Goal: Task Accomplishment & Management: Complete application form

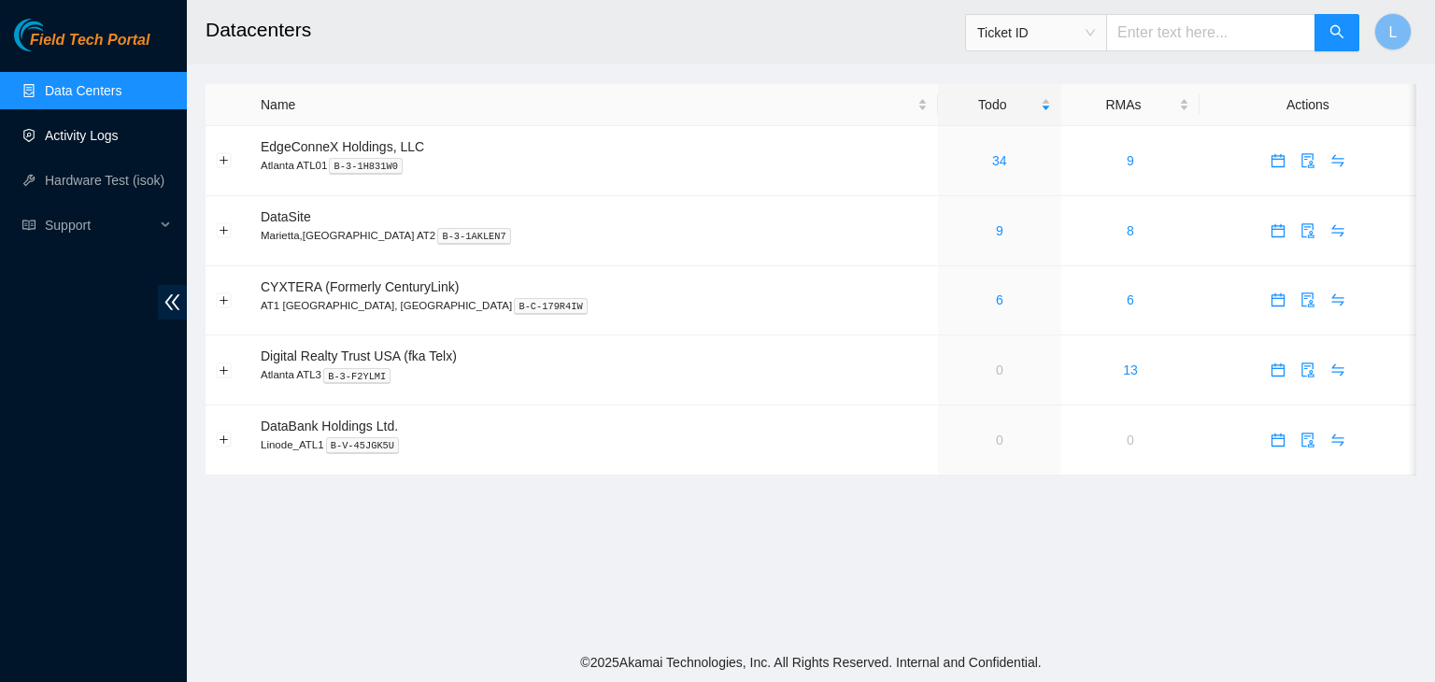
click at [116, 138] on link "Activity Logs" at bounding box center [82, 135] width 74 height 15
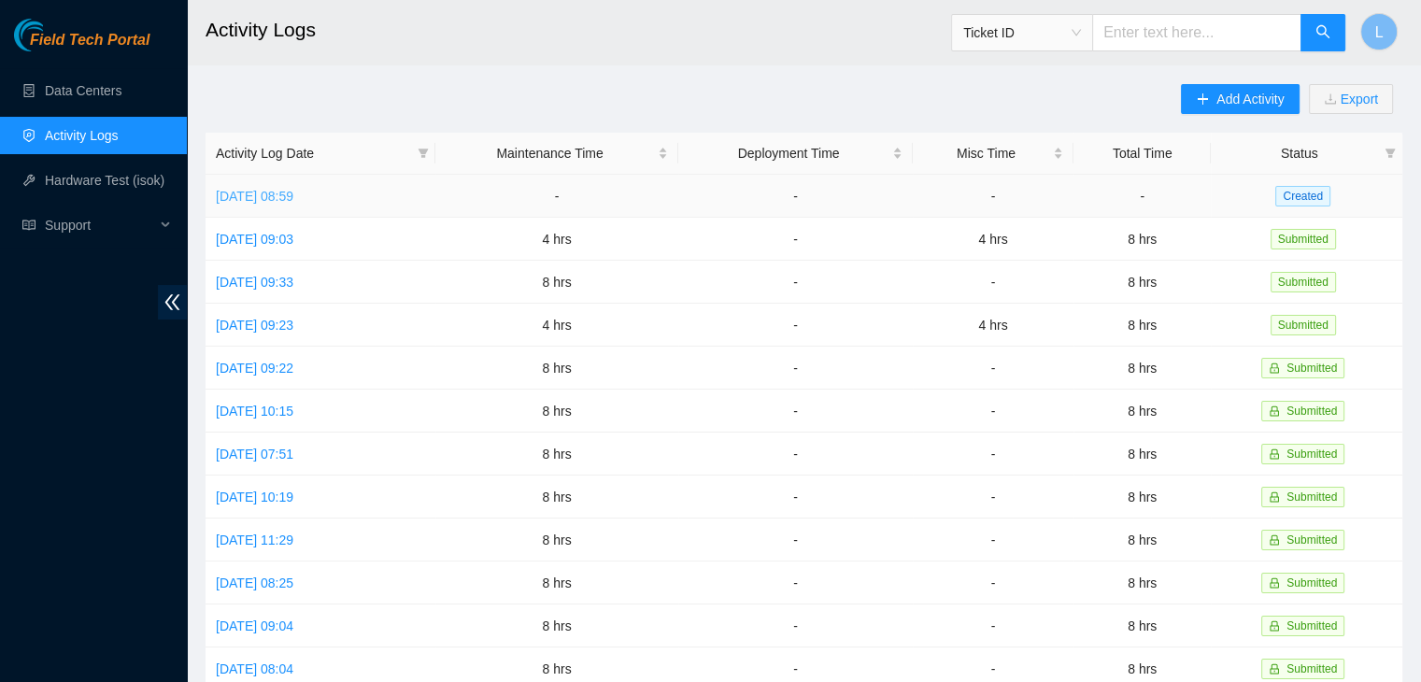
click at [293, 201] on link "[DATE] 08:59" at bounding box center [255, 196] width 78 height 15
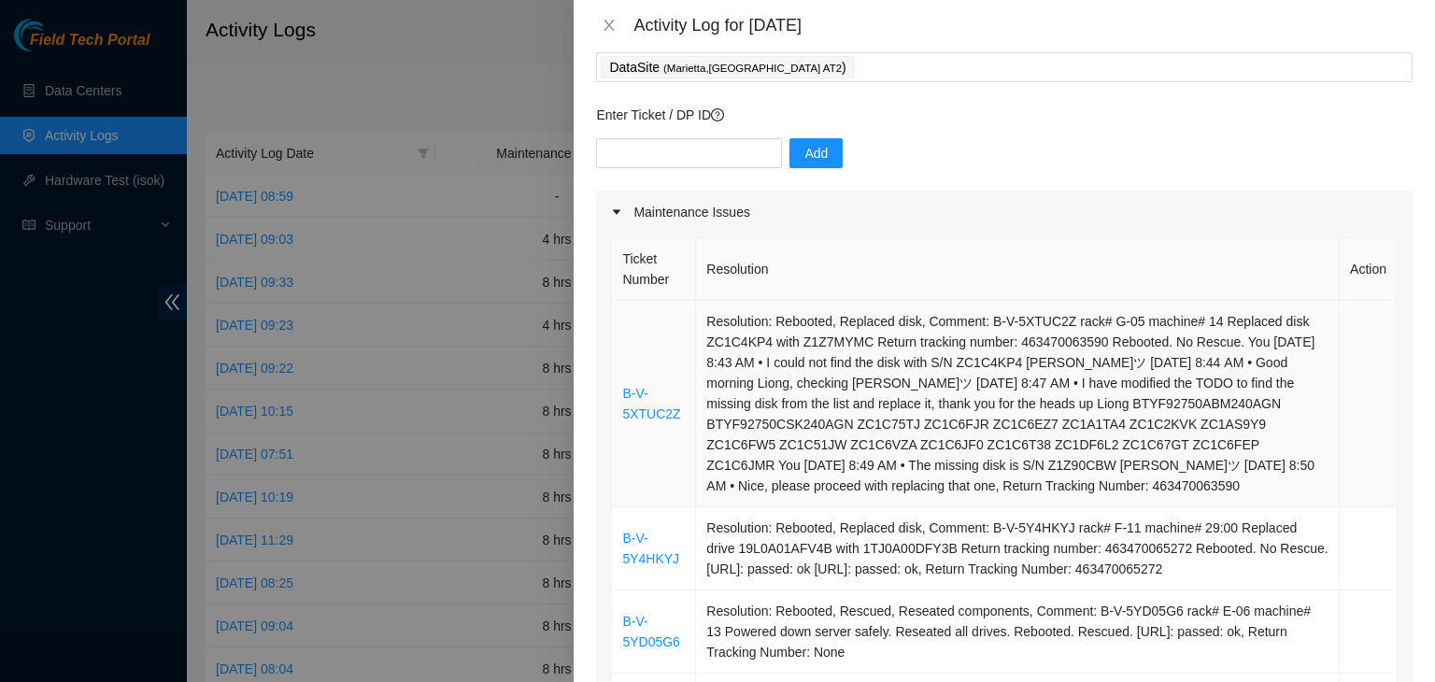
scroll to position [93, 0]
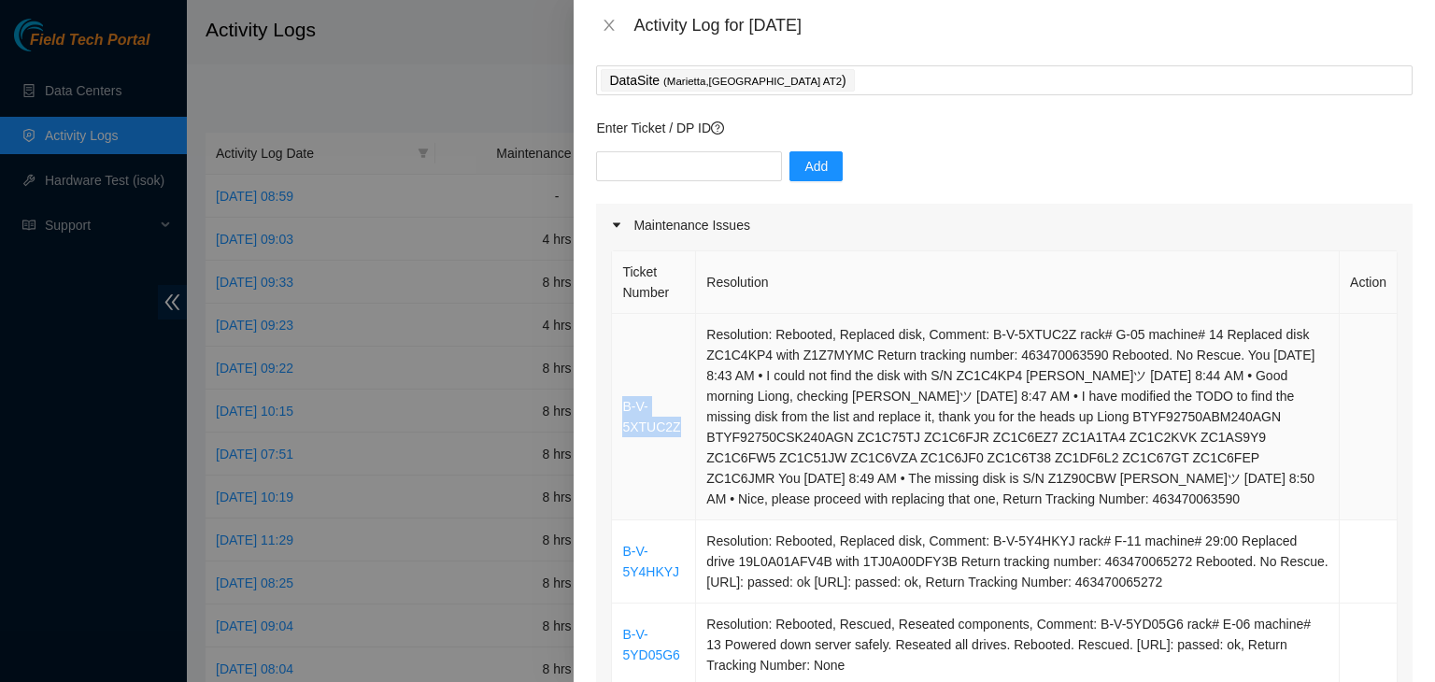
drag, startPoint x: 679, startPoint y: 423, endPoint x: 618, endPoint y: 415, distance: 61.3
click at [618, 415] on td "B-V-5XTUC2Z" at bounding box center [654, 417] width 84 height 206
copy link "B-V-5XTUC2Z"
click at [660, 171] on input "text" at bounding box center [689, 166] width 186 height 30
paste input "B-V-5XTUC2Z"
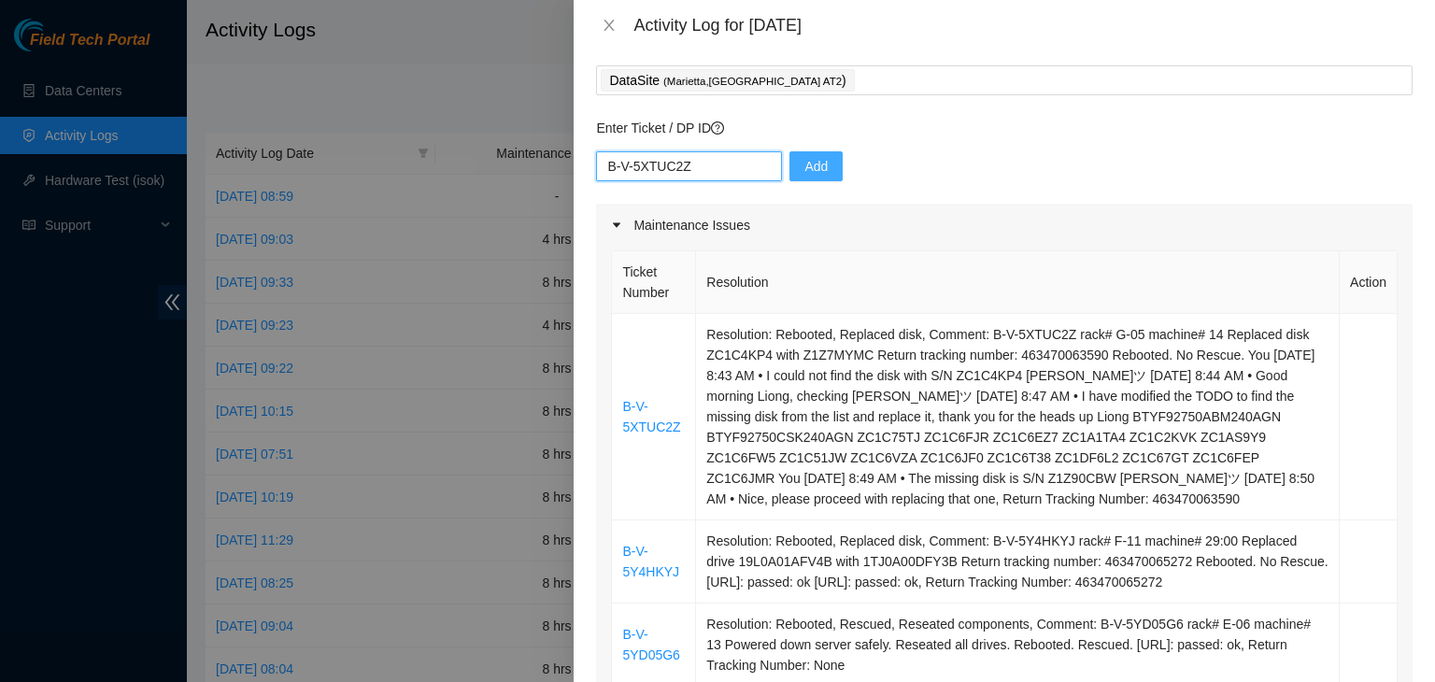
type input "B-V-5XTUC2Z"
click at [804, 163] on span "Add" at bounding box center [815, 166] width 23 height 21
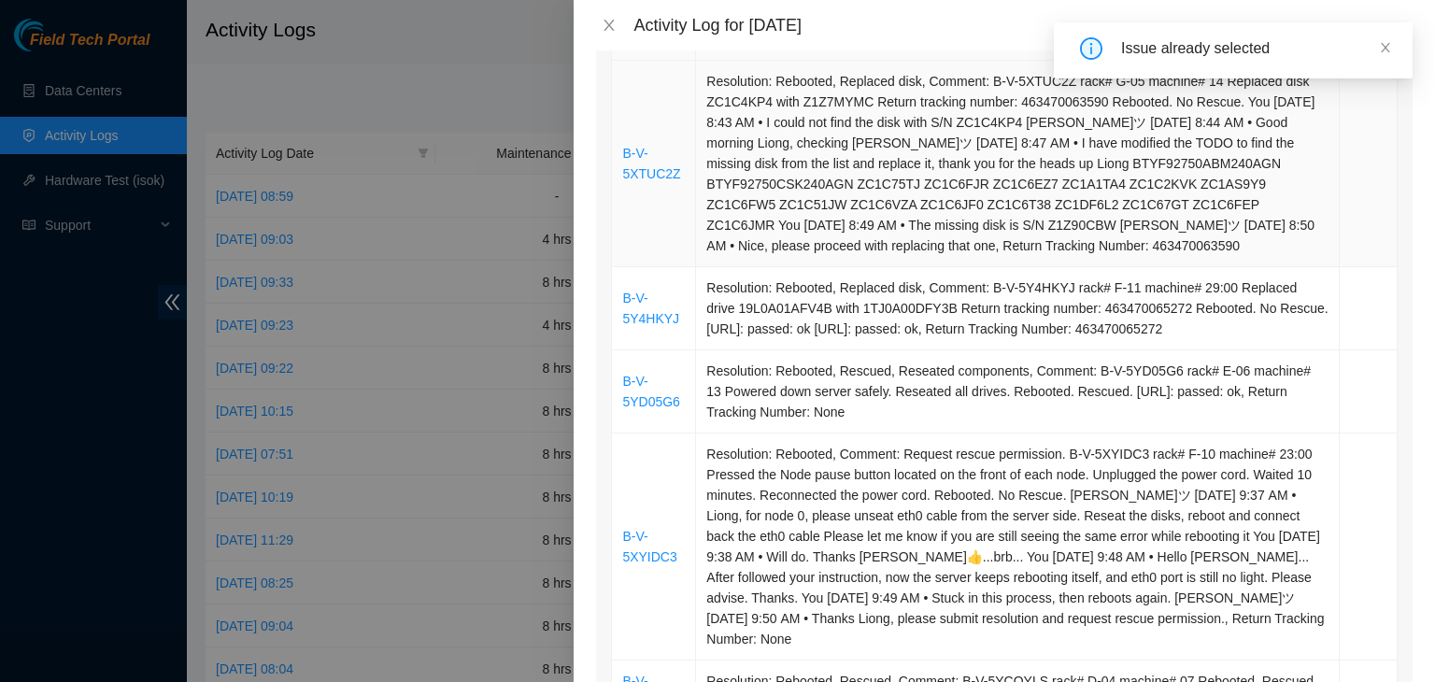
scroll to position [374, 0]
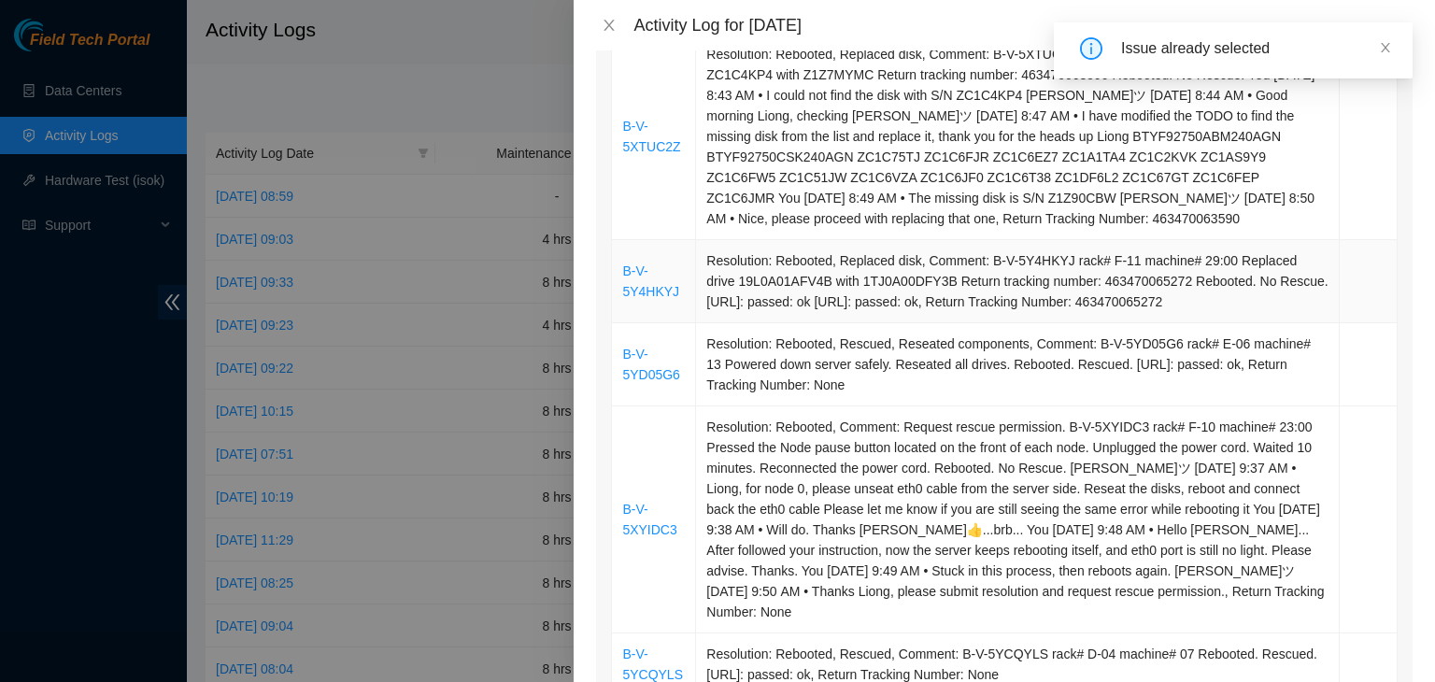
click at [675, 294] on td "B-V-5Y4HKYJ" at bounding box center [654, 281] width 84 height 83
drag, startPoint x: 660, startPoint y: 299, endPoint x: 619, endPoint y: 270, distance: 50.3
click at [619, 270] on td "B-V-5Y4HKYJ" at bounding box center [654, 281] width 84 height 83
copy link "B-V-5Y4HKYJ"
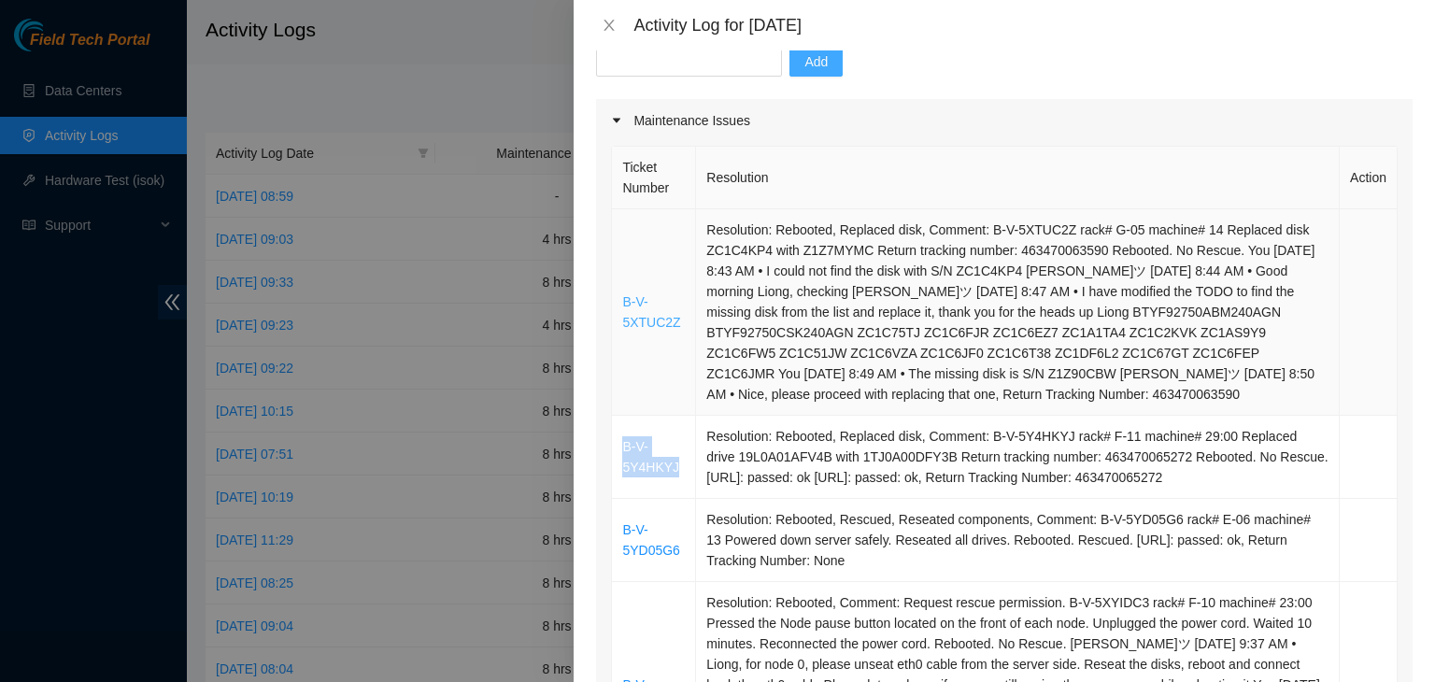
scroll to position [93, 0]
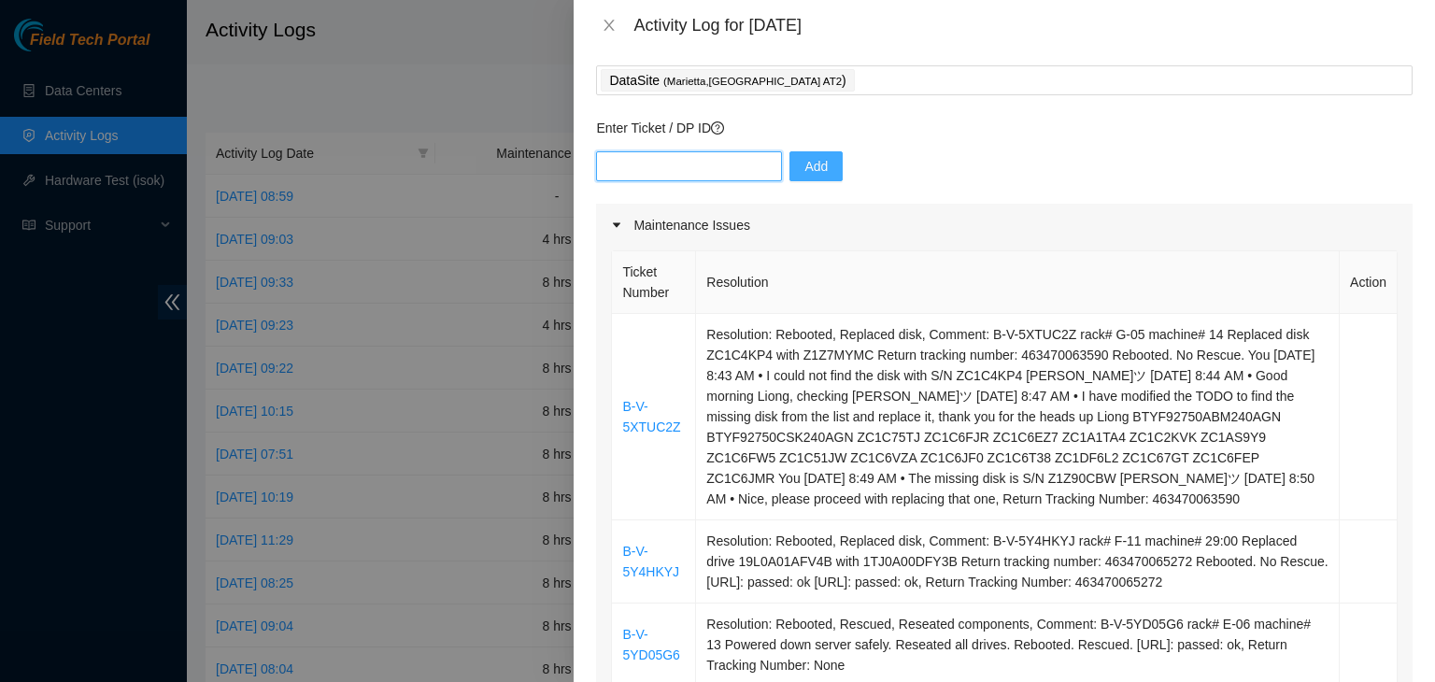
click at [665, 168] on input "text" at bounding box center [689, 166] width 186 height 30
paste input "B-V-5Y4HKYJ"
type input "B-V-5Y4HKYJ"
click at [804, 169] on span "Add" at bounding box center [815, 166] width 23 height 21
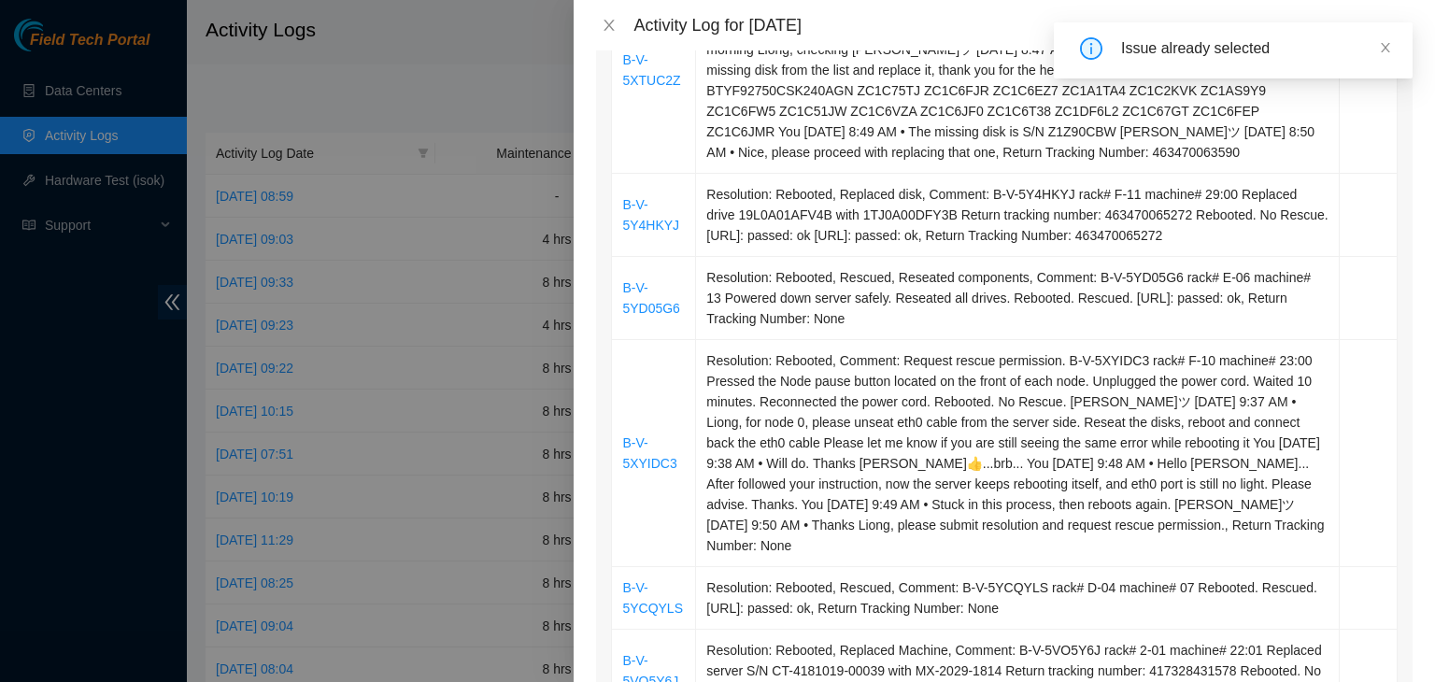
scroll to position [467, 0]
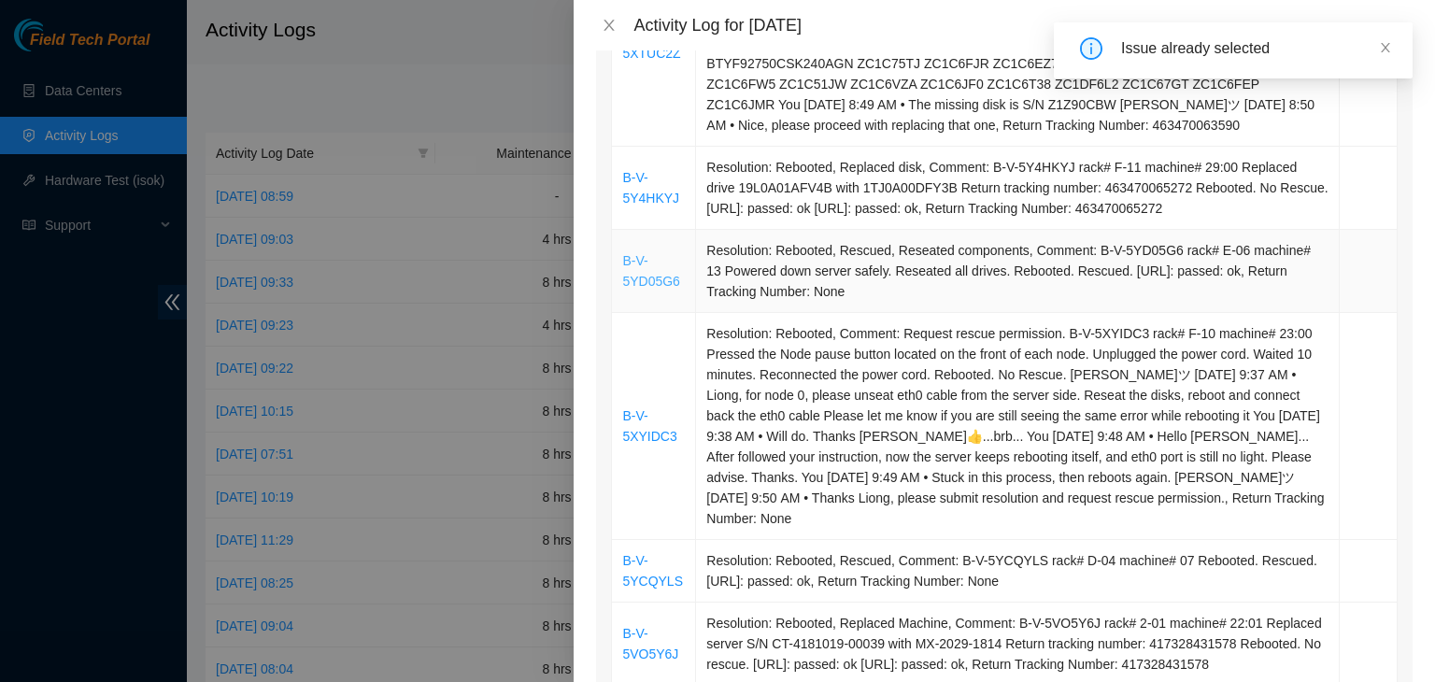
click at [673, 283] on td "B-V-5YD05G6" at bounding box center [654, 271] width 84 height 83
click at [641, 273] on link "B-V-5YD05G6" at bounding box center [650, 270] width 57 height 35
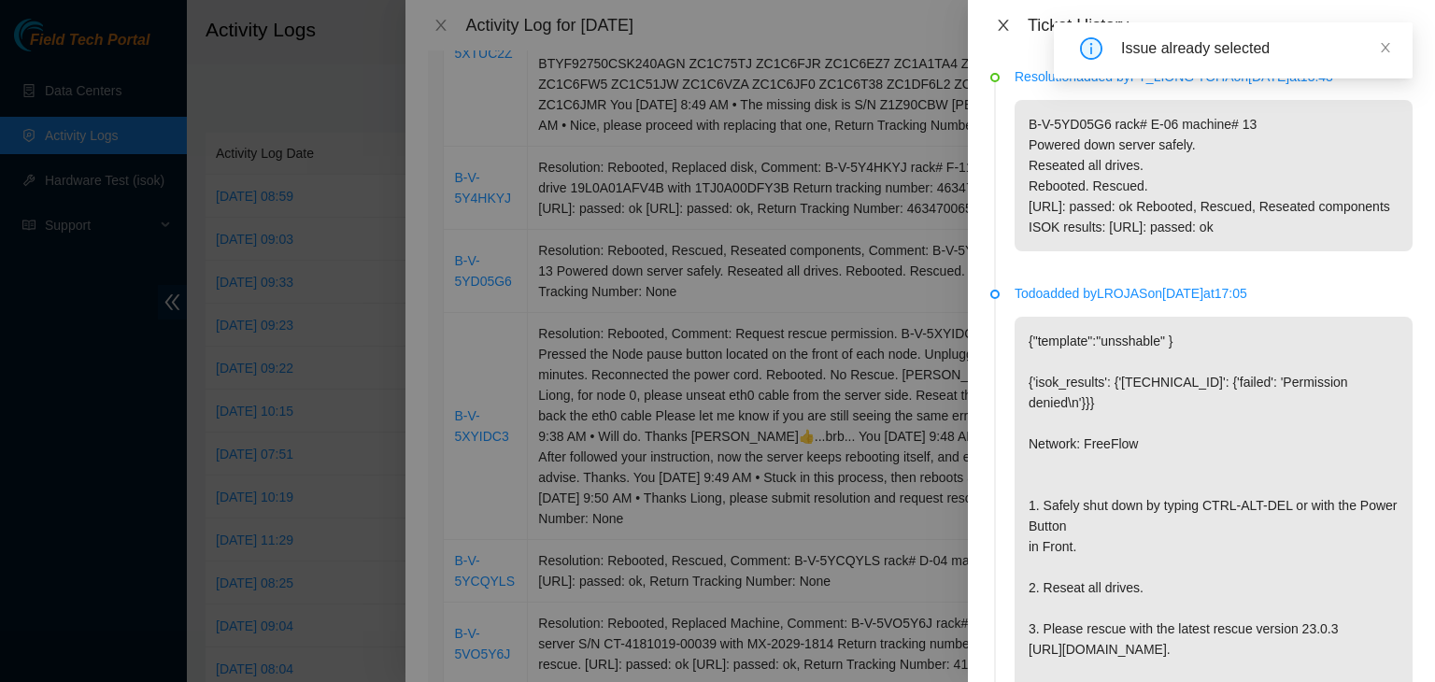
click at [998, 23] on icon "close" at bounding box center [1003, 25] width 15 height 15
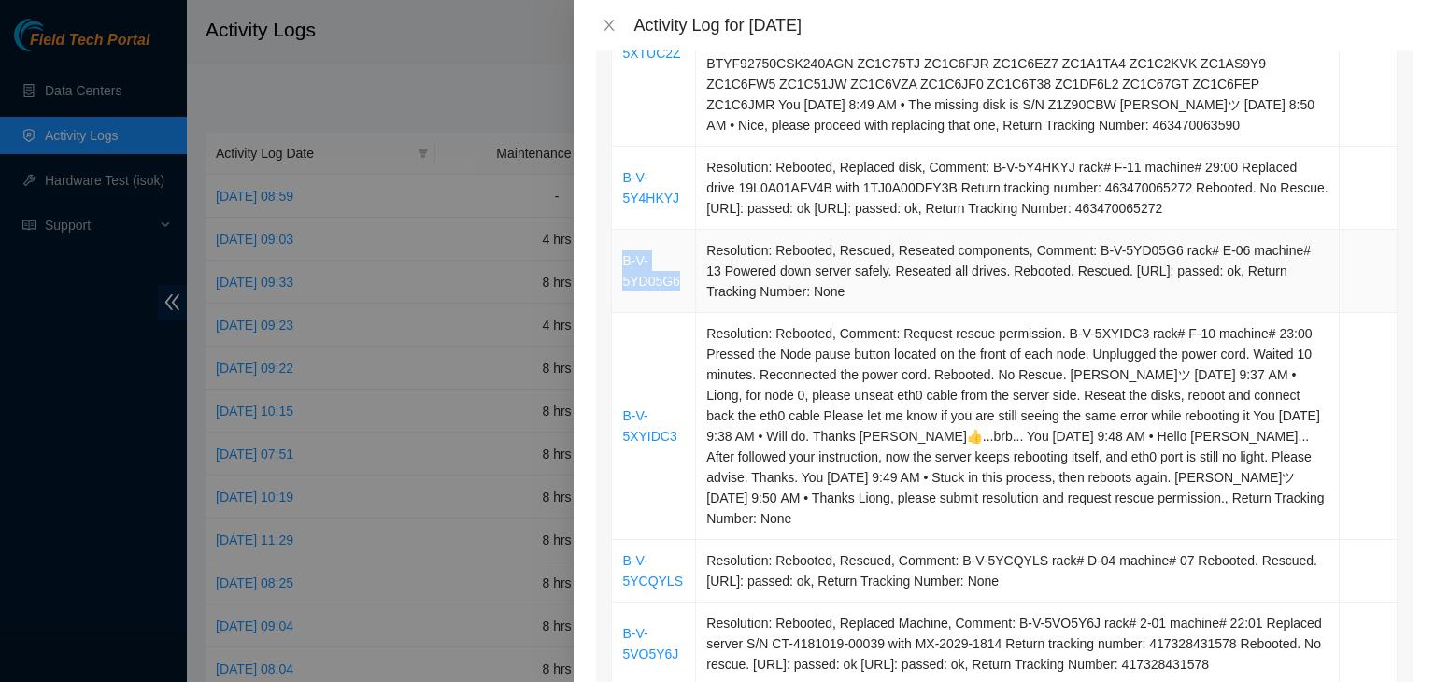
drag, startPoint x: 687, startPoint y: 290, endPoint x: 622, endPoint y: 265, distance: 69.7
click at [622, 265] on td "B-V-5YD05G6" at bounding box center [654, 271] width 84 height 83
copy link "B-V-5YD05G6"
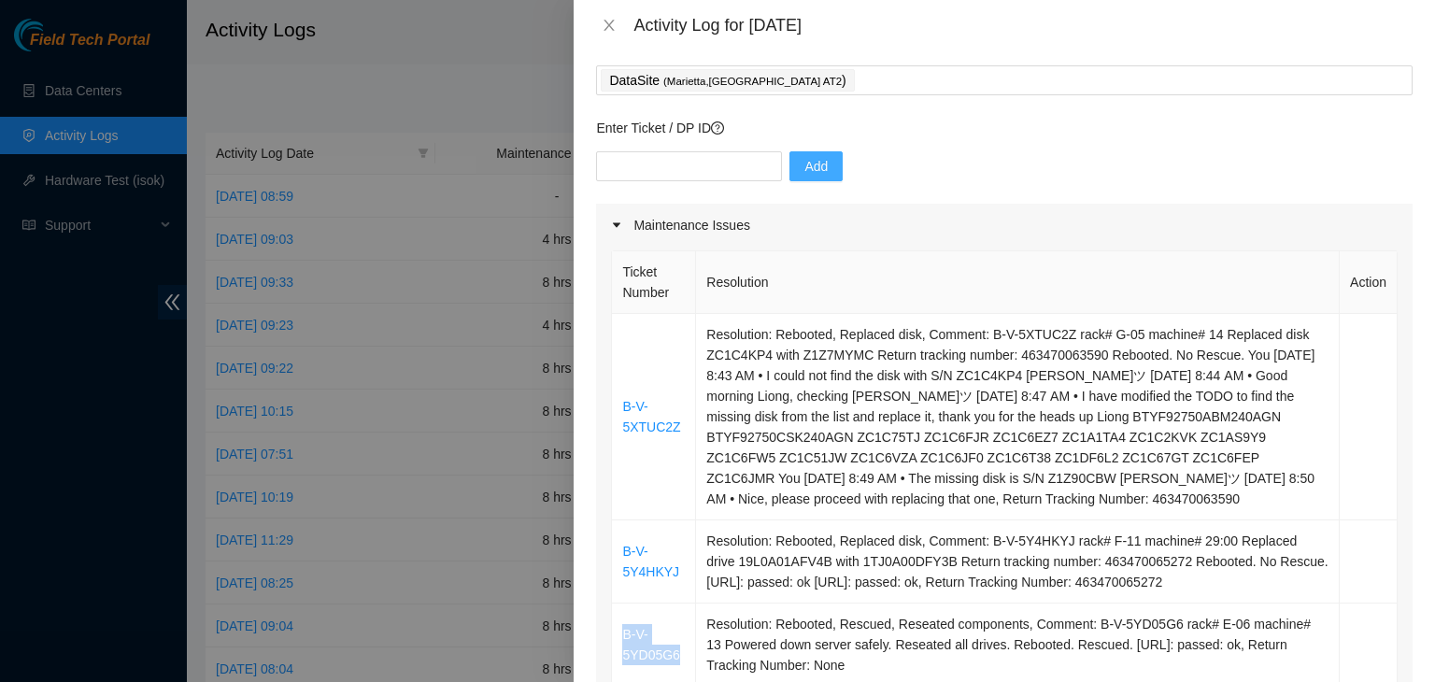
scroll to position [93, 0]
click at [680, 154] on input "text" at bounding box center [689, 166] width 186 height 30
paste input "B-V-5YD05G6"
type input "B-V-5YD05G6"
click at [808, 173] on span "Add" at bounding box center [815, 166] width 23 height 21
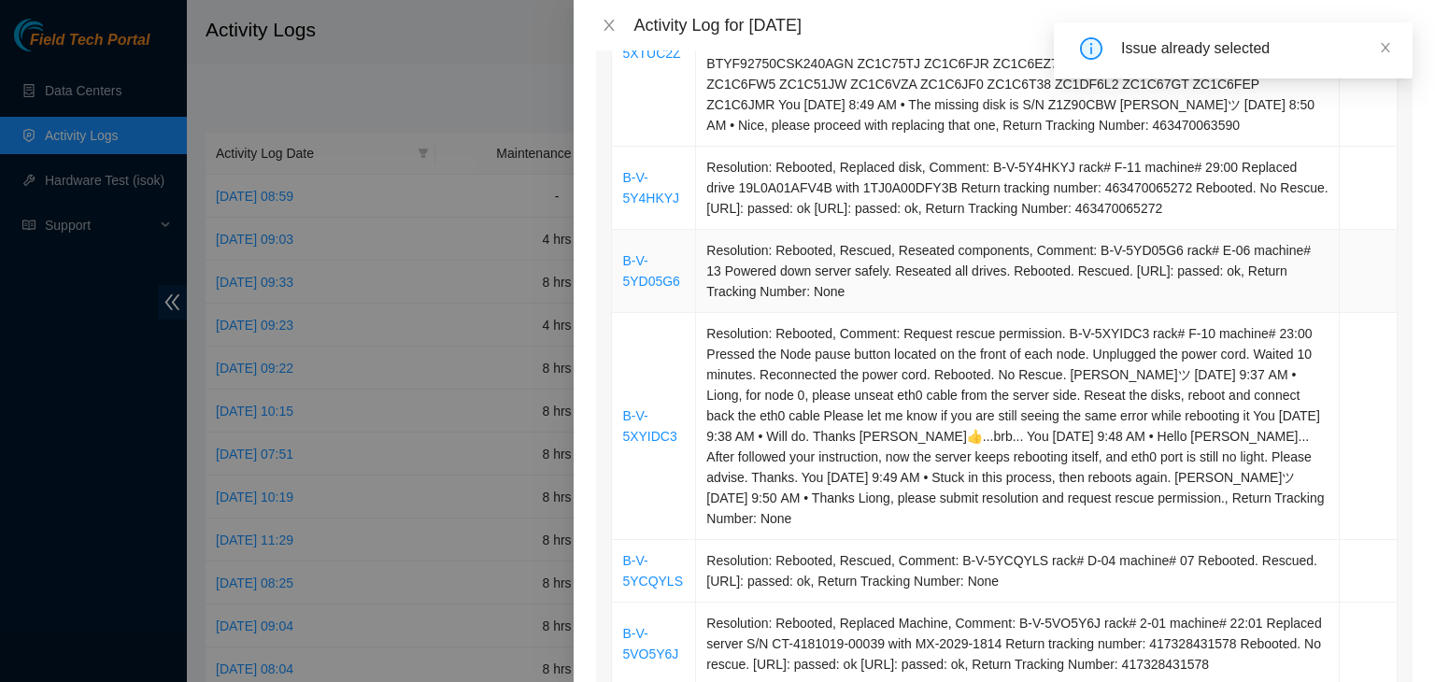
scroll to position [560, 0]
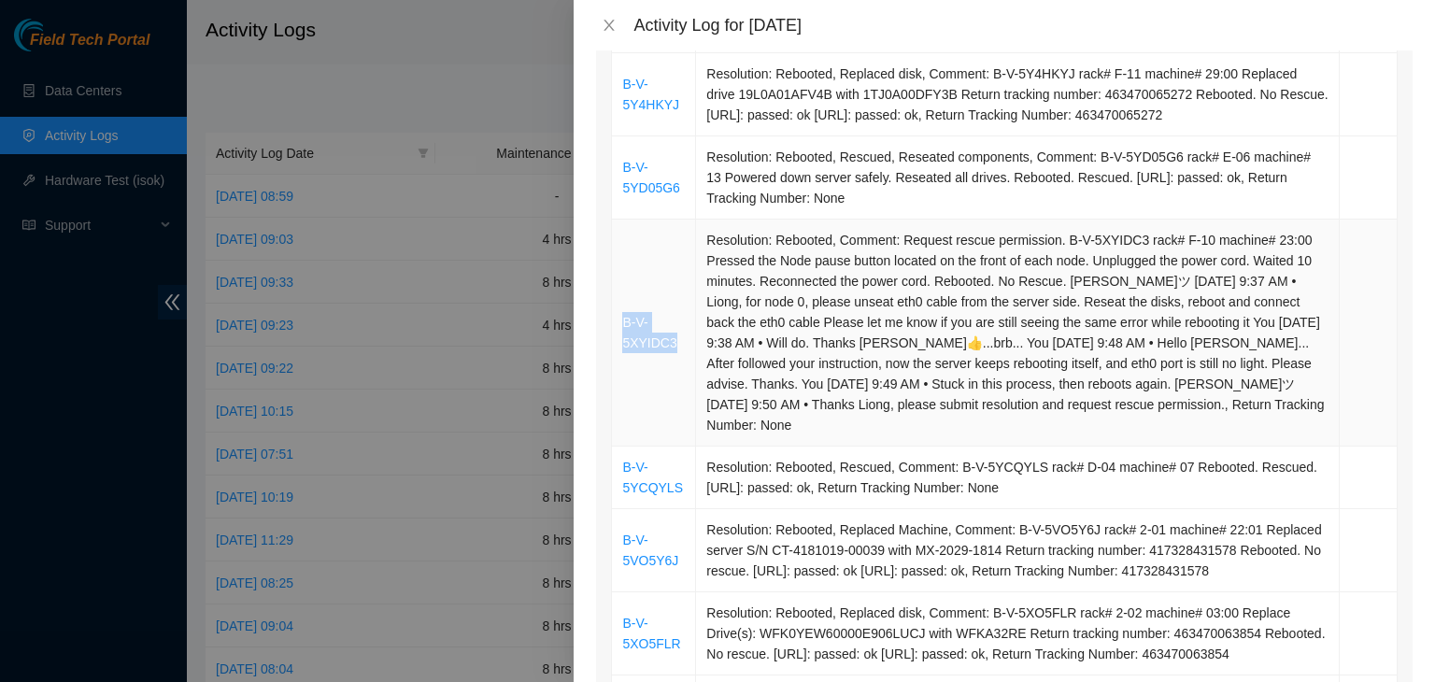
drag, startPoint x: 672, startPoint y: 337, endPoint x: 620, endPoint y: 313, distance: 57.7
click at [622, 319] on td "B-V-5XYIDC3" at bounding box center [654, 332] width 84 height 227
copy link "B-V-5XYIDC3"
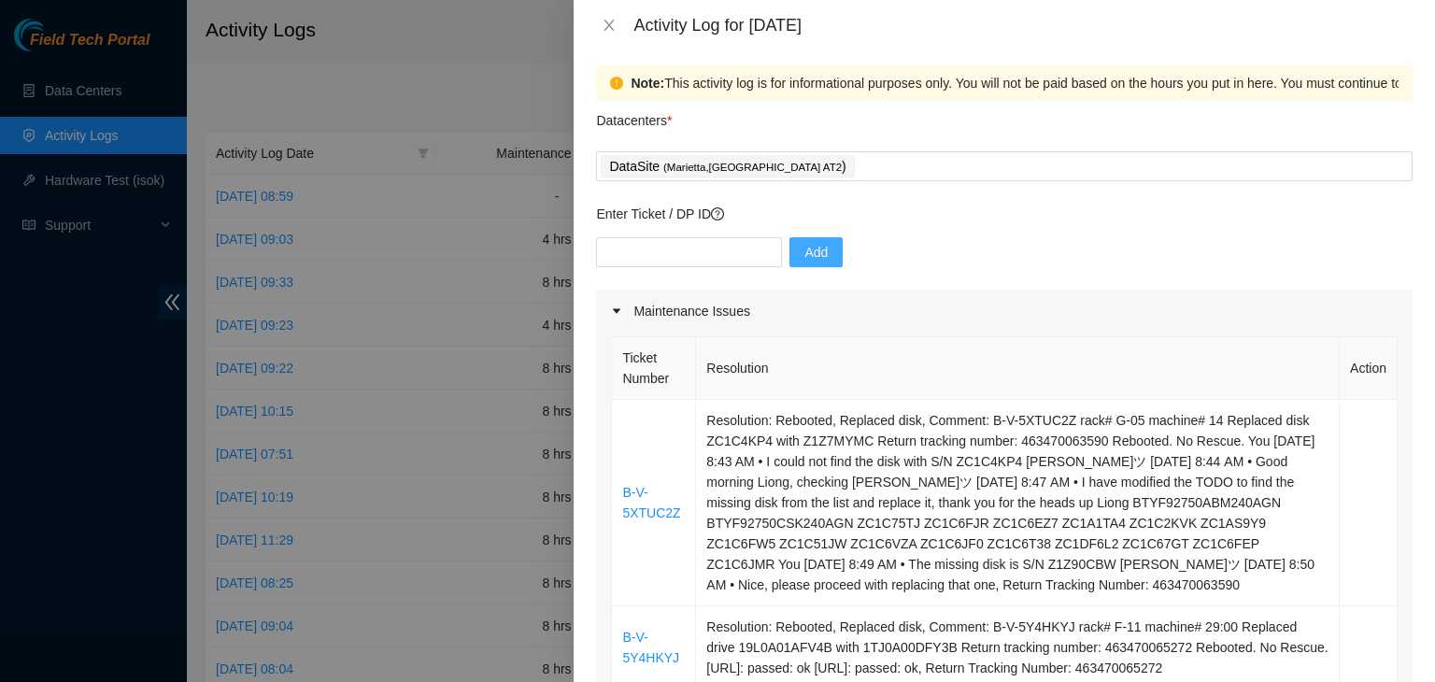
scroll to position [0, 0]
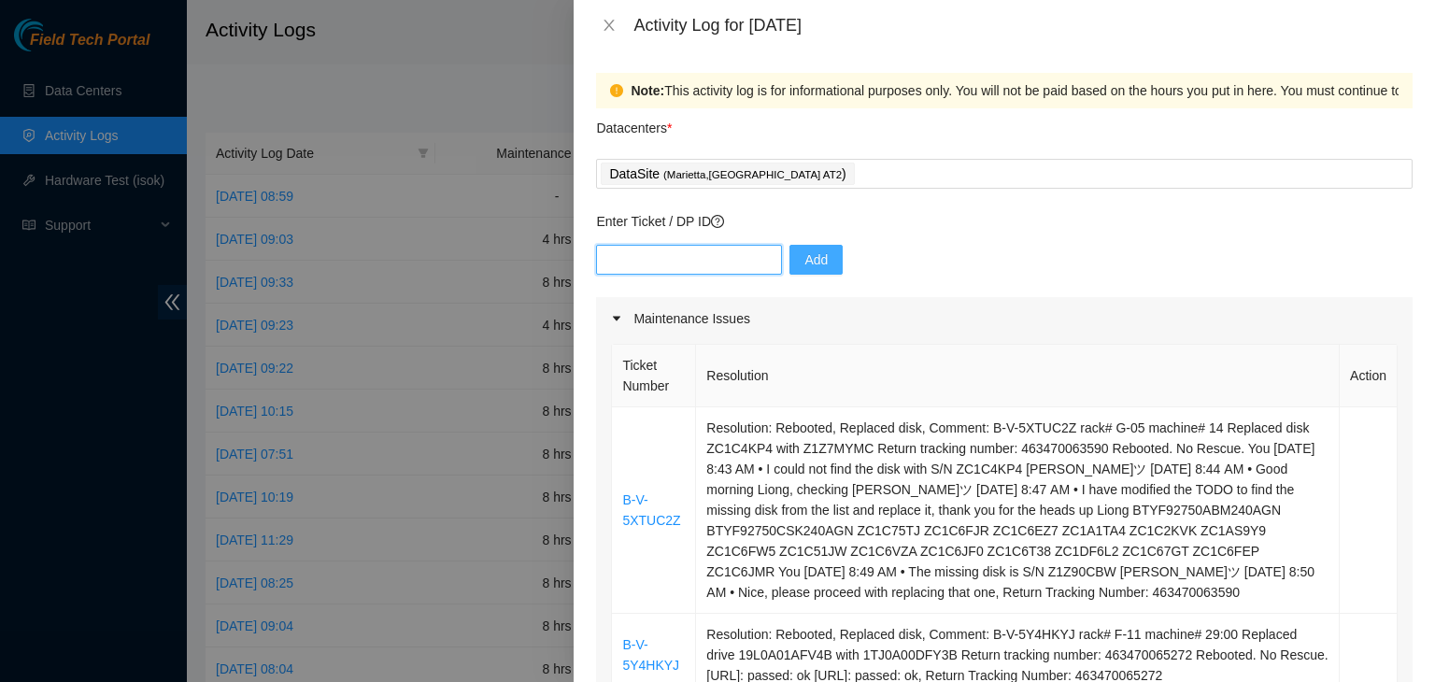
click at [714, 258] on input "text" at bounding box center [689, 260] width 186 height 30
paste input "B-V-5XYIDC3"
type input "B-V-5XYIDC3"
click at [804, 256] on span "Add" at bounding box center [815, 259] width 23 height 21
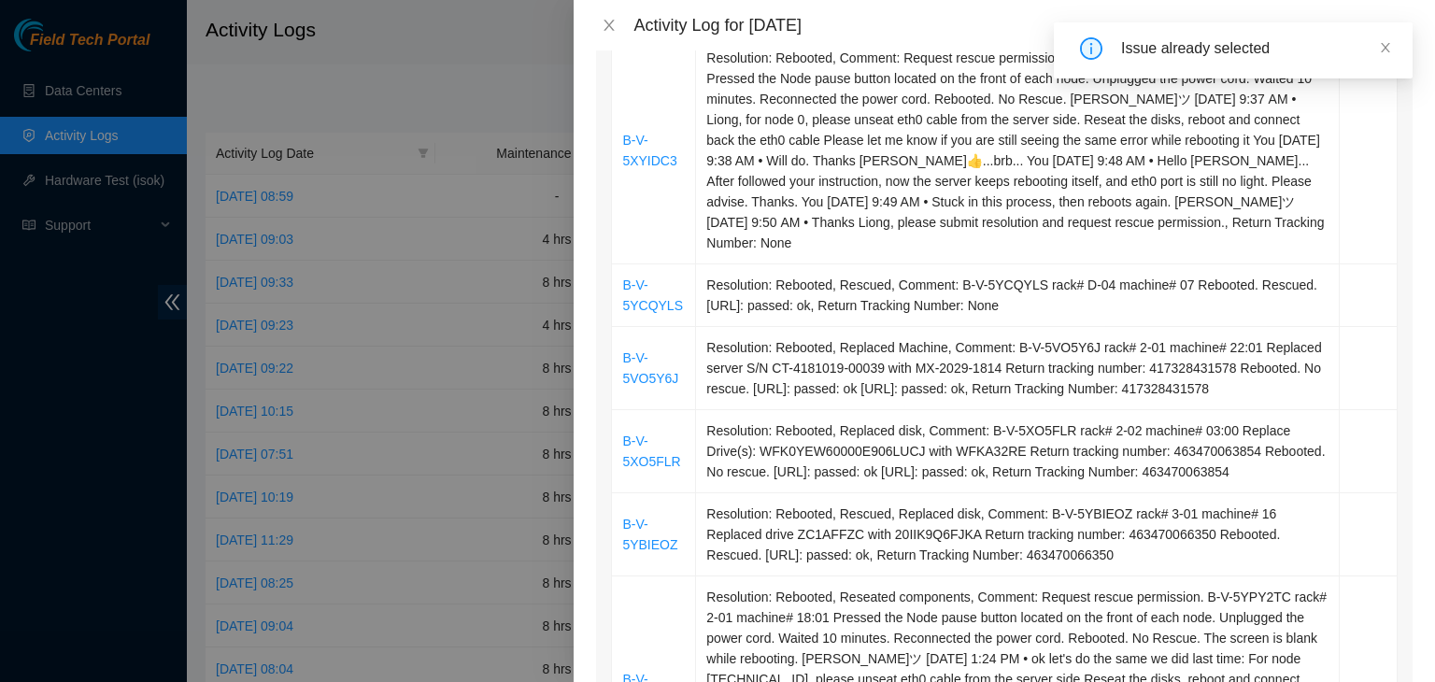
scroll to position [747, 0]
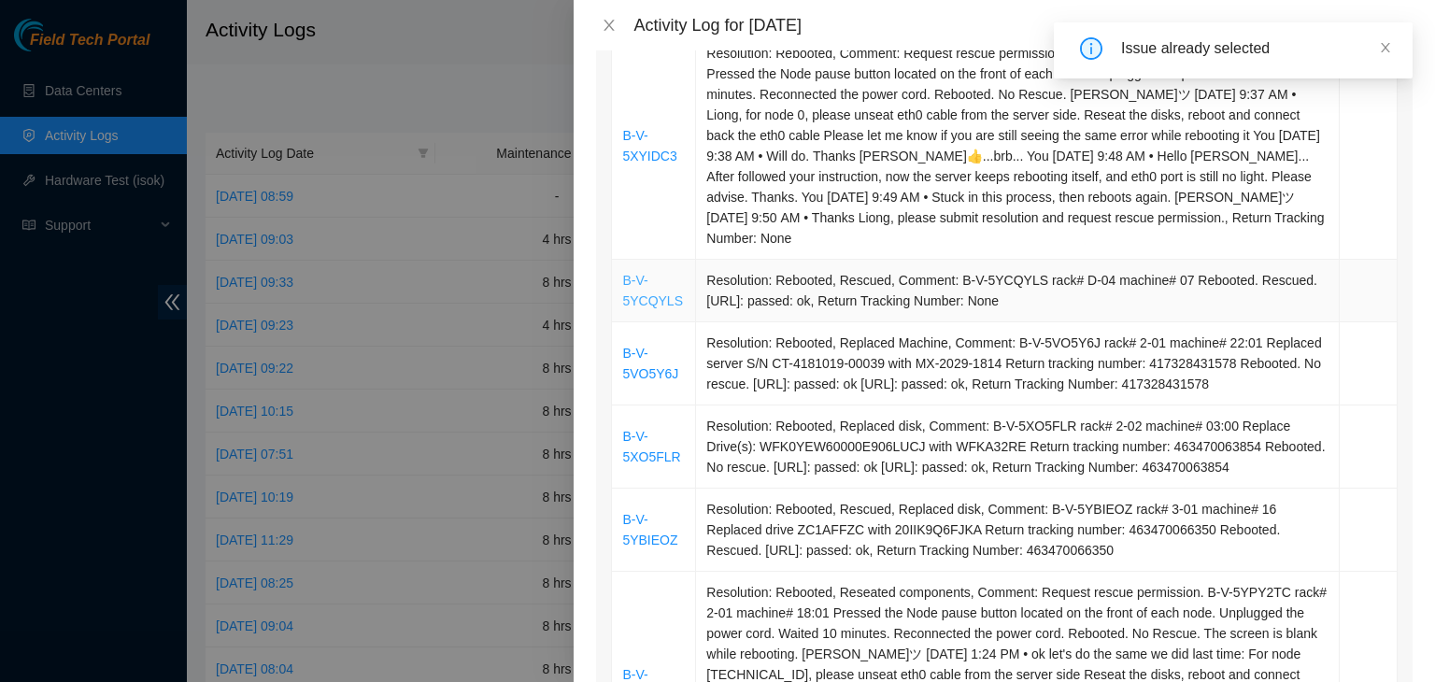
click at [672, 280] on link "B-V-5YCQYLS" at bounding box center [652, 290] width 61 height 35
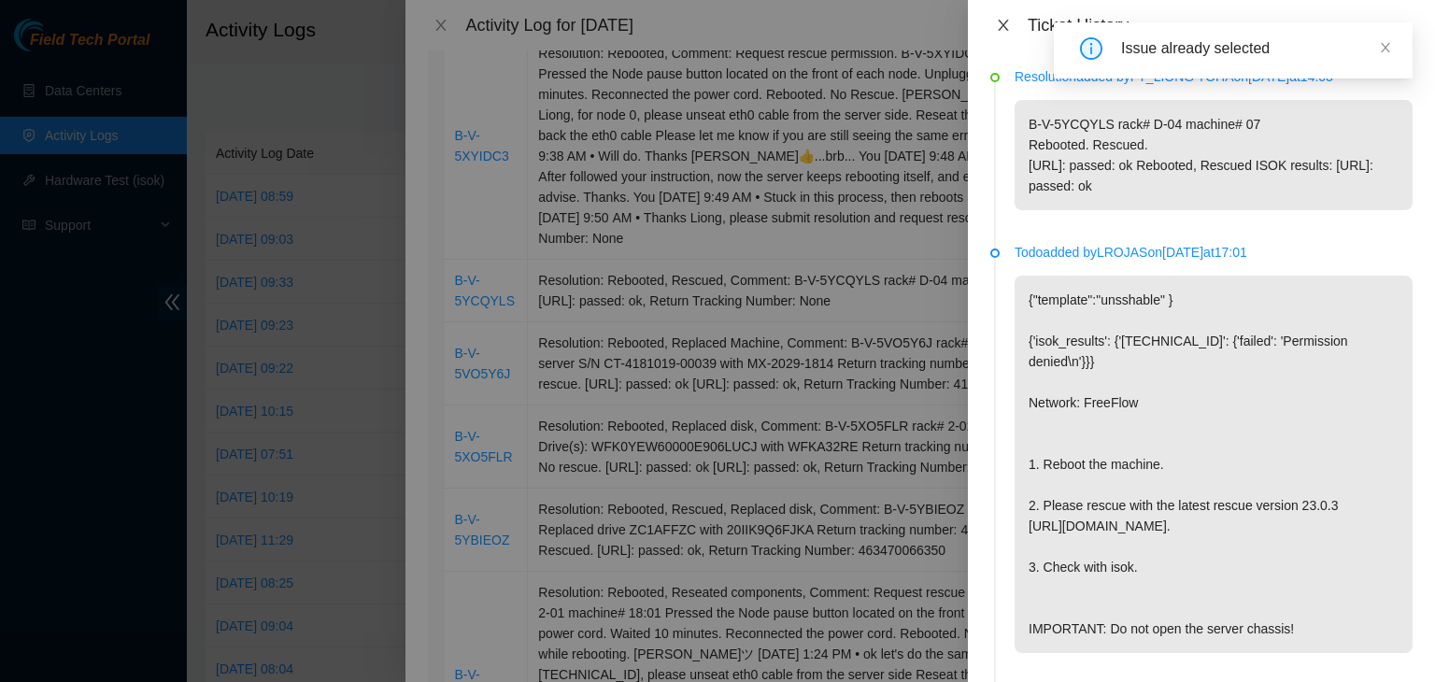
click at [1000, 24] on icon "close" at bounding box center [1003, 25] width 15 height 15
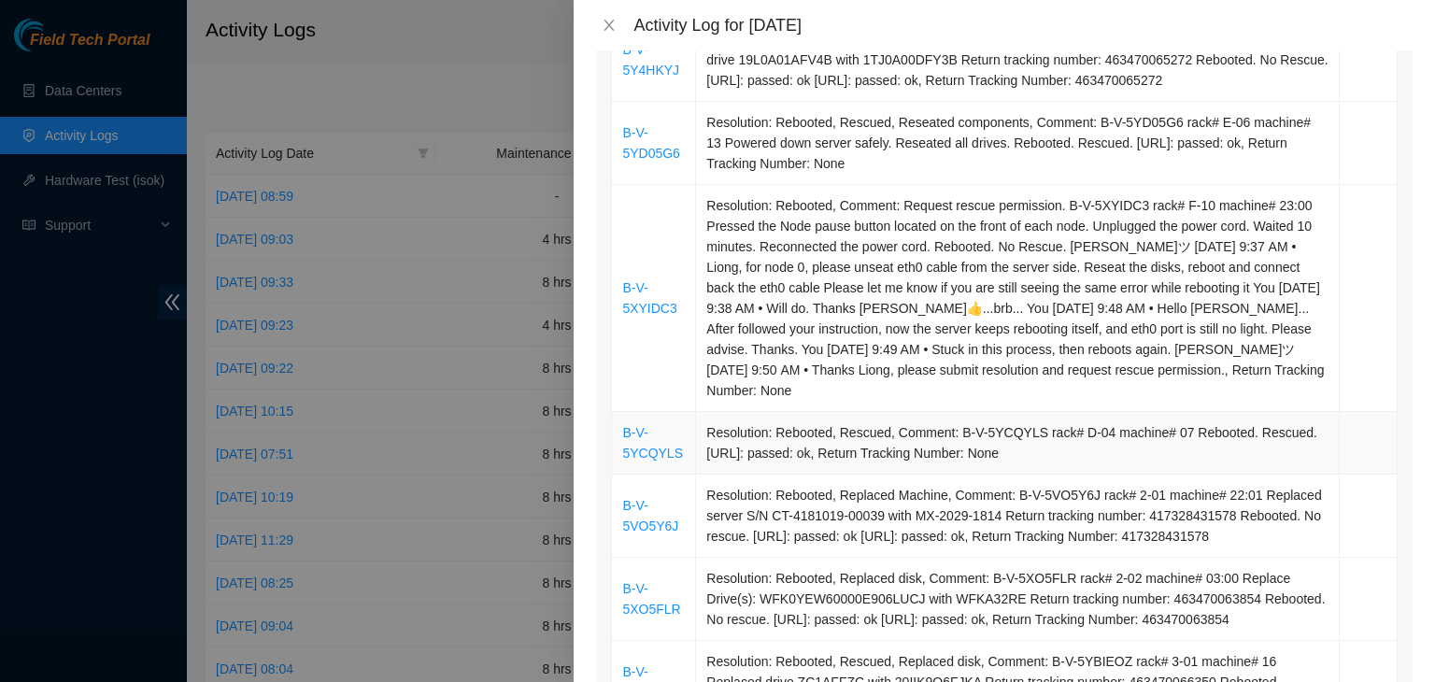
scroll to position [654, 0]
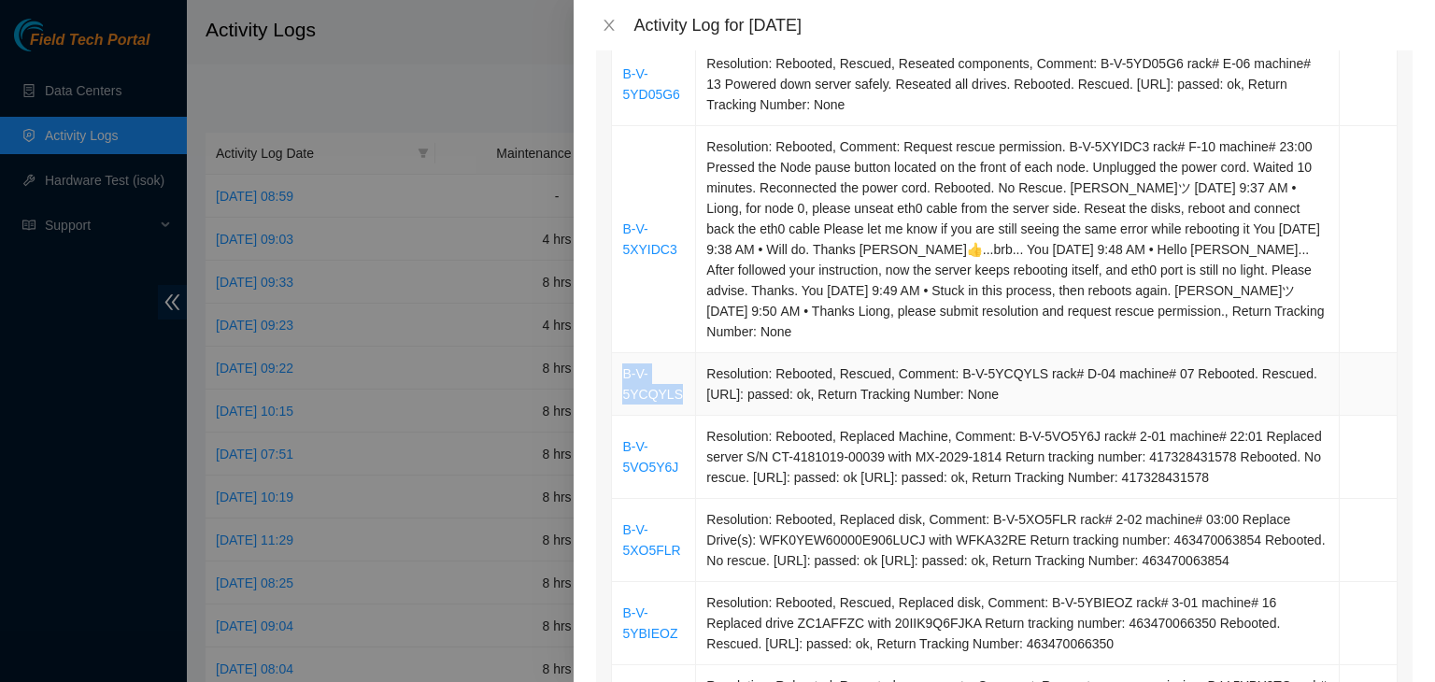
drag, startPoint x: 680, startPoint y: 377, endPoint x: 624, endPoint y: 354, distance: 60.7
click at [624, 354] on td "B-V-5YCQYLS" at bounding box center [654, 384] width 84 height 63
copy link "B-V-5YCQYLS"
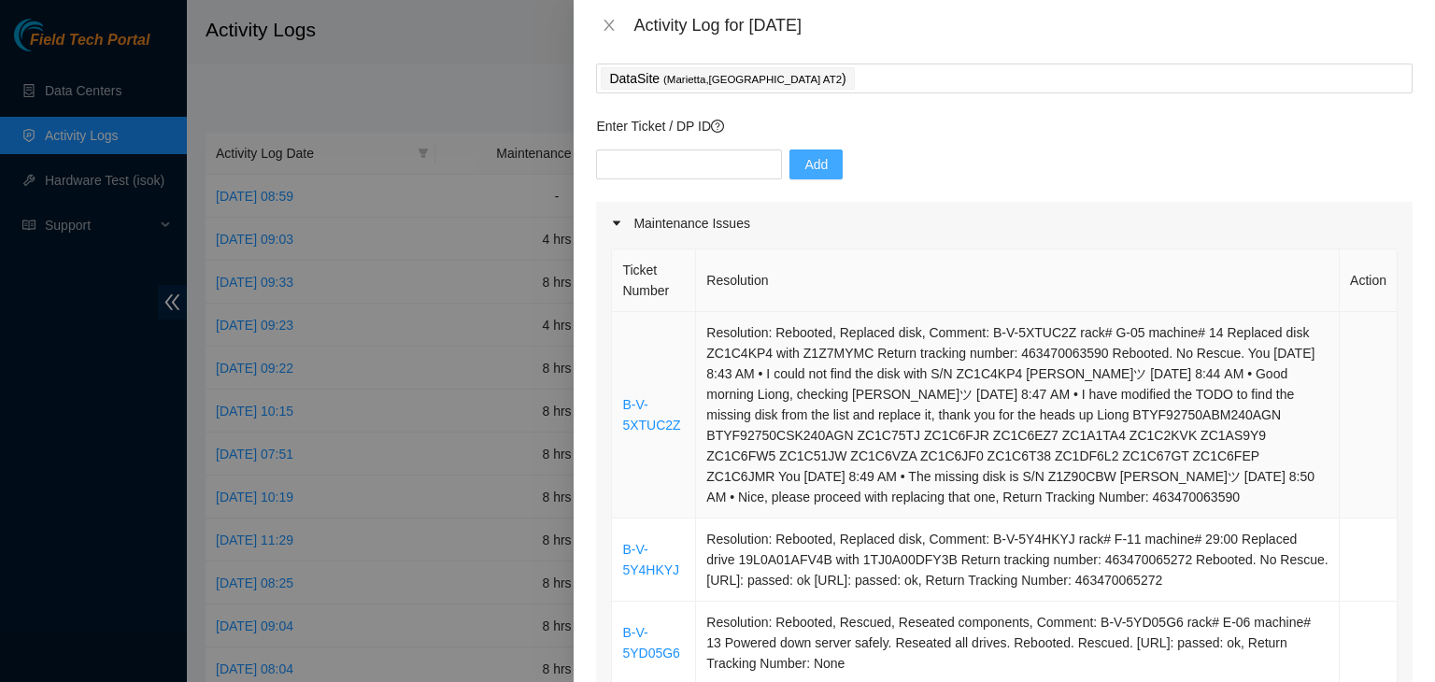
scroll to position [93, 0]
click at [687, 164] on input "text" at bounding box center [689, 166] width 186 height 30
paste input "B-V-5YCQYLS"
click at [687, 164] on input "B-V-5YCQYLS" at bounding box center [689, 166] width 186 height 30
type input "B-V-5YCQYLS"
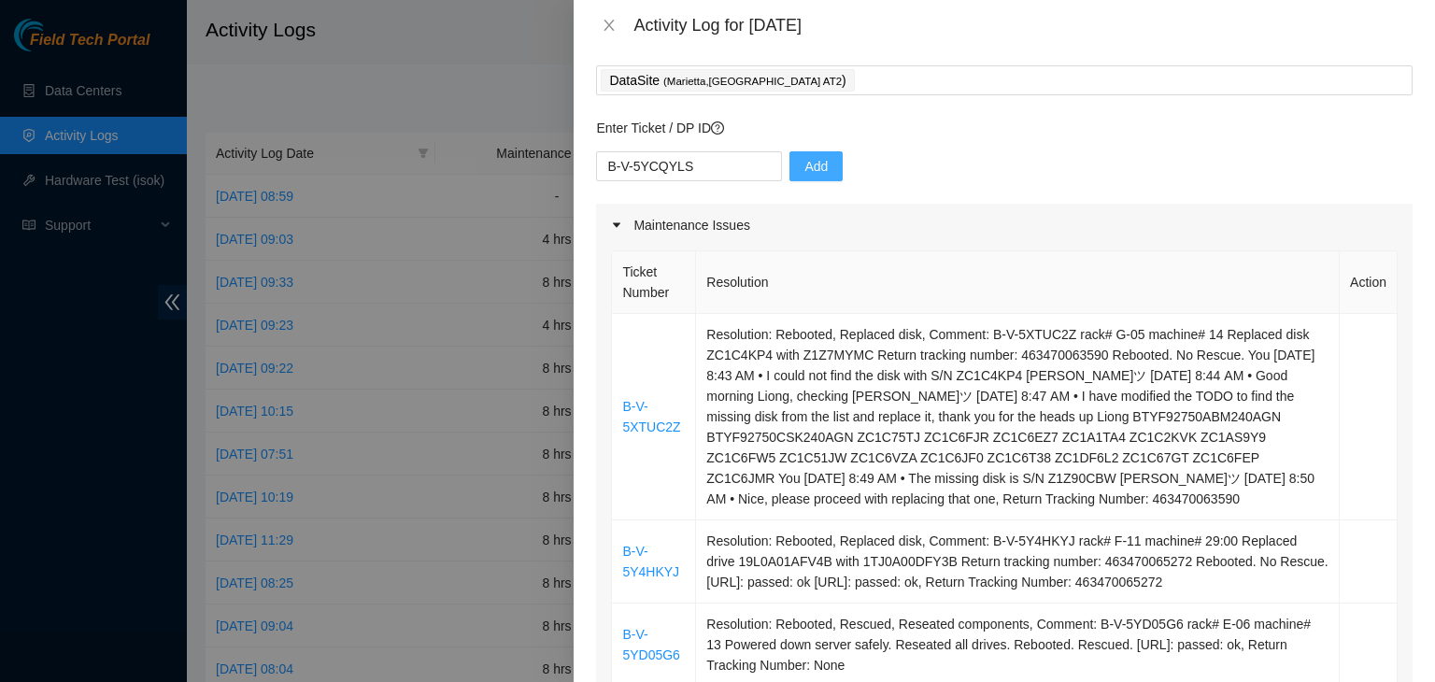
click at [804, 172] on span "Add" at bounding box center [815, 166] width 23 height 21
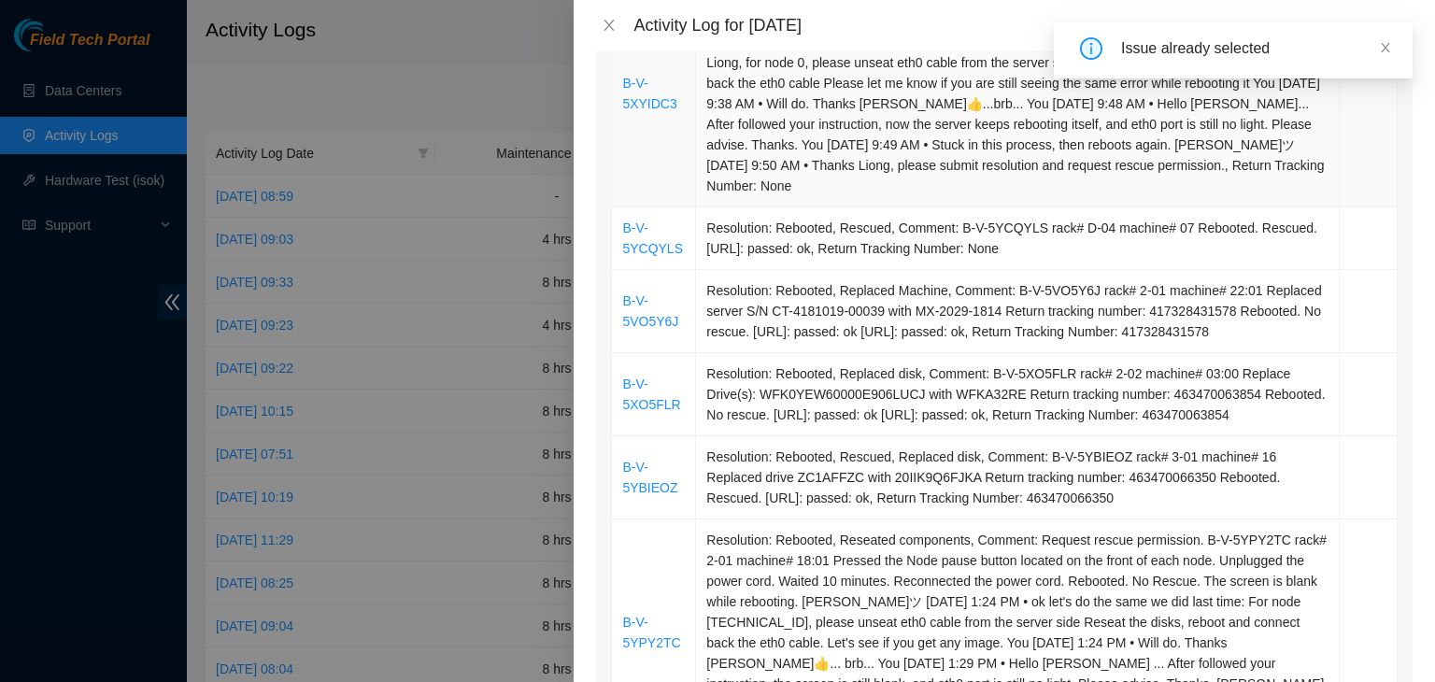
scroll to position [841, 0]
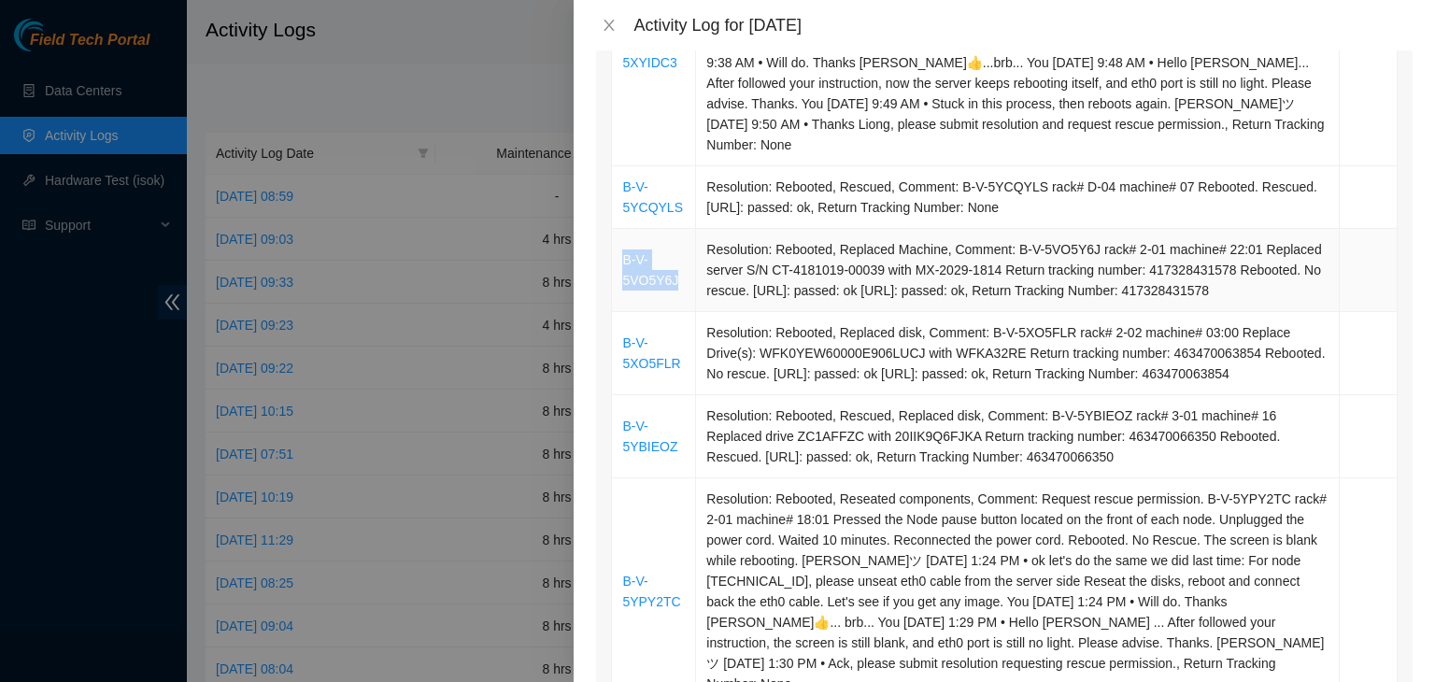
drag, startPoint x: 674, startPoint y: 262, endPoint x: 622, endPoint y: 247, distance: 54.7
click at [622, 247] on td "B-V-5VO5Y6J" at bounding box center [654, 270] width 84 height 83
click at [622, 246] on td "B-V-5VO5Y6J" at bounding box center [654, 270] width 84 height 83
copy link "B-V-5VO5Y6J"
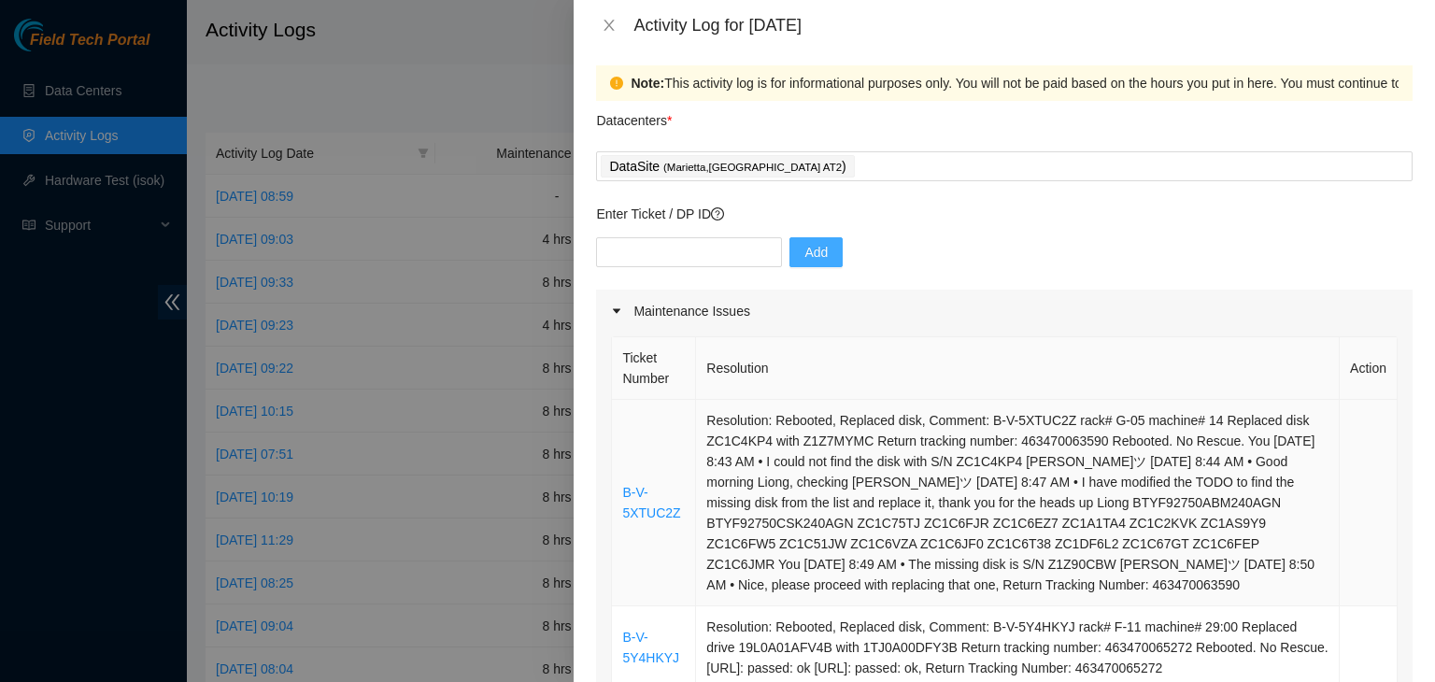
scroll to position [0, 0]
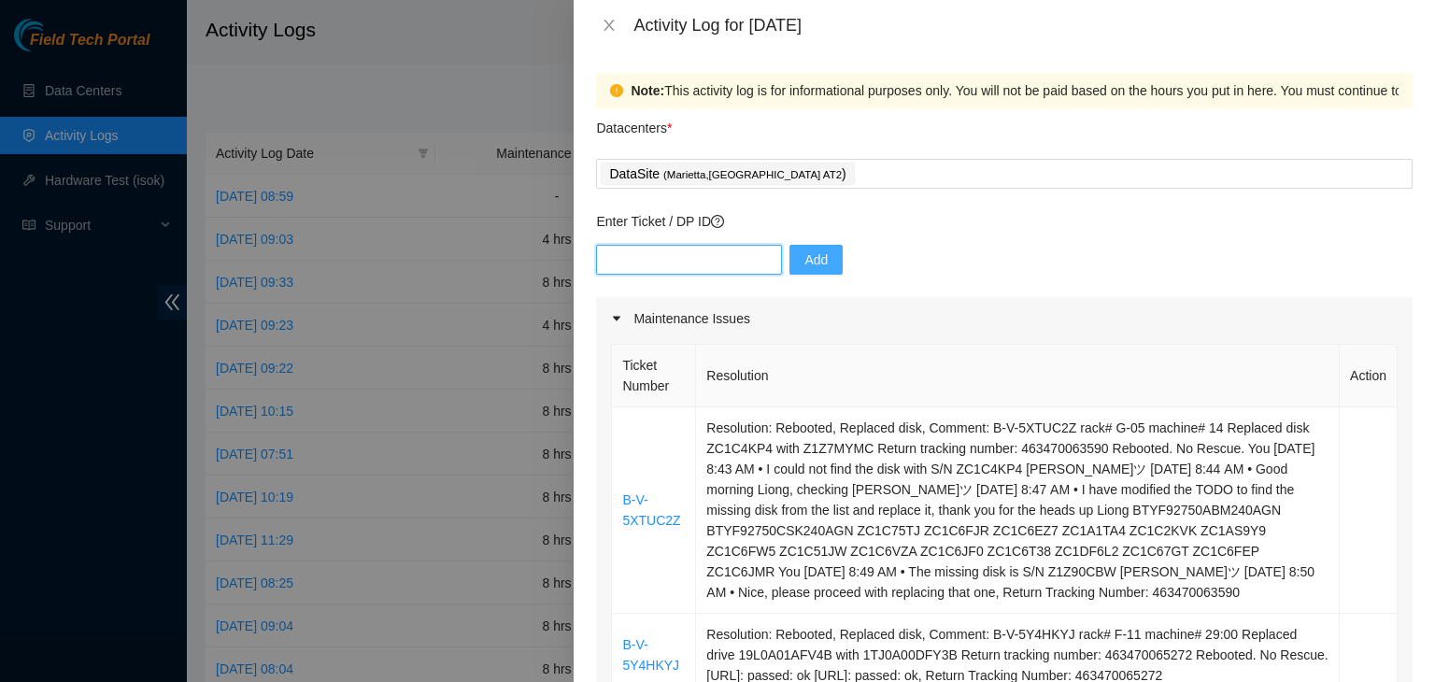
click at [692, 264] on input "text" at bounding box center [689, 260] width 186 height 30
paste input "B-V-5VO5Y6J"
type input "B-V-5VO5Y6J"
drag, startPoint x: 840, startPoint y: 262, endPoint x: 828, endPoint y: 268, distance: 13.0
click at [839, 262] on div "B-V-5VO5Y6J Add" at bounding box center [1004, 271] width 816 height 52
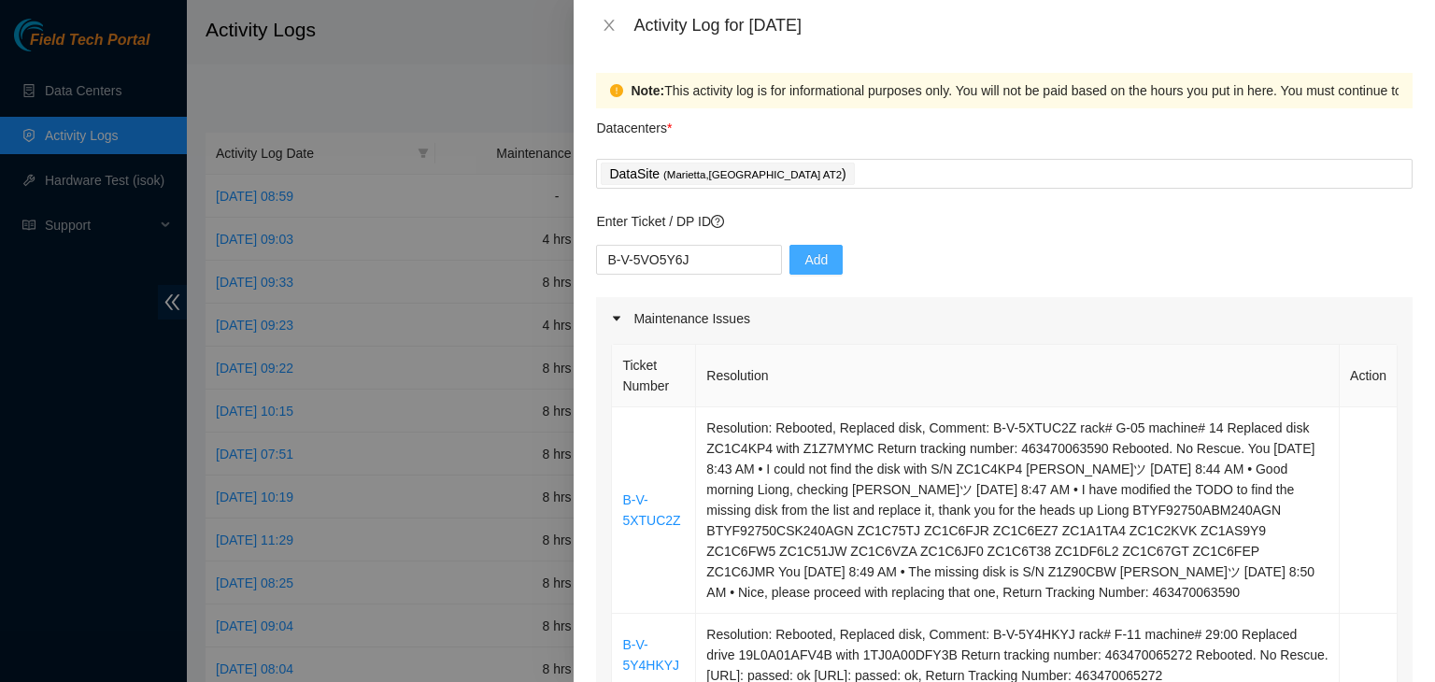
click at [804, 262] on span "Add" at bounding box center [815, 259] width 23 height 21
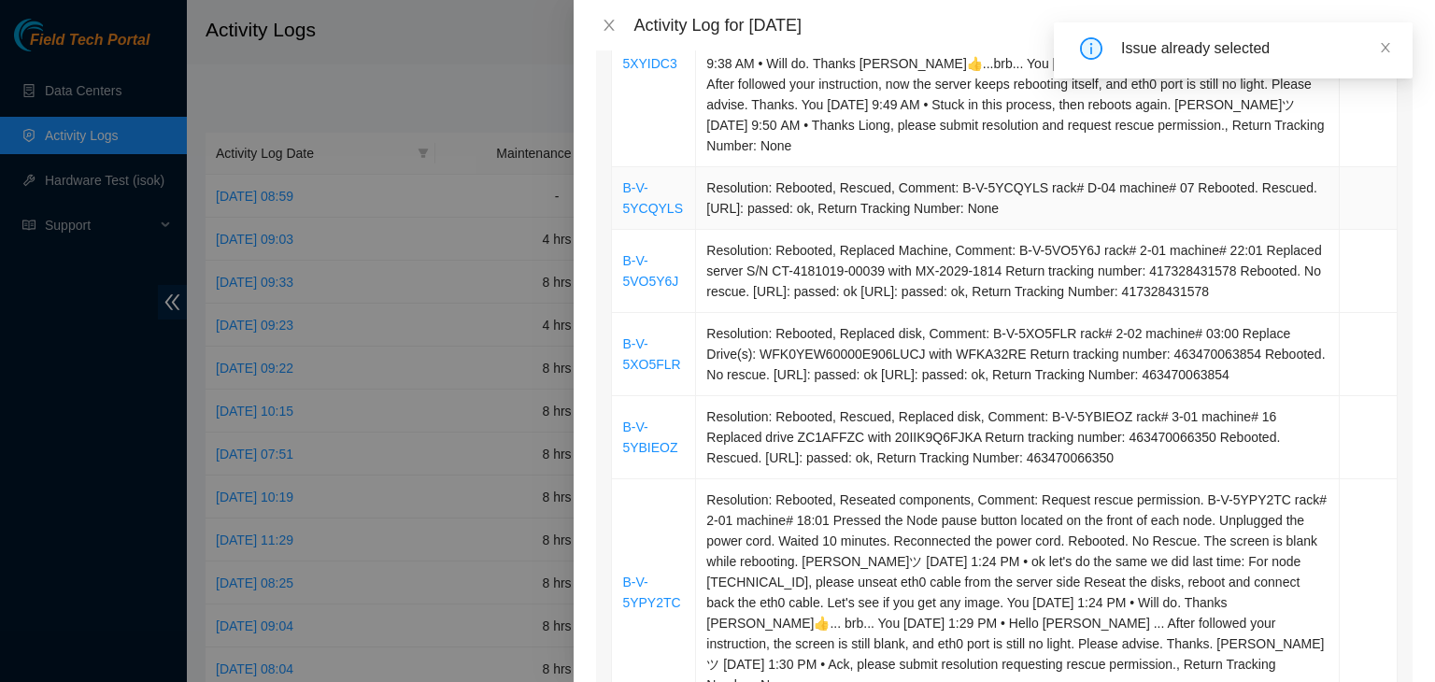
scroll to position [934, 0]
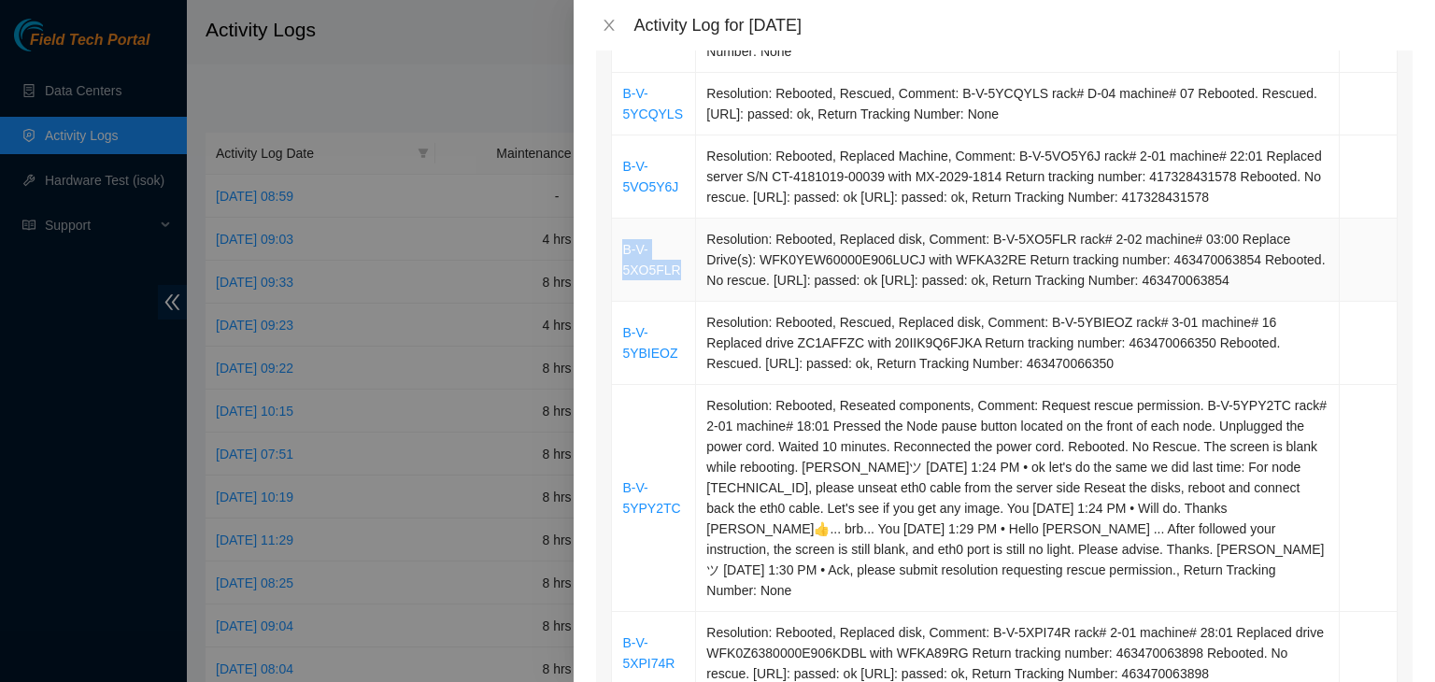
drag, startPoint x: 675, startPoint y: 249, endPoint x: 620, endPoint y: 235, distance: 56.9
click at [620, 235] on td "B-V-5XO5FLR" at bounding box center [654, 260] width 84 height 83
copy link "B-V-5XO5FLR"
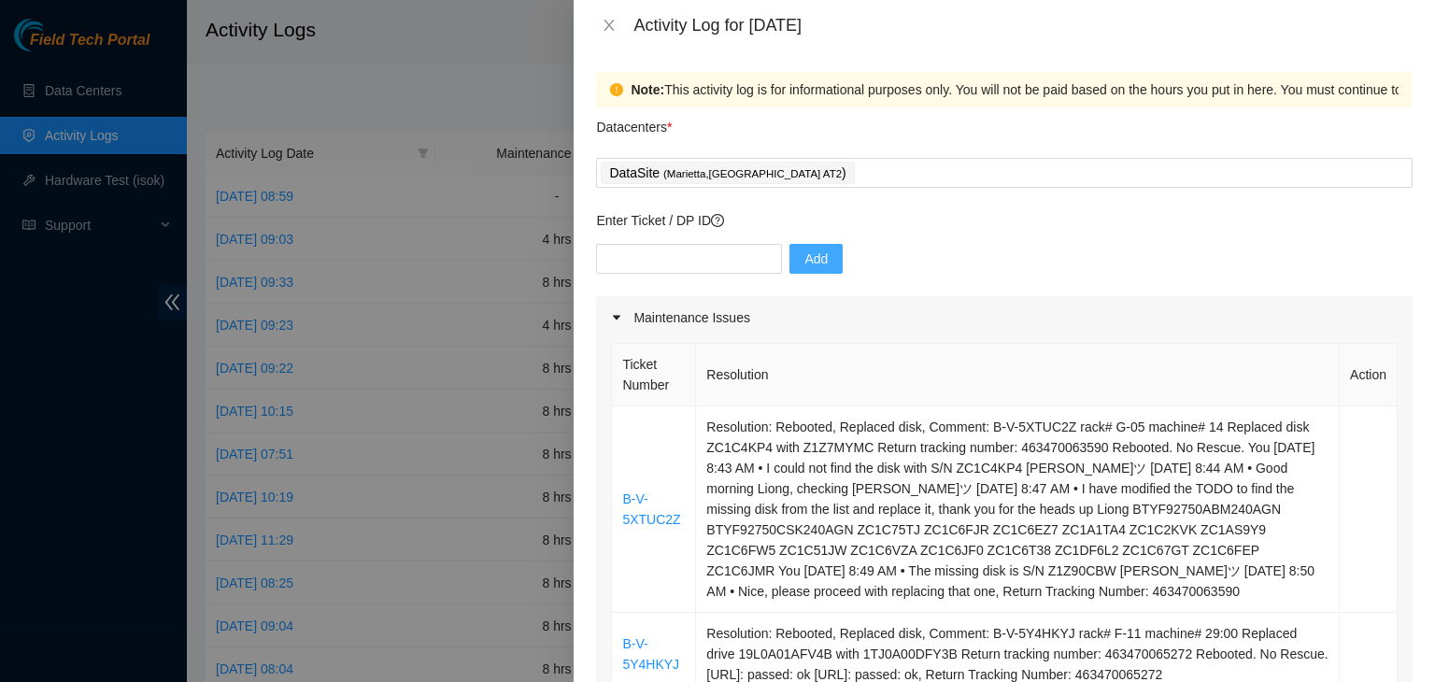
scroll to position [0, 0]
click at [714, 259] on input "text" at bounding box center [689, 260] width 186 height 30
paste input "B-V-5XO5FLR"
type input "B-V-5XO5FLR"
click at [804, 259] on span "Add" at bounding box center [815, 259] width 23 height 21
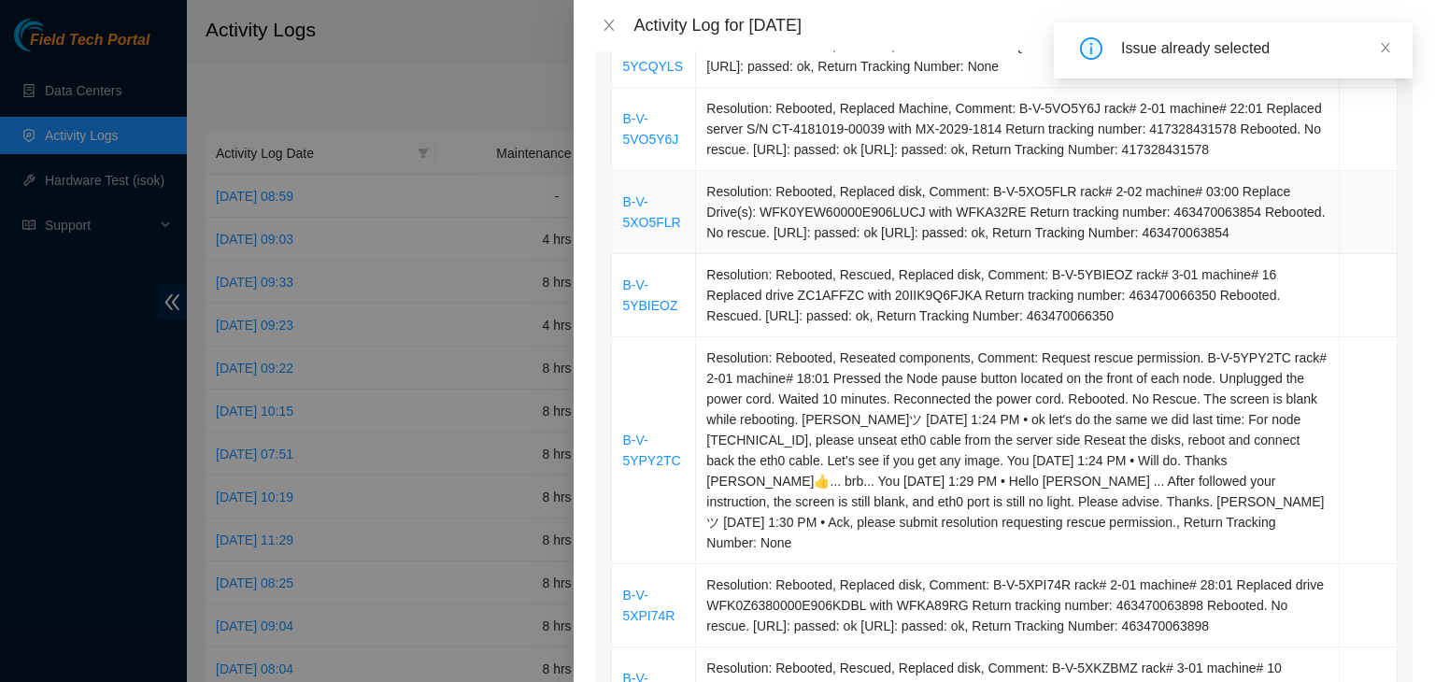
scroll to position [1027, 0]
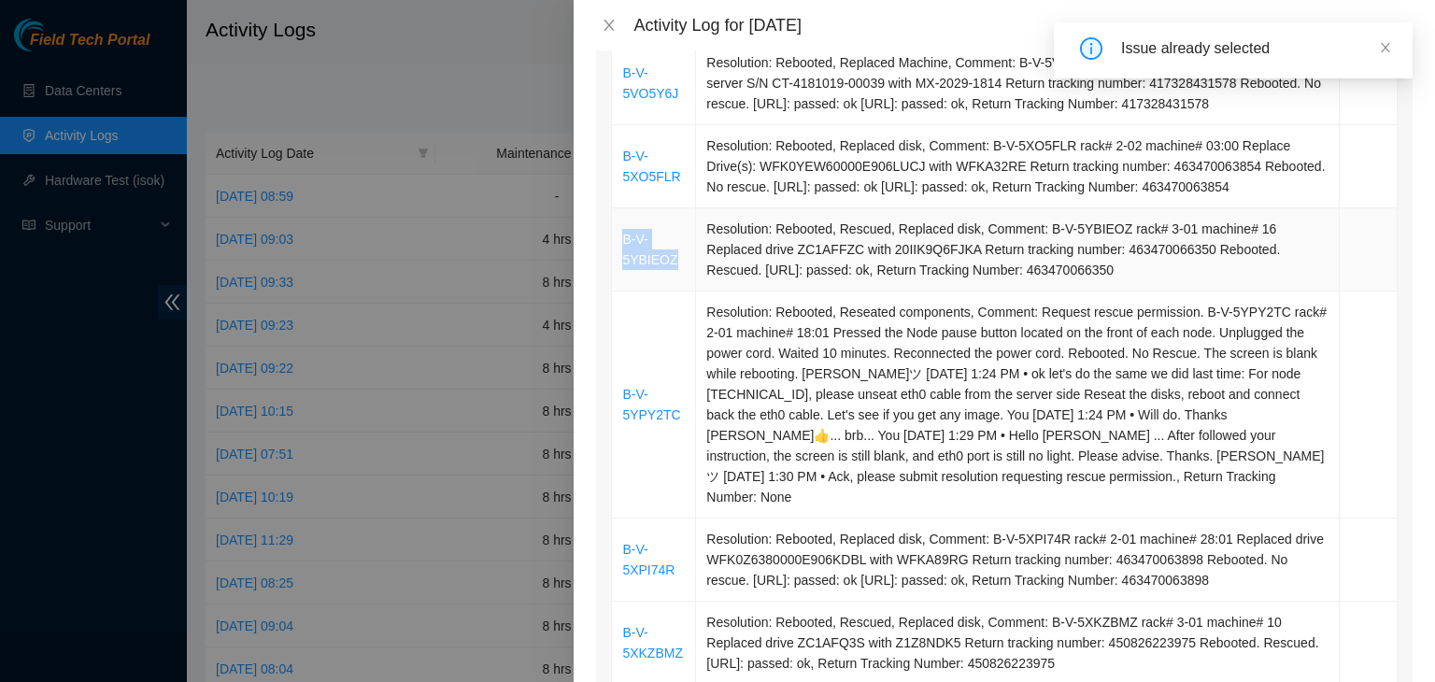
drag, startPoint x: 673, startPoint y: 244, endPoint x: 618, endPoint y: 225, distance: 58.2
click at [618, 225] on td "B-V-5YBIEOZ" at bounding box center [654, 249] width 84 height 83
drag, startPoint x: 672, startPoint y: 239, endPoint x: 618, endPoint y: 214, distance: 59.8
click at [618, 214] on td "B-V-5YBIEOZ" at bounding box center [654, 249] width 84 height 83
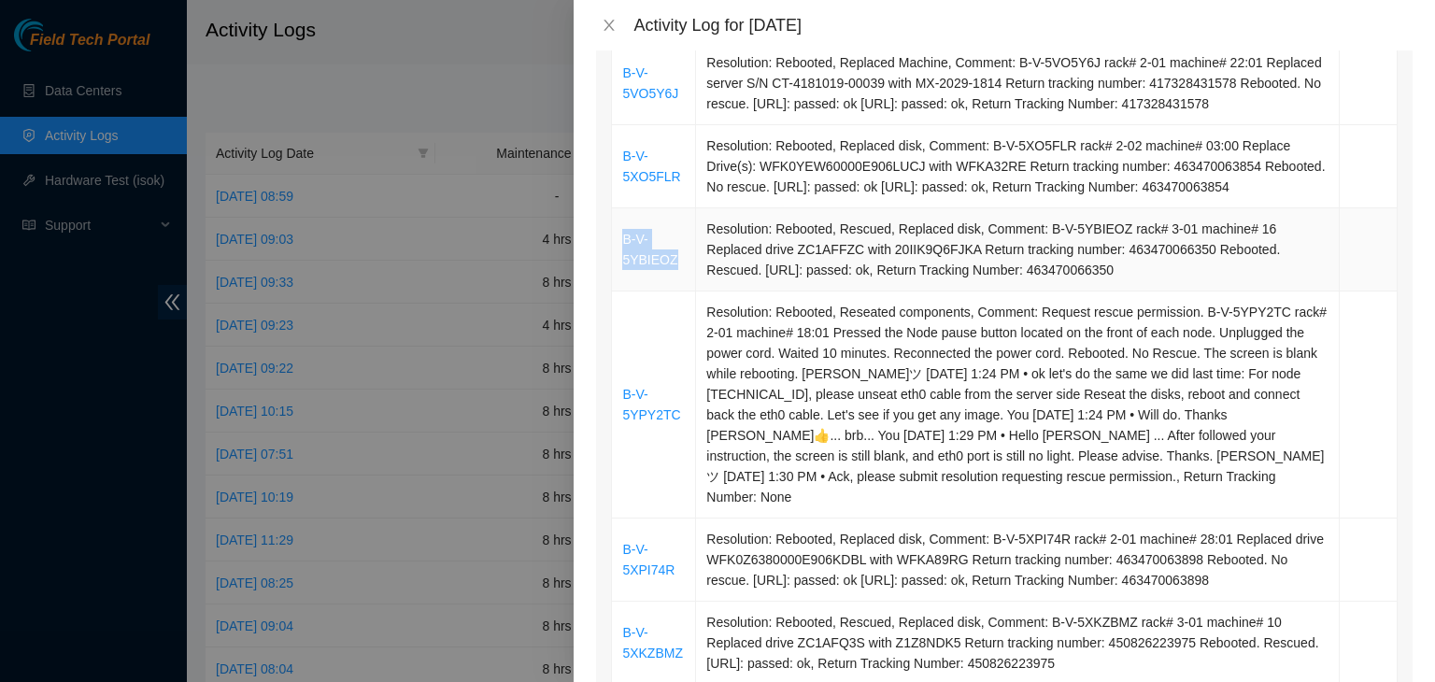
copy link "B-V-5YBIEOZ"
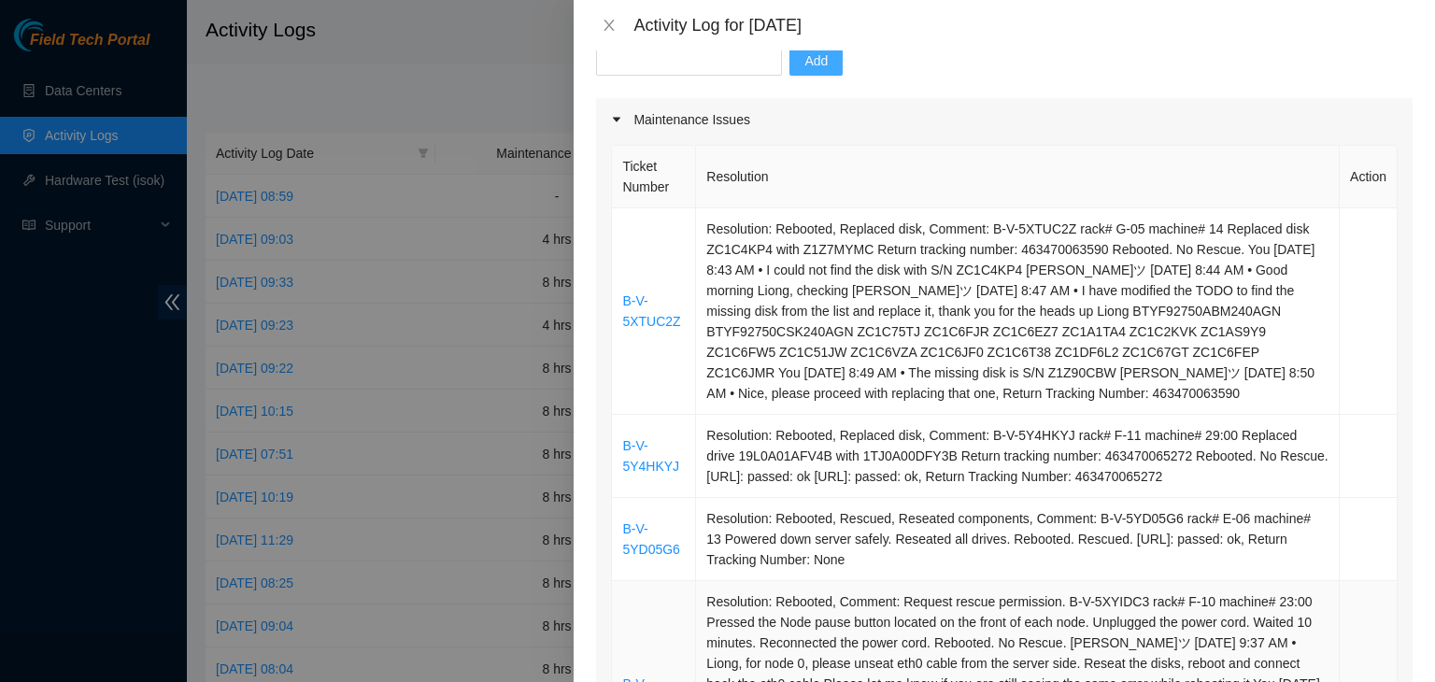
scroll to position [187, 0]
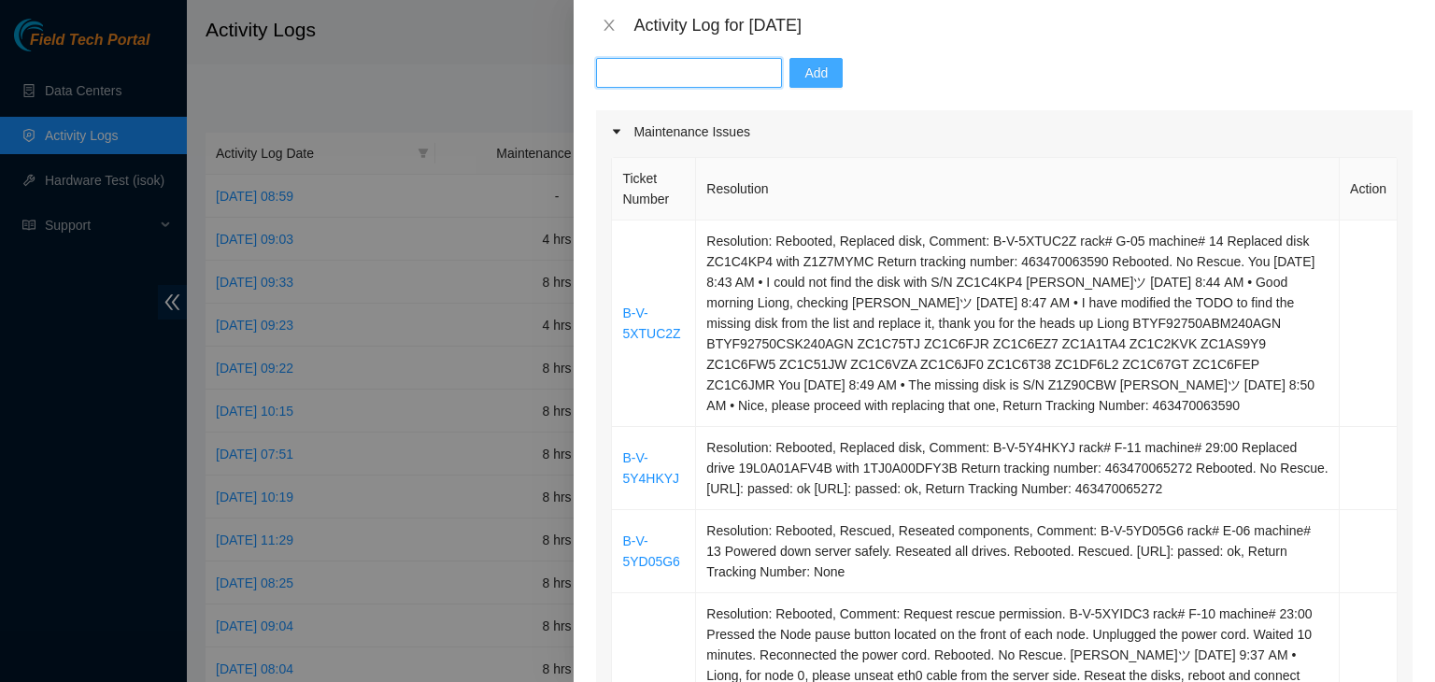
click at [660, 80] on input "text" at bounding box center [689, 73] width 186 height 30
paste input "B-V-5YBIEOZ"
drag, startPoint x: 660, startPoint y: 80, endPoint x: 706, endPoint y: 98, distance: 49.1
click at [672, 94] on div "B-V-5YBIEOZ Add" at bounding box center [1004, 84] width 816 height 52
type input "B-V-5YBIEOZ"
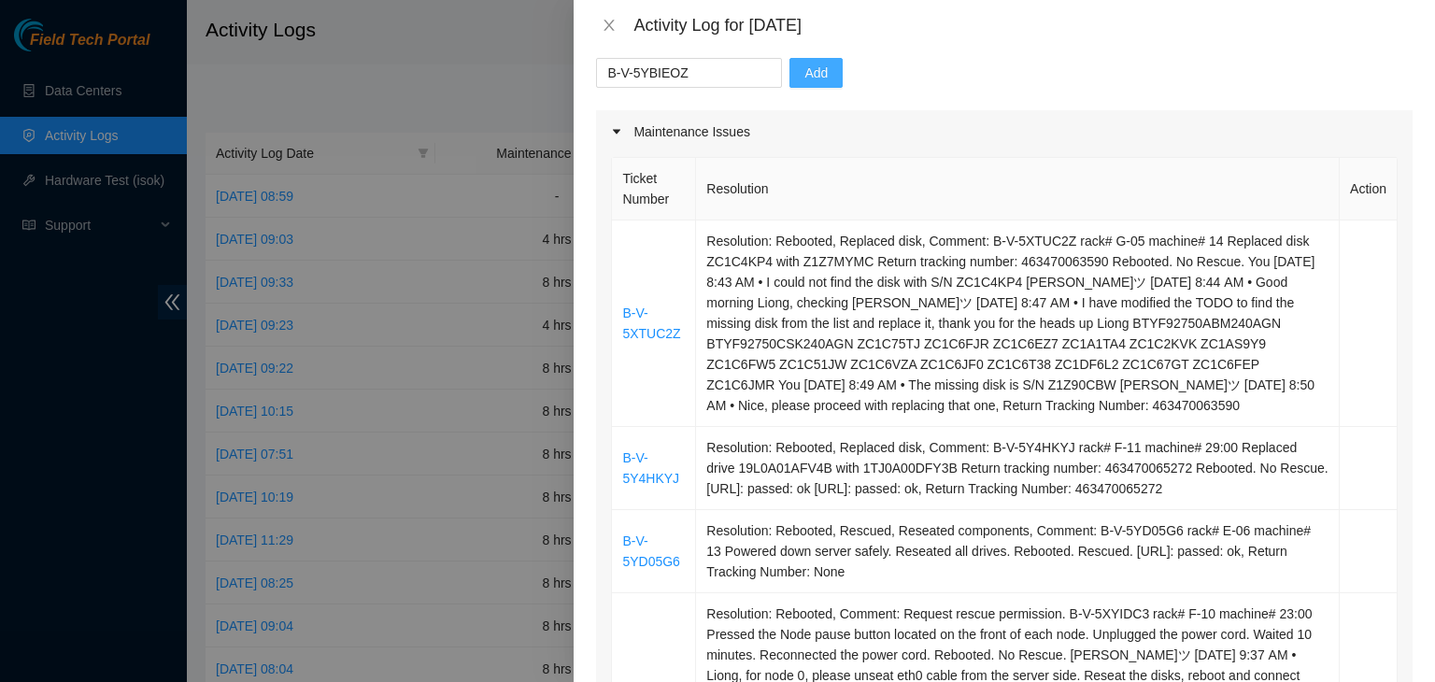
click at [812, 72] on span "Add" at bounding box center [815, 73] width 23 height 21
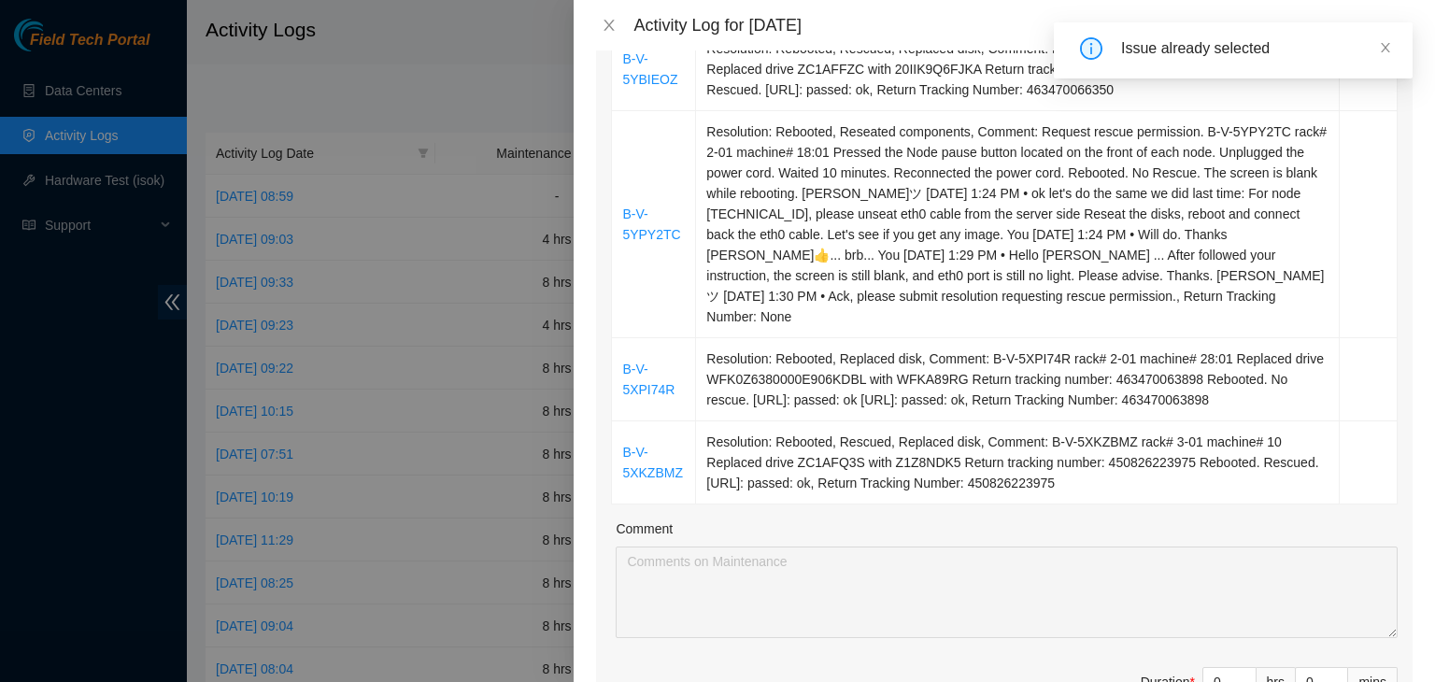
scroll to position [1214, 0]
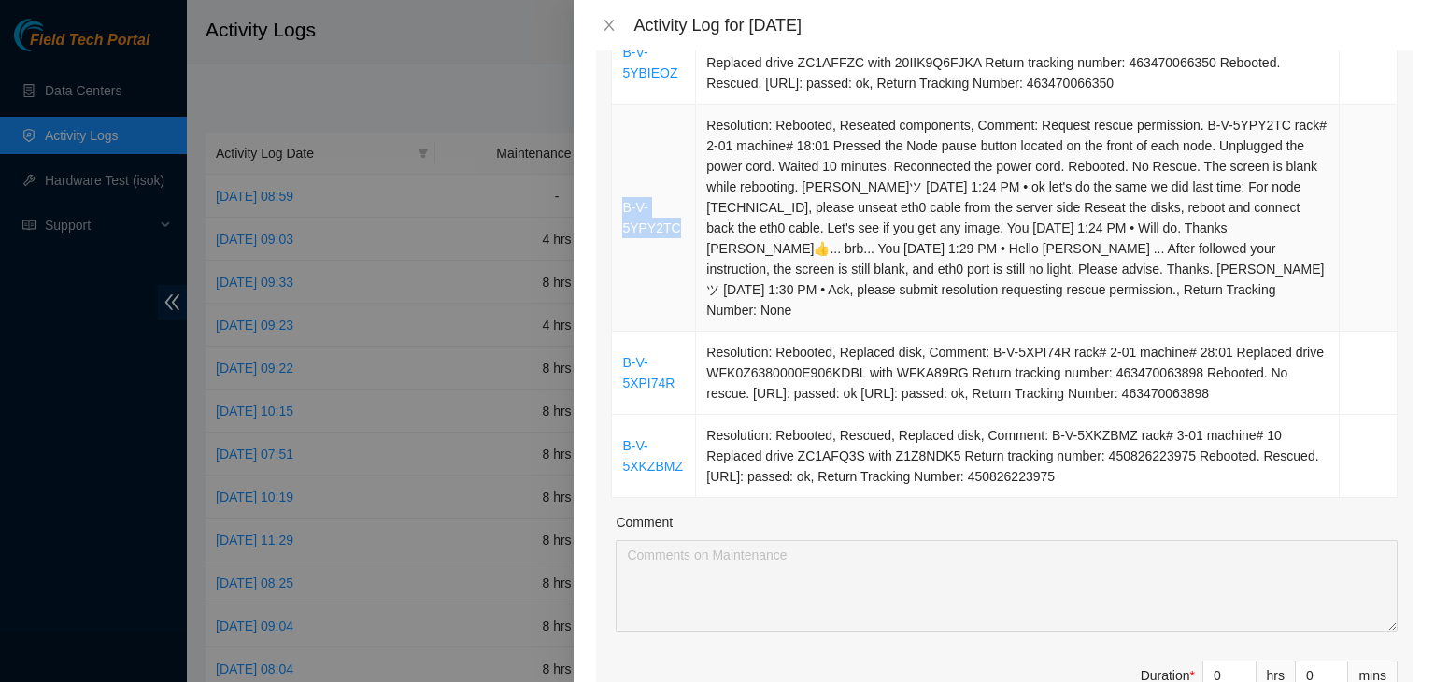
drag, startPoint x: 678, startPoint y: 202, endPoint x: 620, endPoint y: 184, distance: 60.6
click at [620, 184] on td "B-V-5YPY2TC" at bounding box center [654, 218] width 84 height 227
copy link "B-V-5YPY2TC"
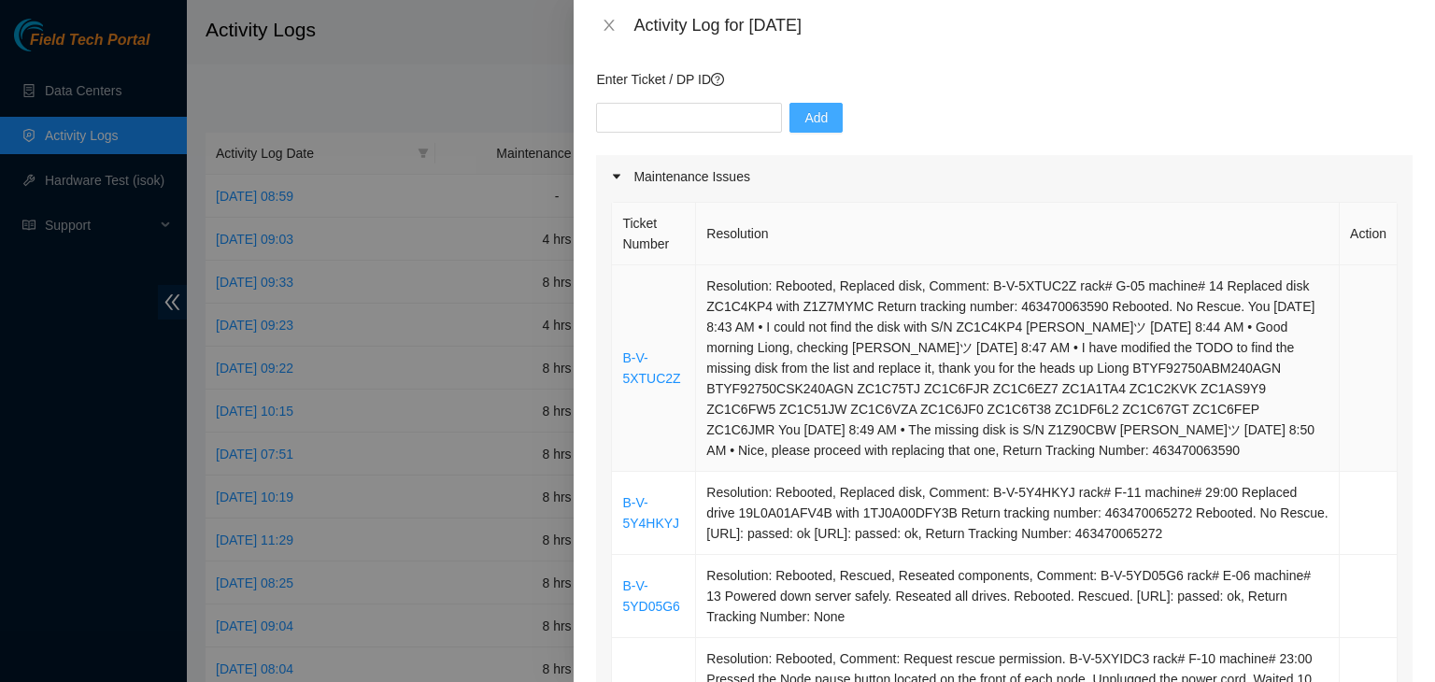
scroll to position [0, 0]
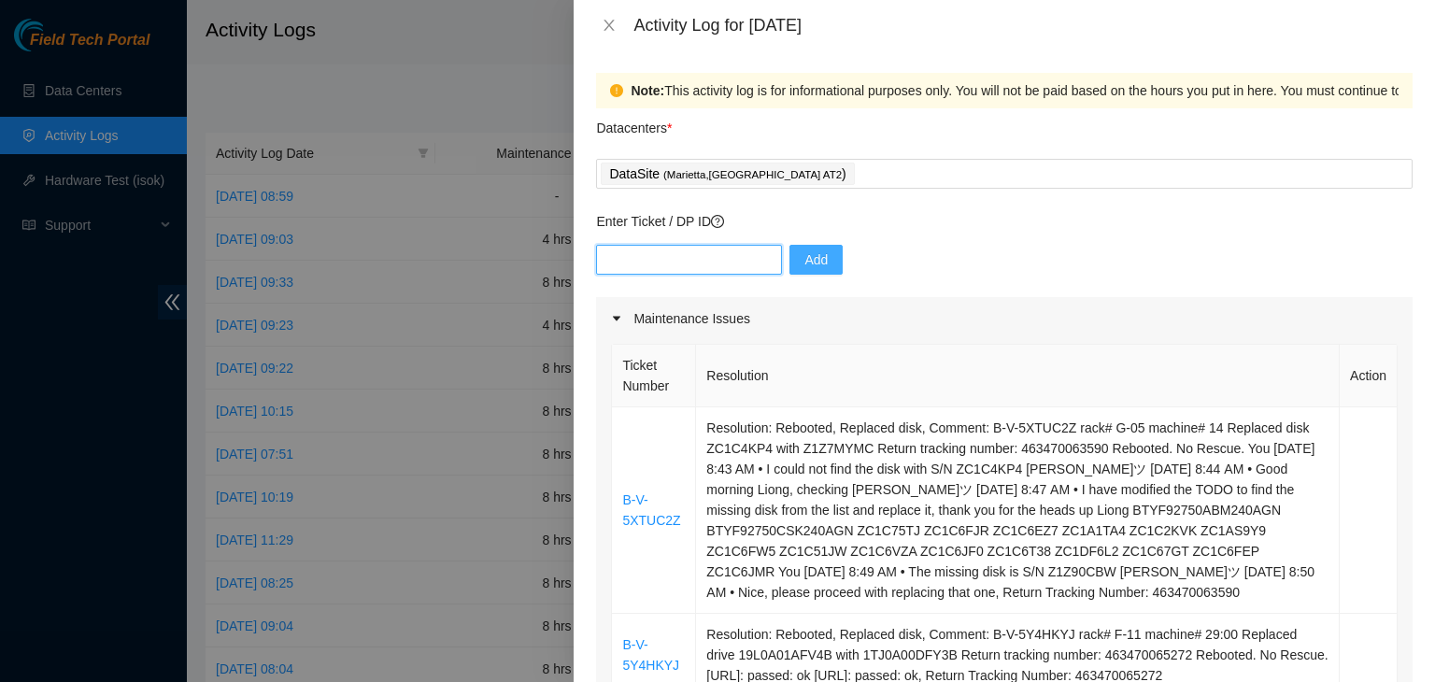
click at [684, 256] on input "text" at bounding box center [689, 260] width 186 height 30
paste input "B-V-5YPY2TC"
type input "B-V-5YPY2TC"
click at [789, 255] on button "Add" at bounding box center [815, 260] width 53 height 30
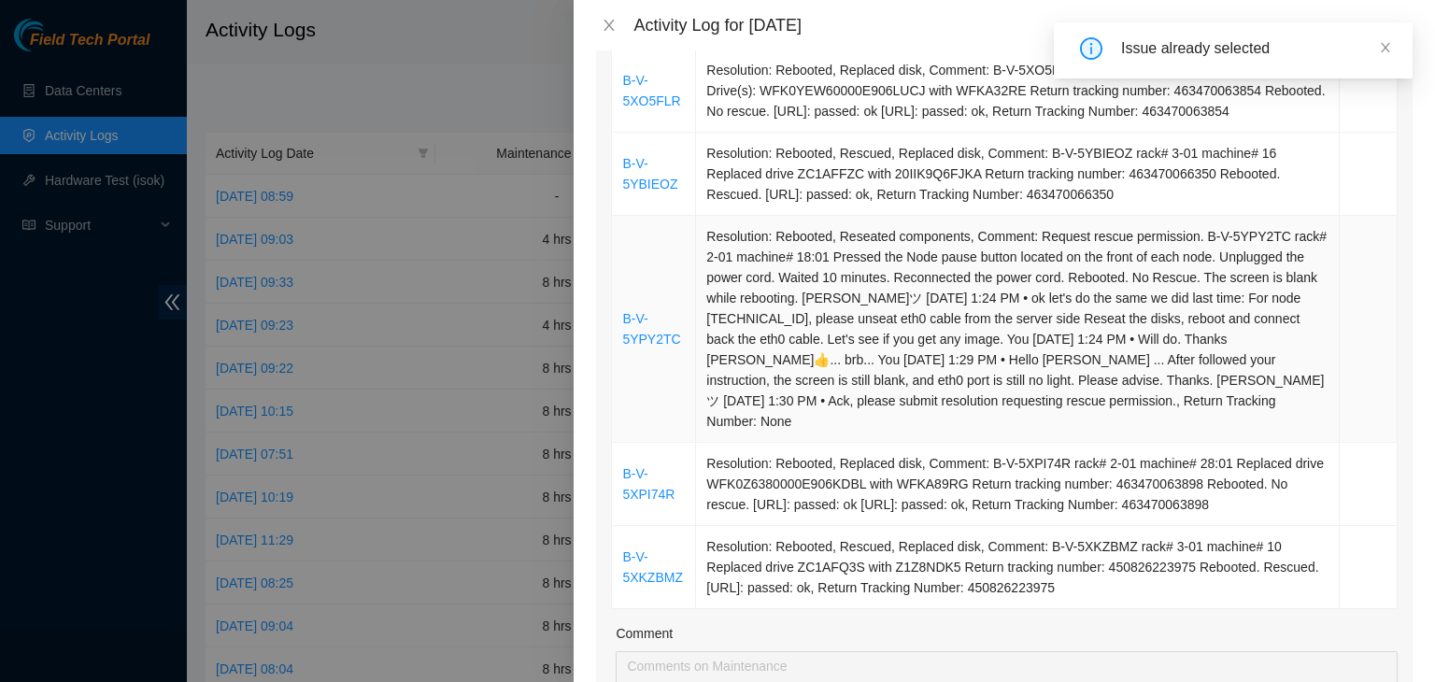
scroll to position [1214, 0]
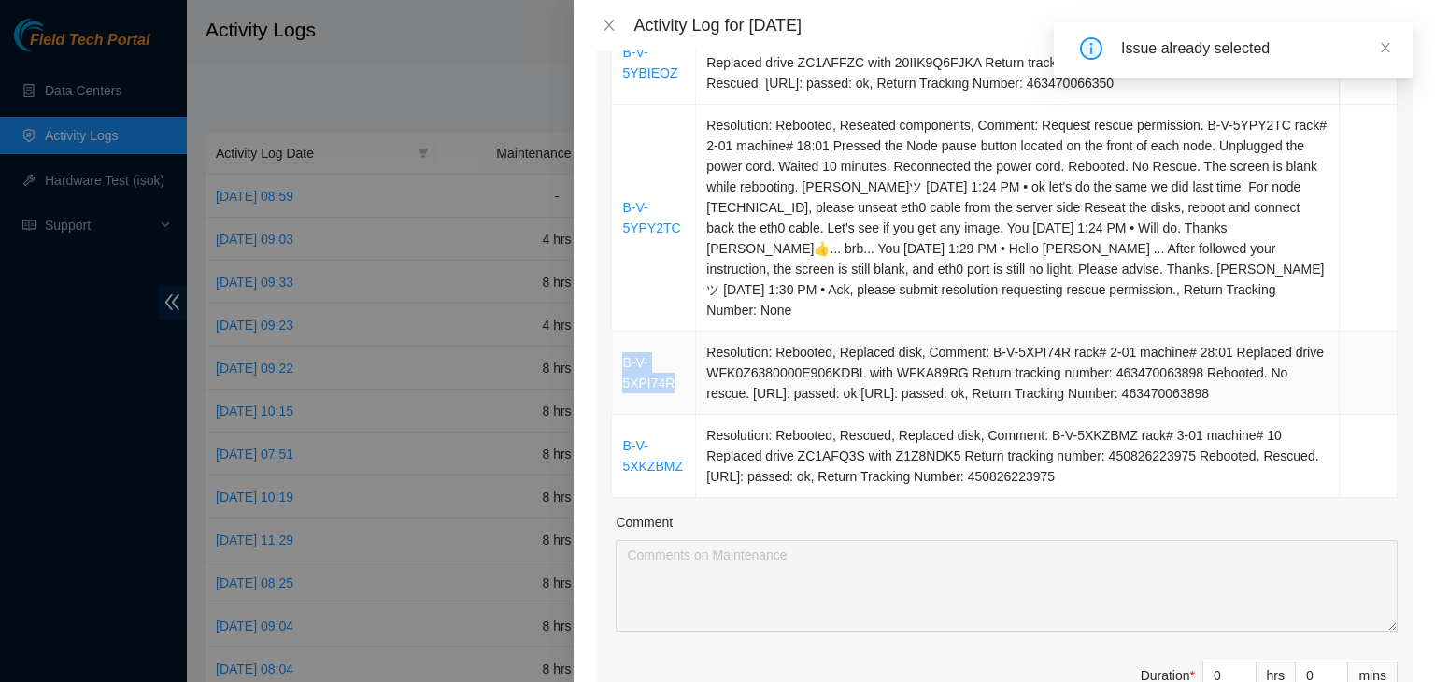
drag, startPoint x: 673, startPoint y: 341, endPoint x: 620, endPoint y: 325, distance: 55.6
click at [620, 332] on td "B-V-5XPI74R" at bounding box center [654, 373] width 84 height 83
copy link "B-V-5XPI74R"
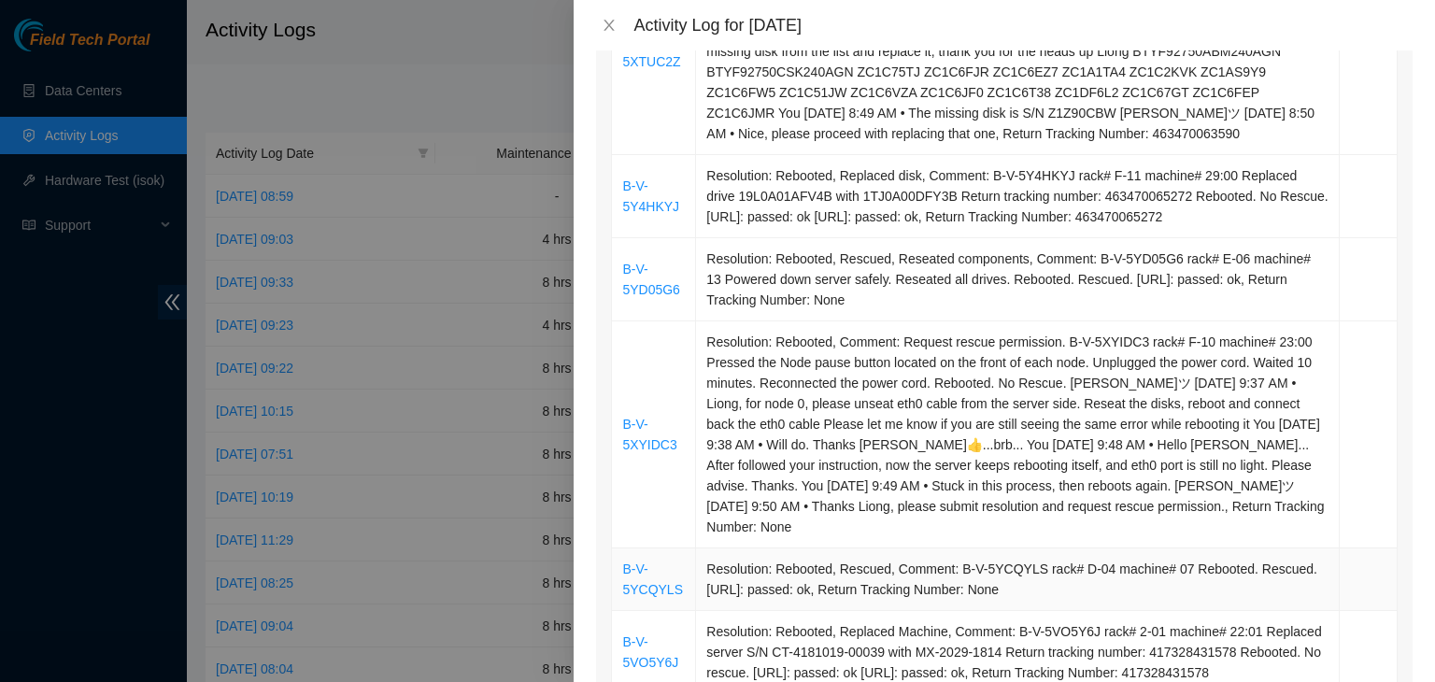
scroll to position [187, 0]
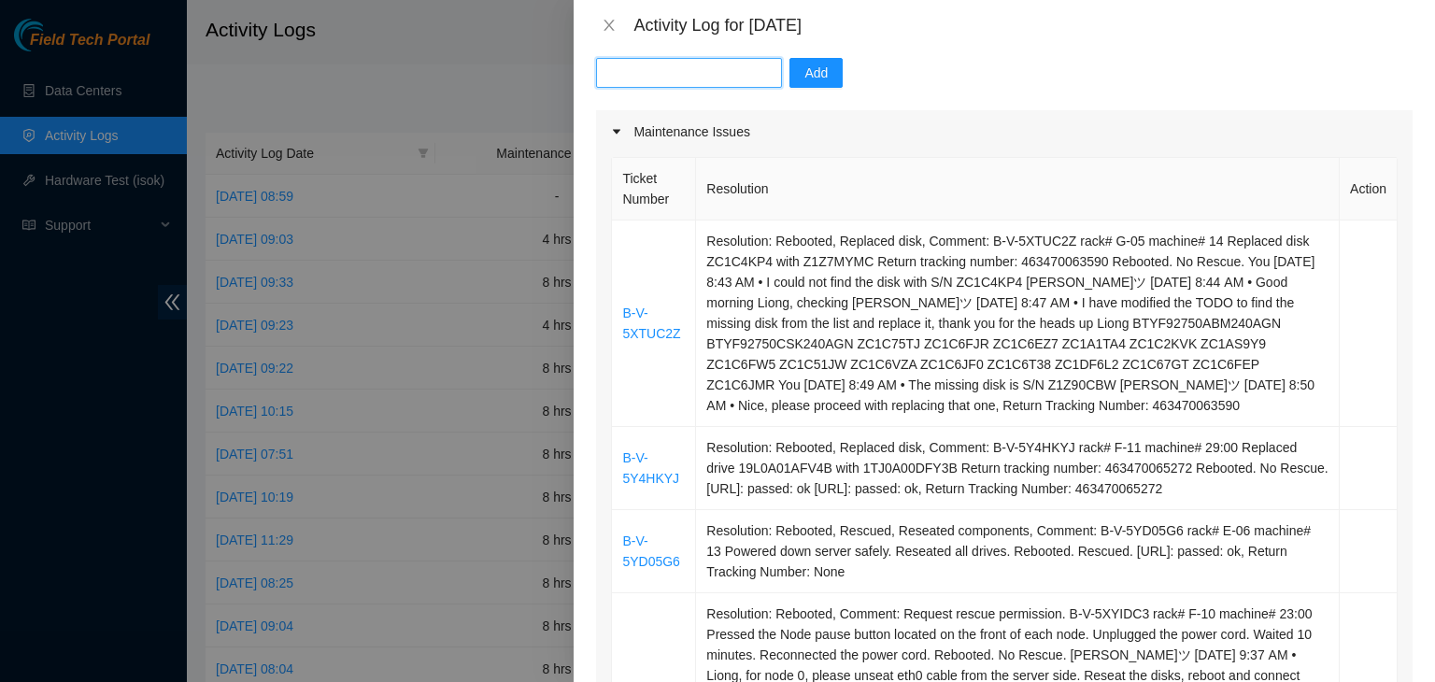
click at [617, 67] on input "text" at bounding box center [689, 73] width 186 height 30
paste input "B-V-5XPI74R"
type input "B-V-5XPI74R"
click at [808, 78] on span "Add" at bounding box center [815, 73] width 23 height 21
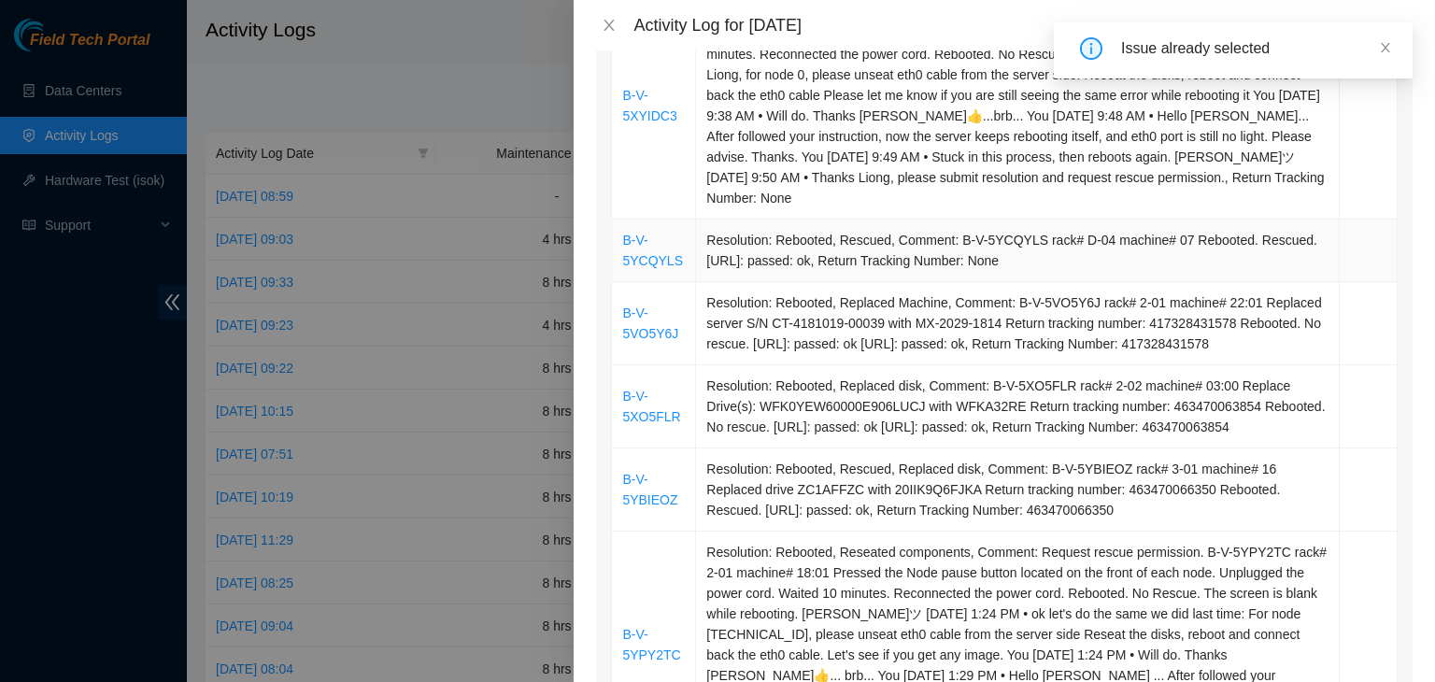
scroll to position [1121, 0]
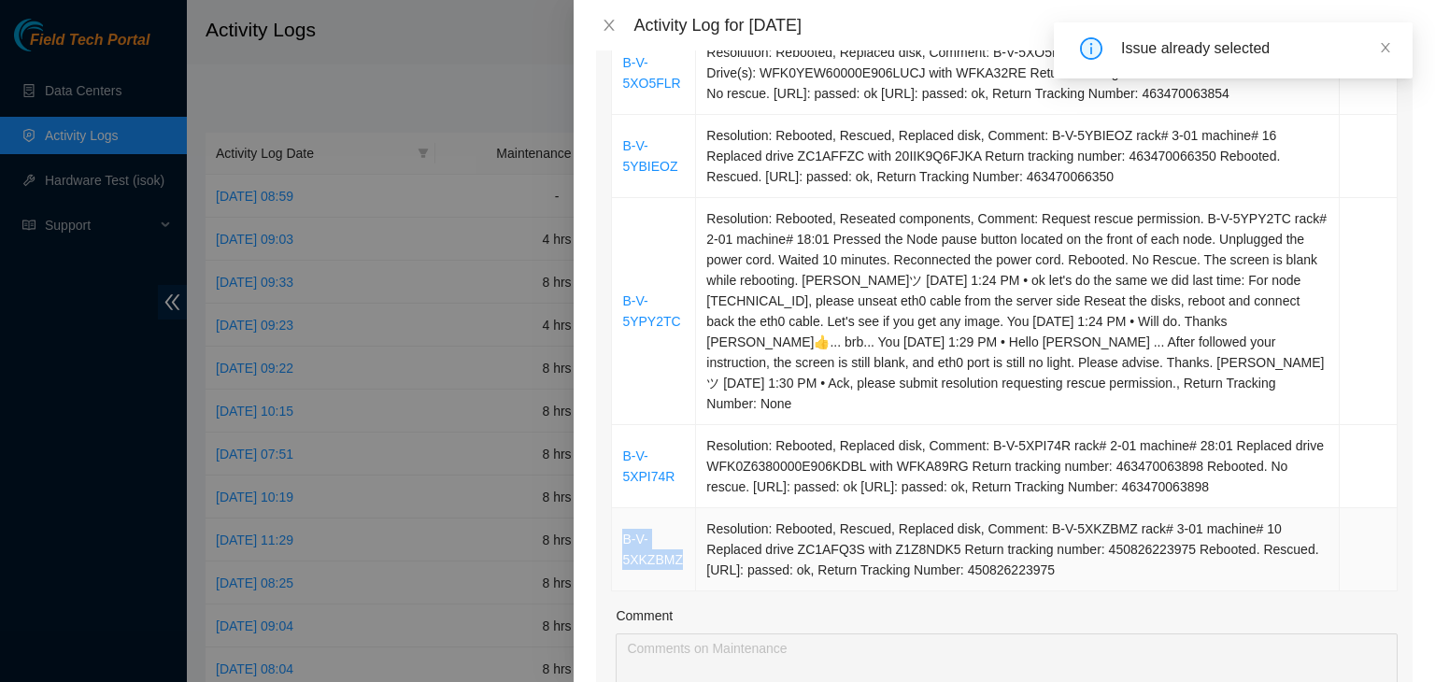
drag, startPoint x: 685, startPoint y: 523, endPoint x: 620, endPoint y: 502, distance: 67.6
click at [620, 508] on td "B-V-5XKZBMZ" at bounding box center [654, 549] width 84 height 83
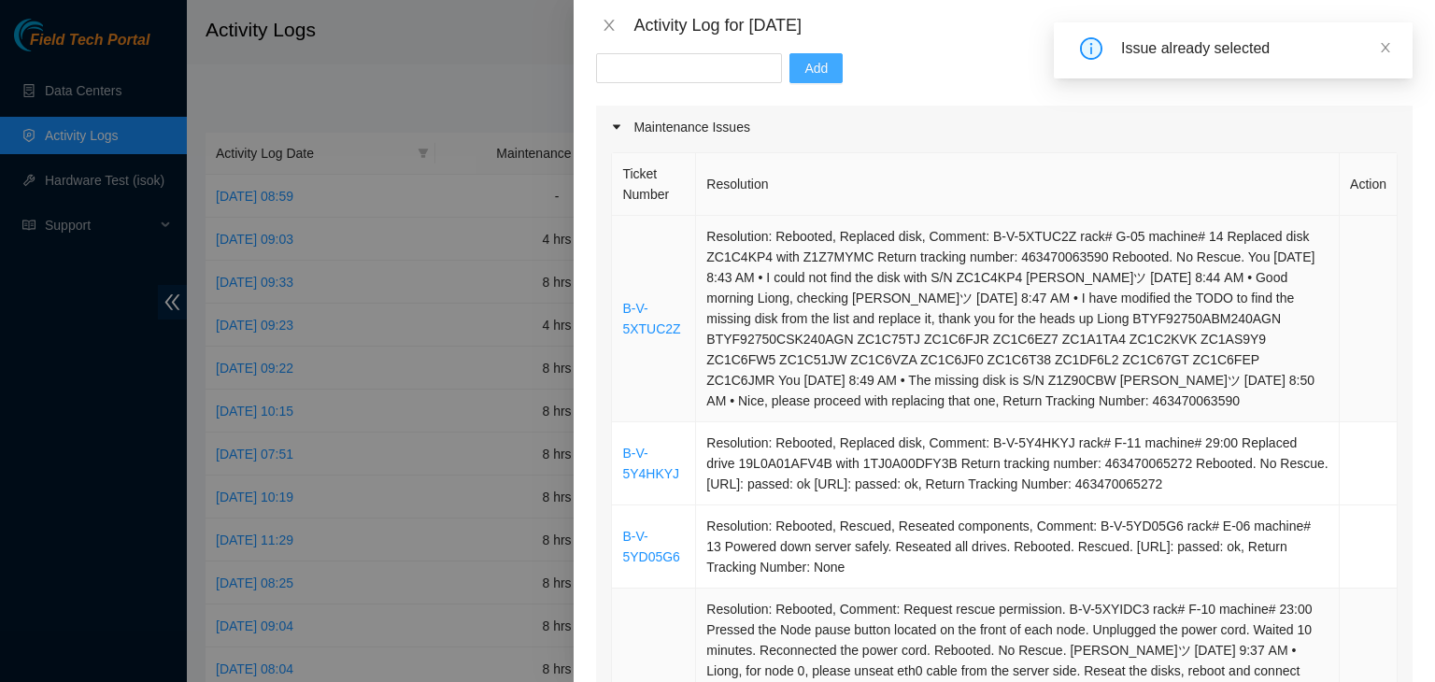
scroll to position [0, 0]
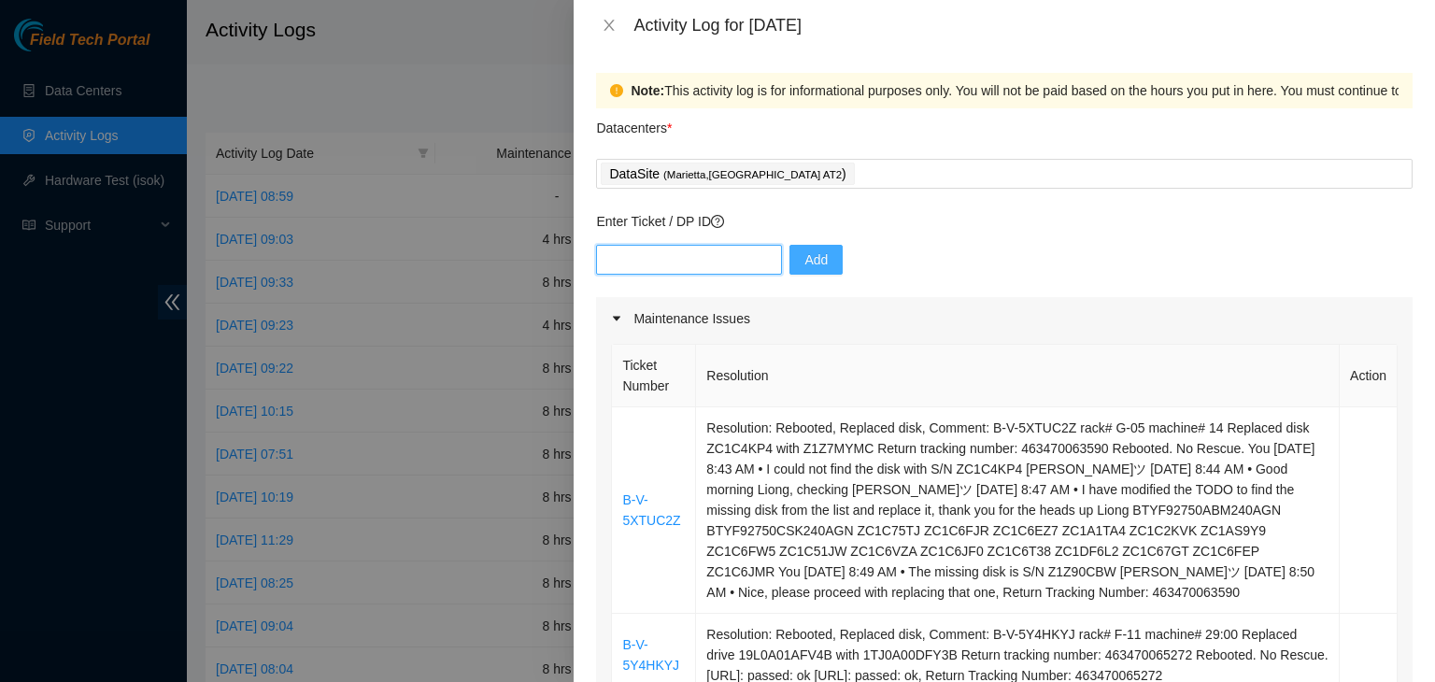
click at [673, 249] on input "text" at bounding box center [689, 260] width 186 height 30
paste input "B-V-5XKZBMZ"
drag, startPoint x: 673, startPoint y: 249, endPoint x: 799, endPoint y: 257, distance: 126.3
click at [778, 259] on div "B-V-5XKZBMZ Add" at bounding box center [1004, 271] width 816 height 52
type input "B-V-5XKZBMZ"
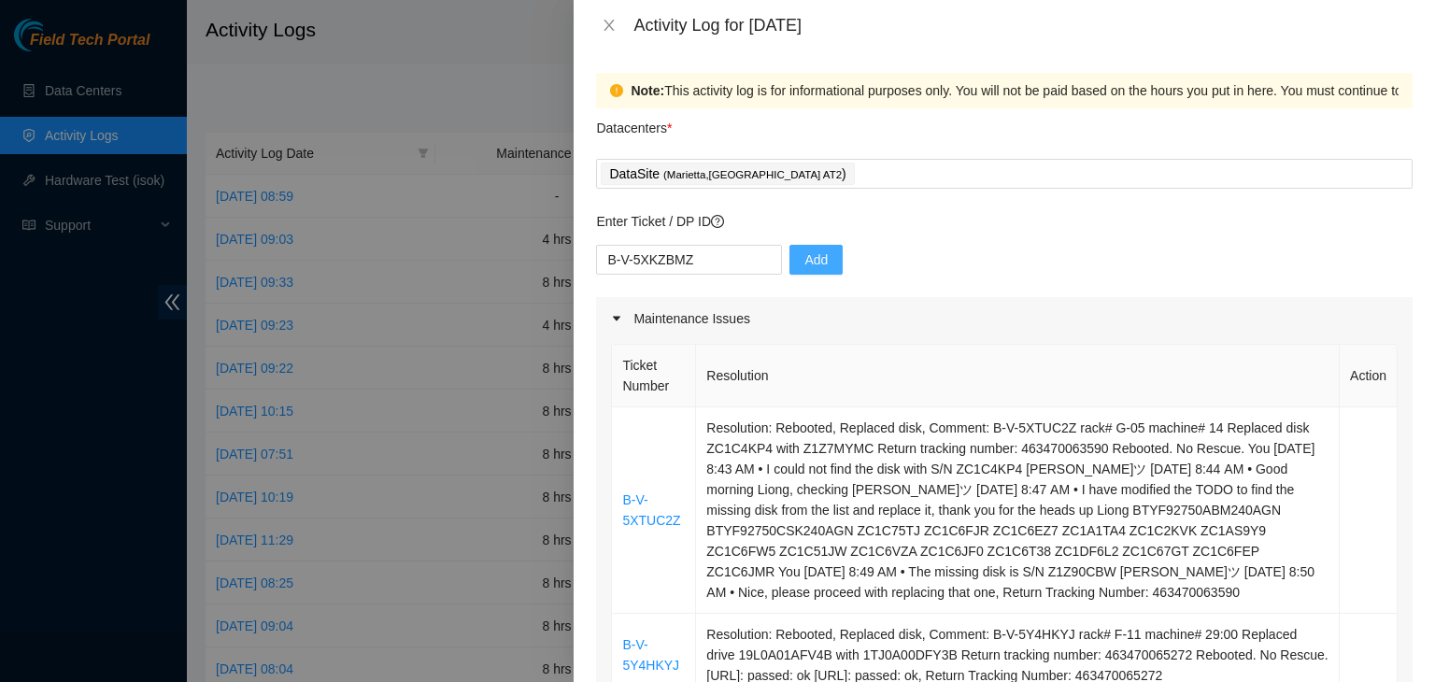
click at [804, 255] on span "Add" at bounding box center [815, 259] width 23 height 21
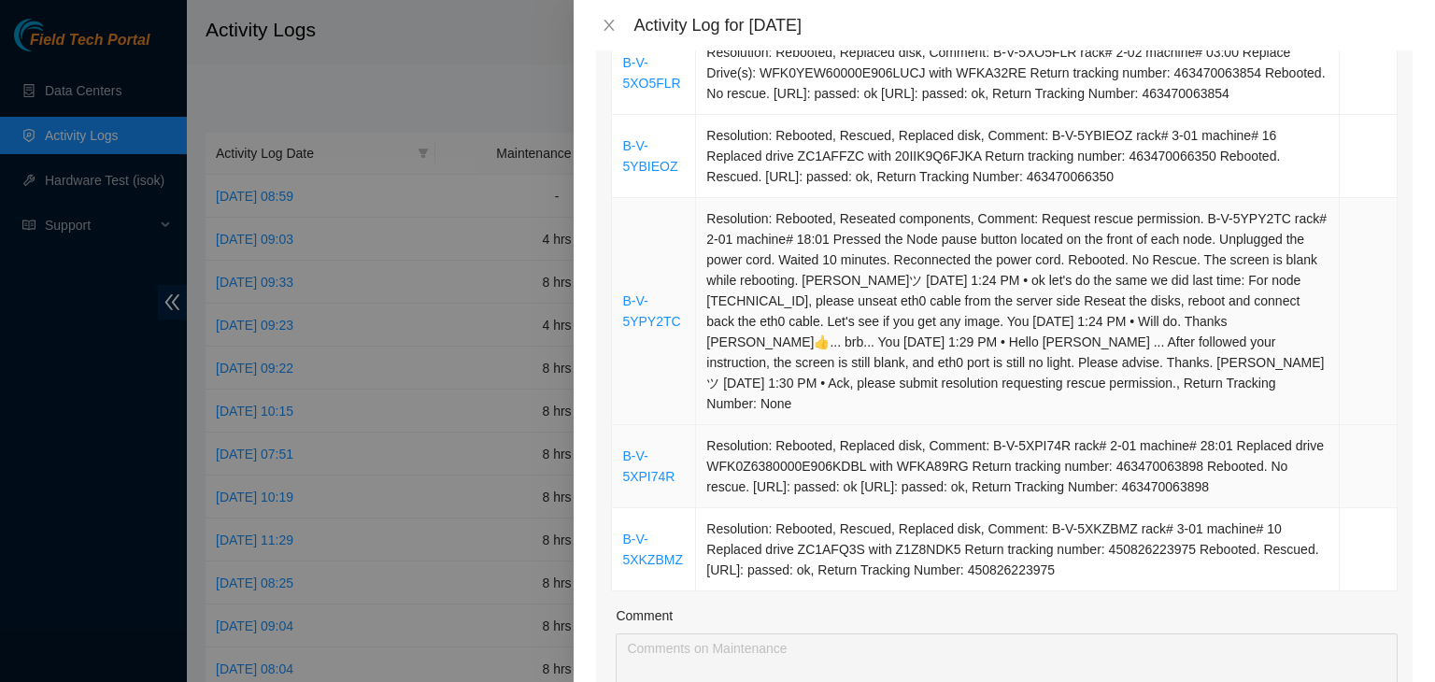
scroll to position [1027, 0]
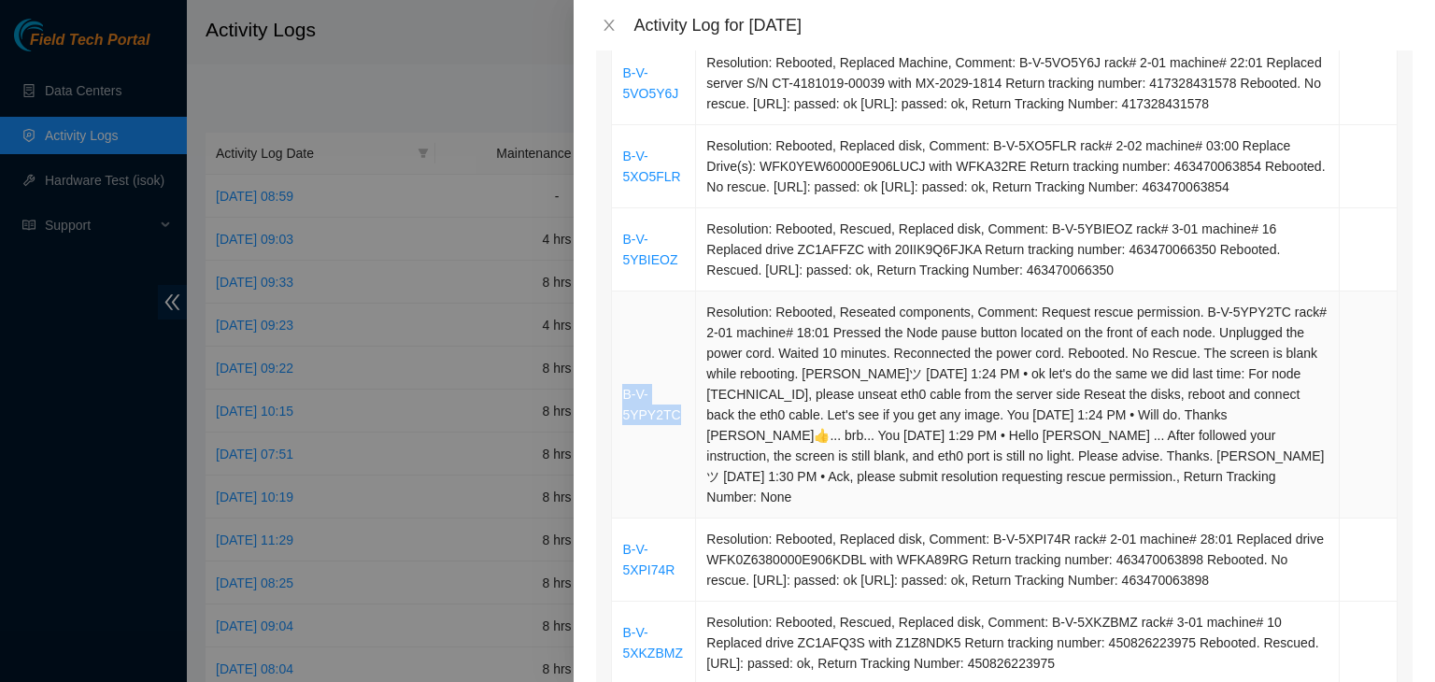
drag, startPoint x: 681, startPoint y: 390, endPoint x: 620, endPoint y: 371, distance: 63.8
click at [620, 371] on td "B-V-5YPY2TC" at bounding box center [654, 404] width 84 height 227
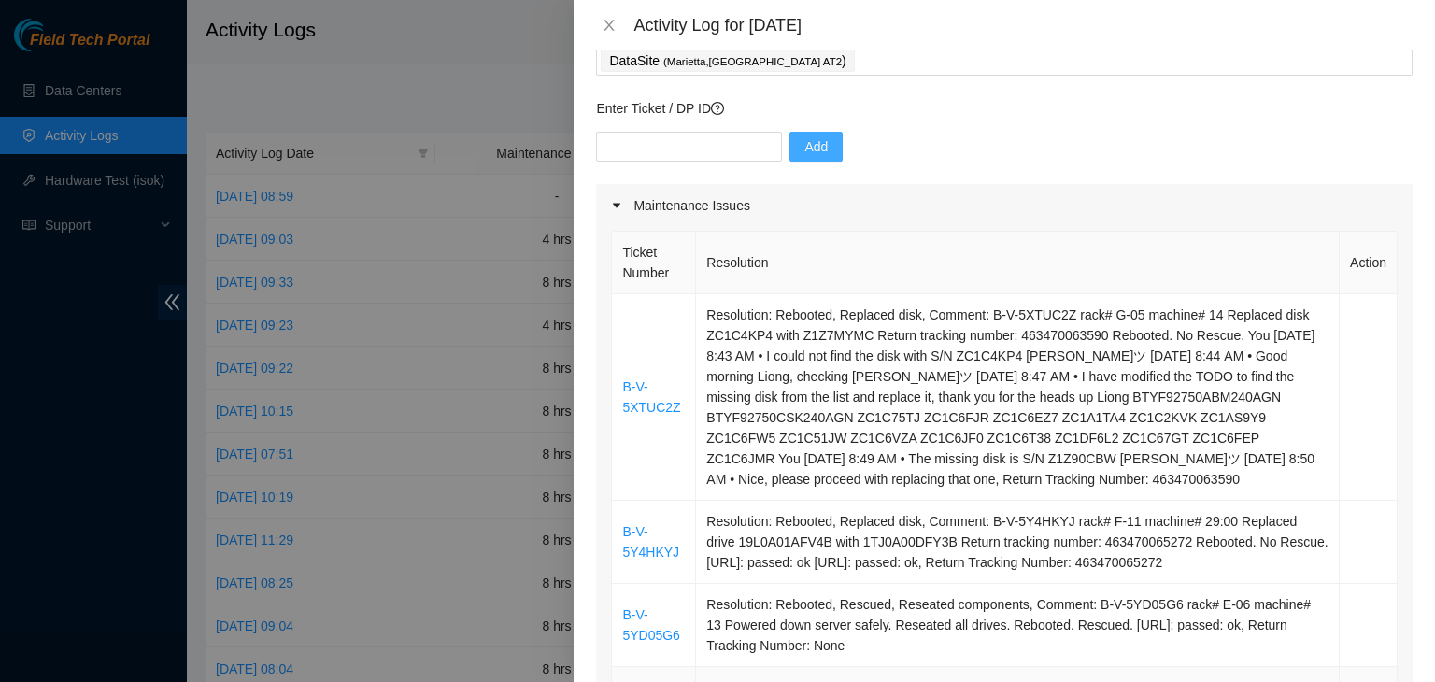
scroll to position [93, 0]
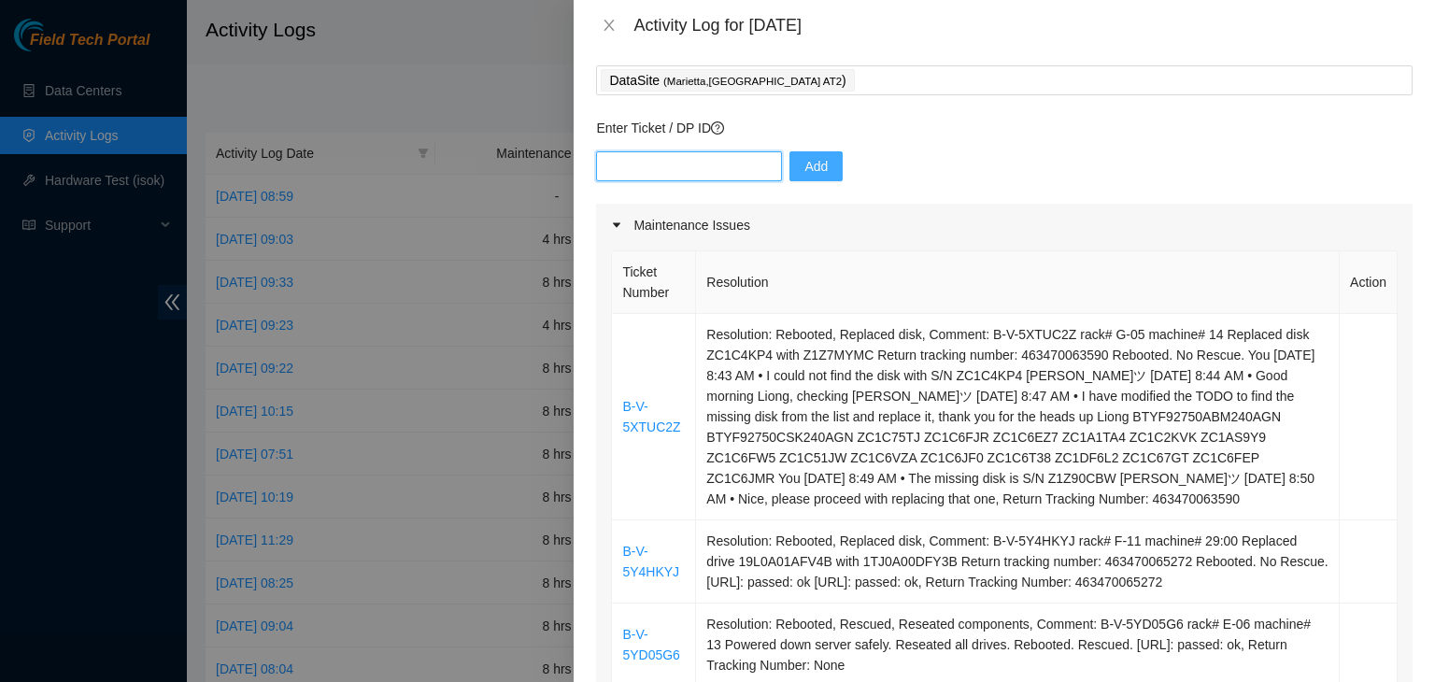
click at [657, 163] on input "text" at bounding box center [689, 166] width 186 height 30
paste input "B-V-5YPY2TC"
type input "B-V-5YPY2TC"
click at [804, 167] on span "Add" at bounding box center [815, 166] width 23 height 21
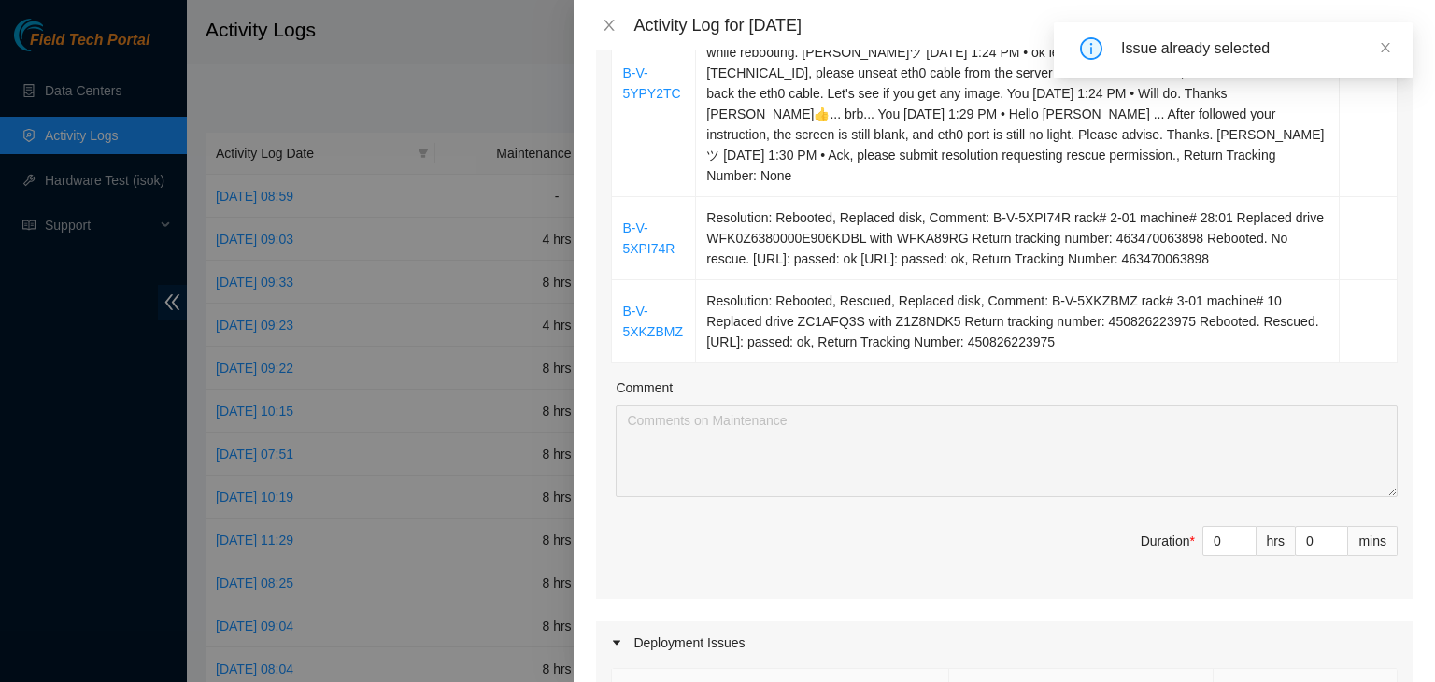
scroll to position [1401, 0]
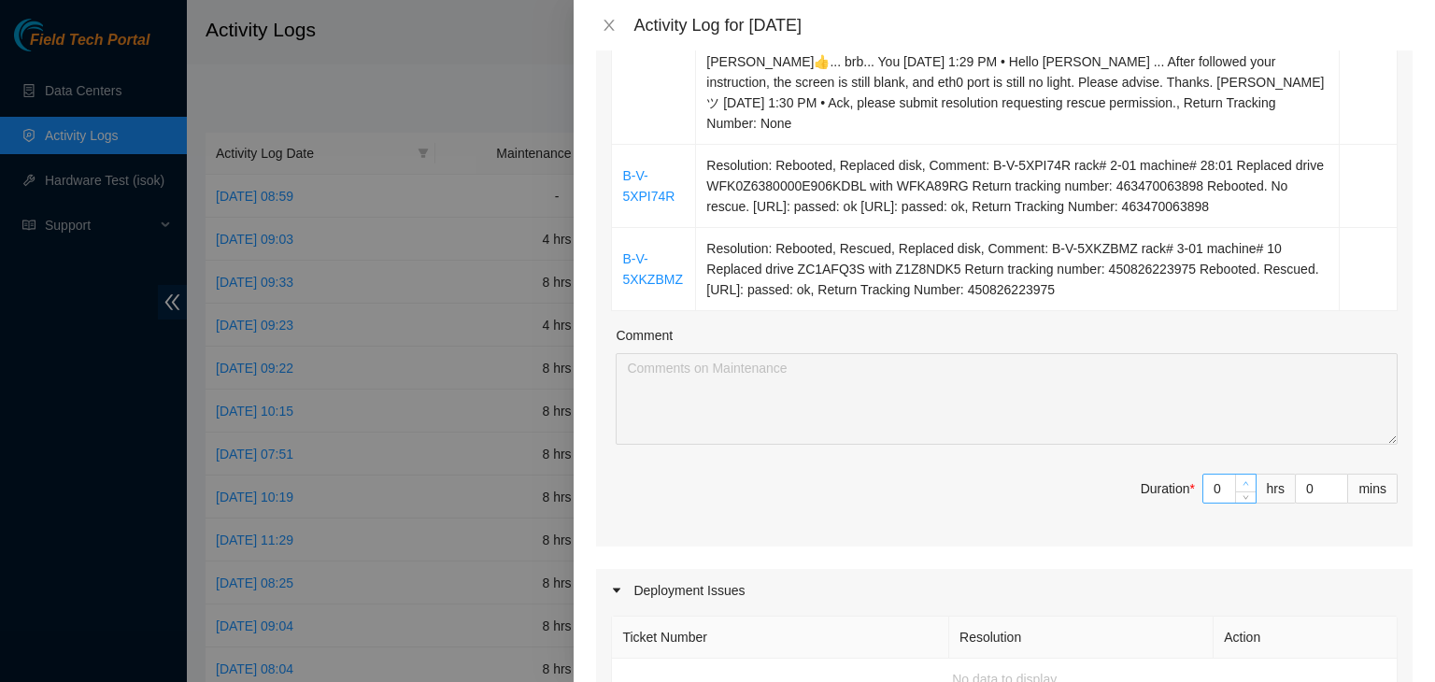
type input "1"
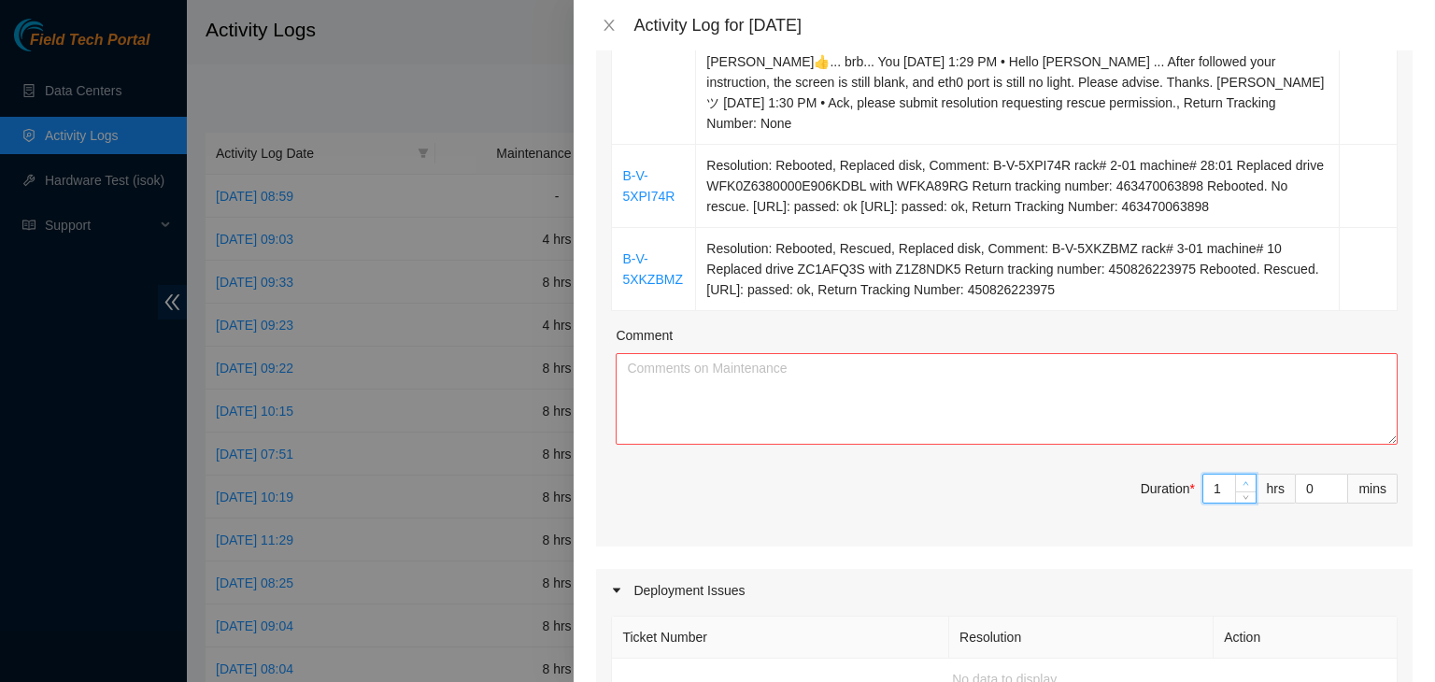
click at [1242, 480] on icon "up" at bounding box center [1245, 483] width 7 height 7
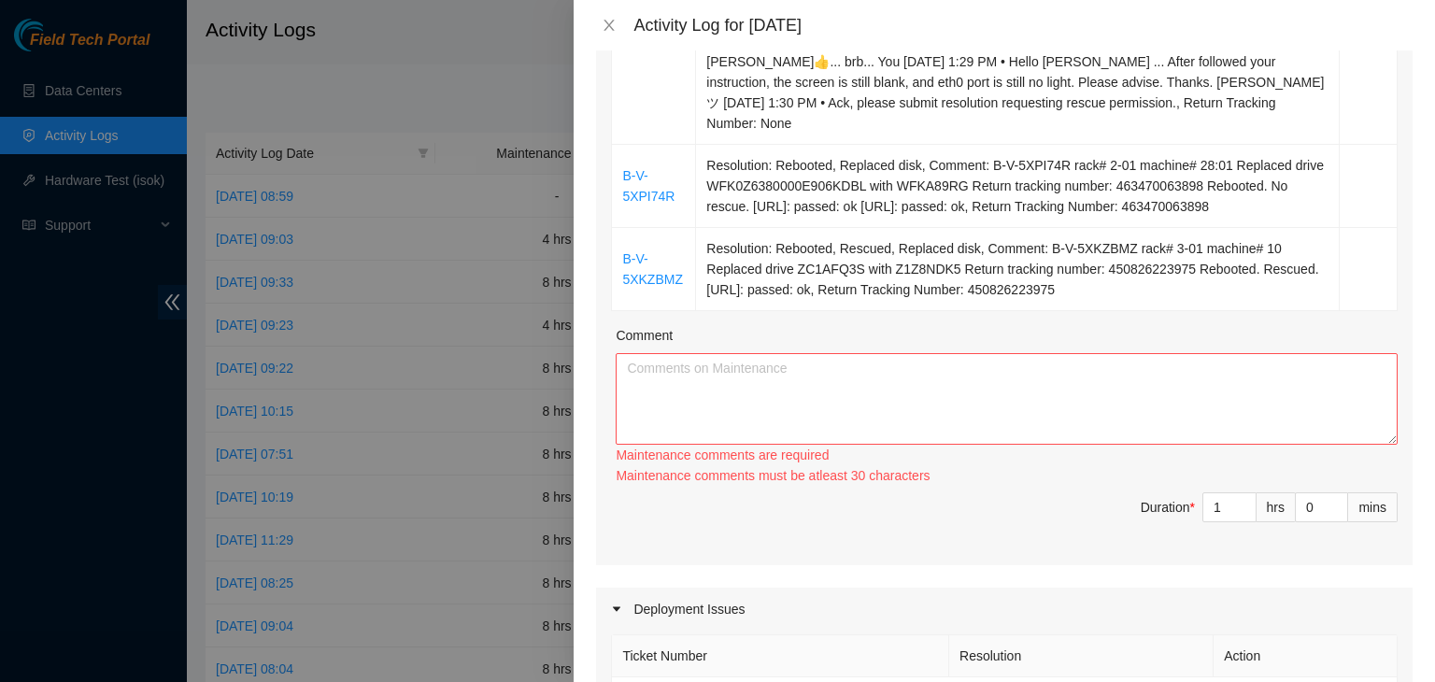
click at [1233, 465] on div "Maintenance comments must be atleast 30 characters" at bounding box center [1006, 475] width 782 height 21
type input "2"
click at [1235, 493] on span "Increase Value" at bounding box center [1245, 501] width 21 height 17
type input "3"
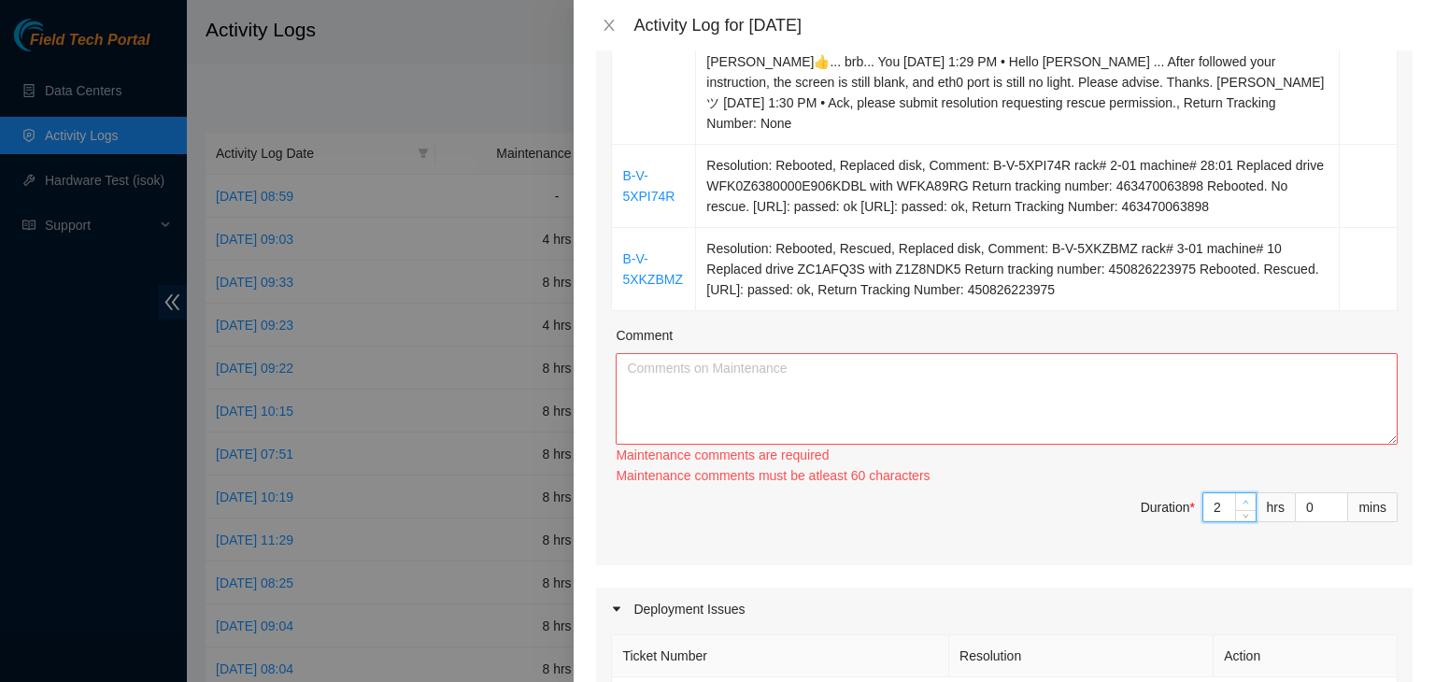
type input "3"
click at [1242, 499] on icon "up" at bounding box center [1245, 502] width 7 height 7
type input "4"
click at [1242, 499] on icon "up" at bounding box center [1245, 502] width 7 height 7
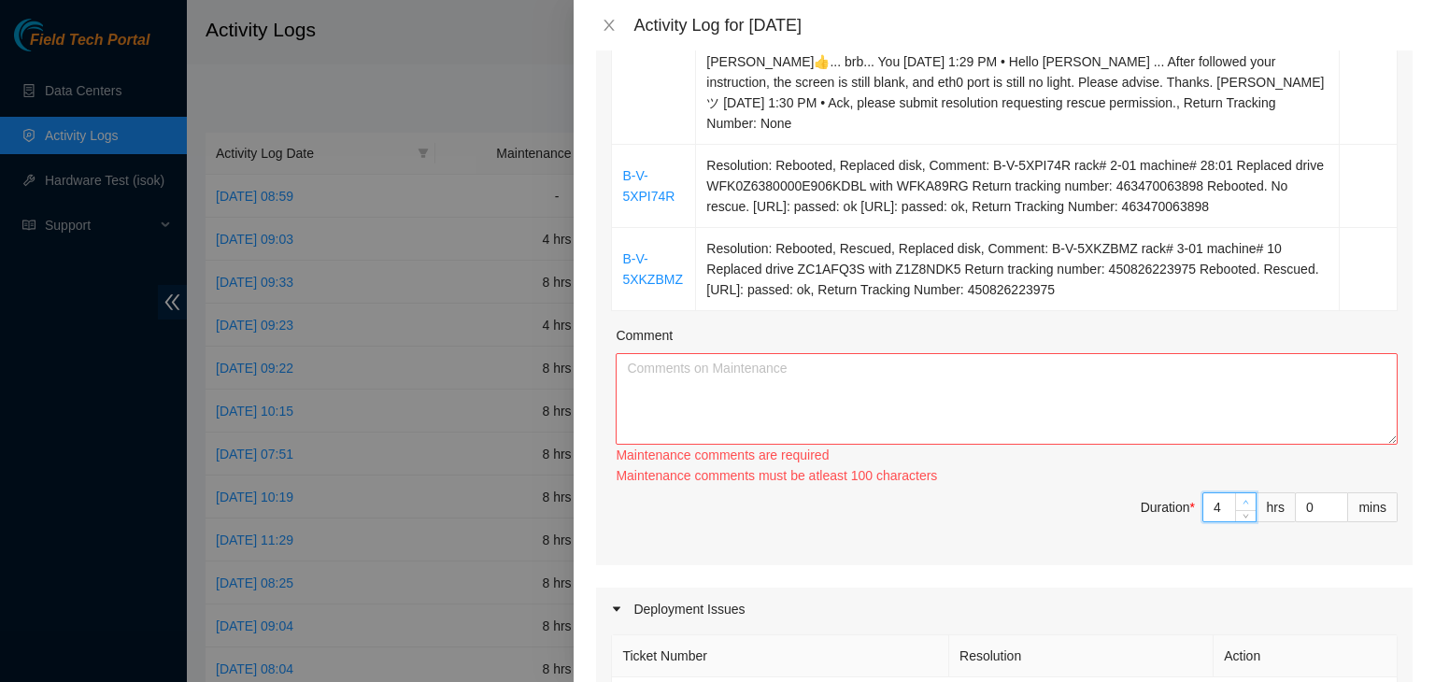
type input "5"
click at [1242, 499] on icon "up" at bounding box center [1245, 502] width 7 height 7
type input "6"
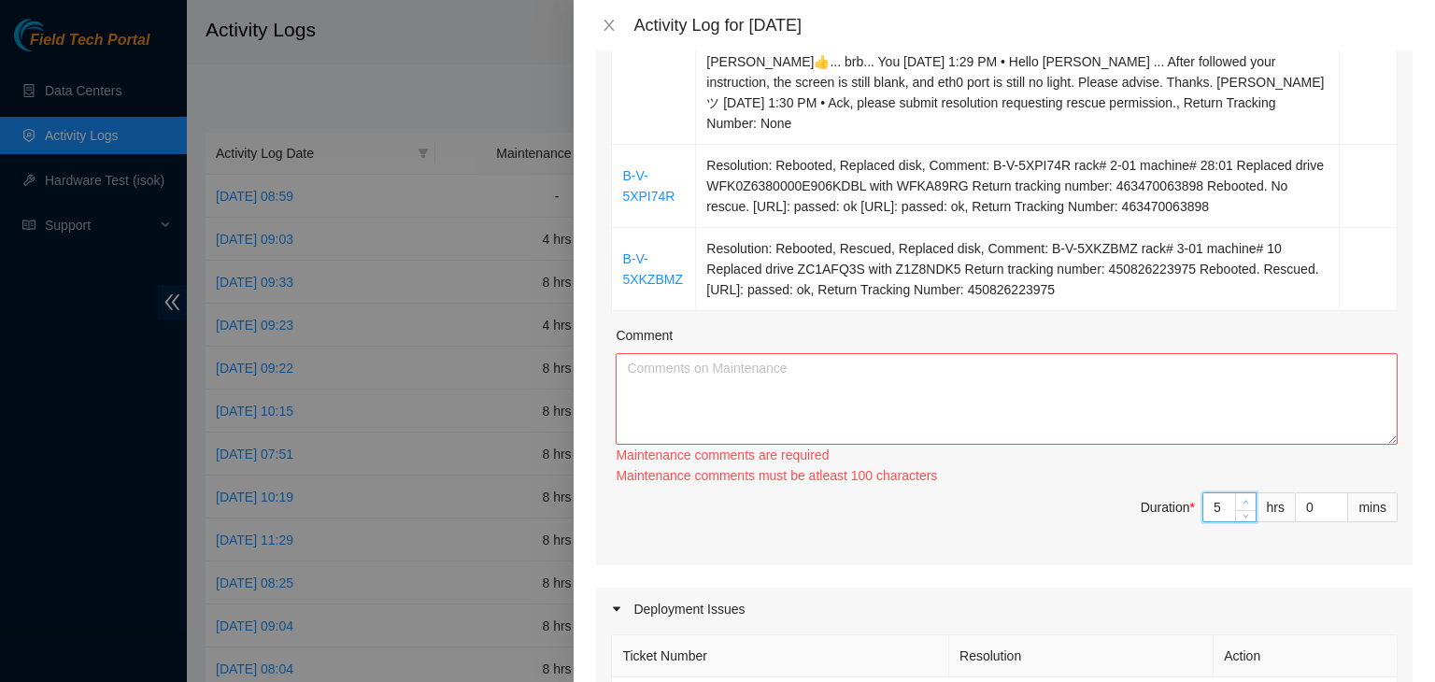
type input "6"
click at [1242, 499] on icon "up" at bounding box center [1245, 502] width 7 height 7
type input "7"
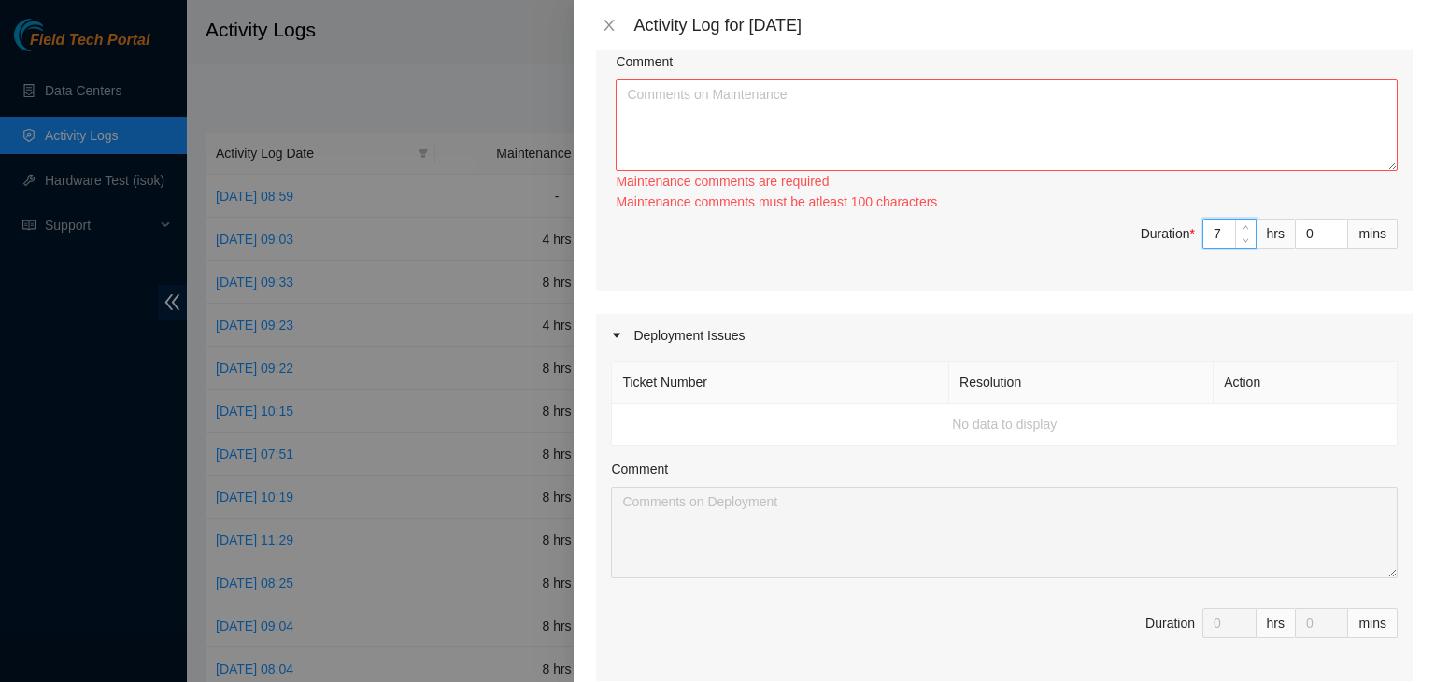
scroll to position [1681, 0]
click at [1121, 397] on td "No data to display" at bounding box center [1004, 418] width 785 height 42
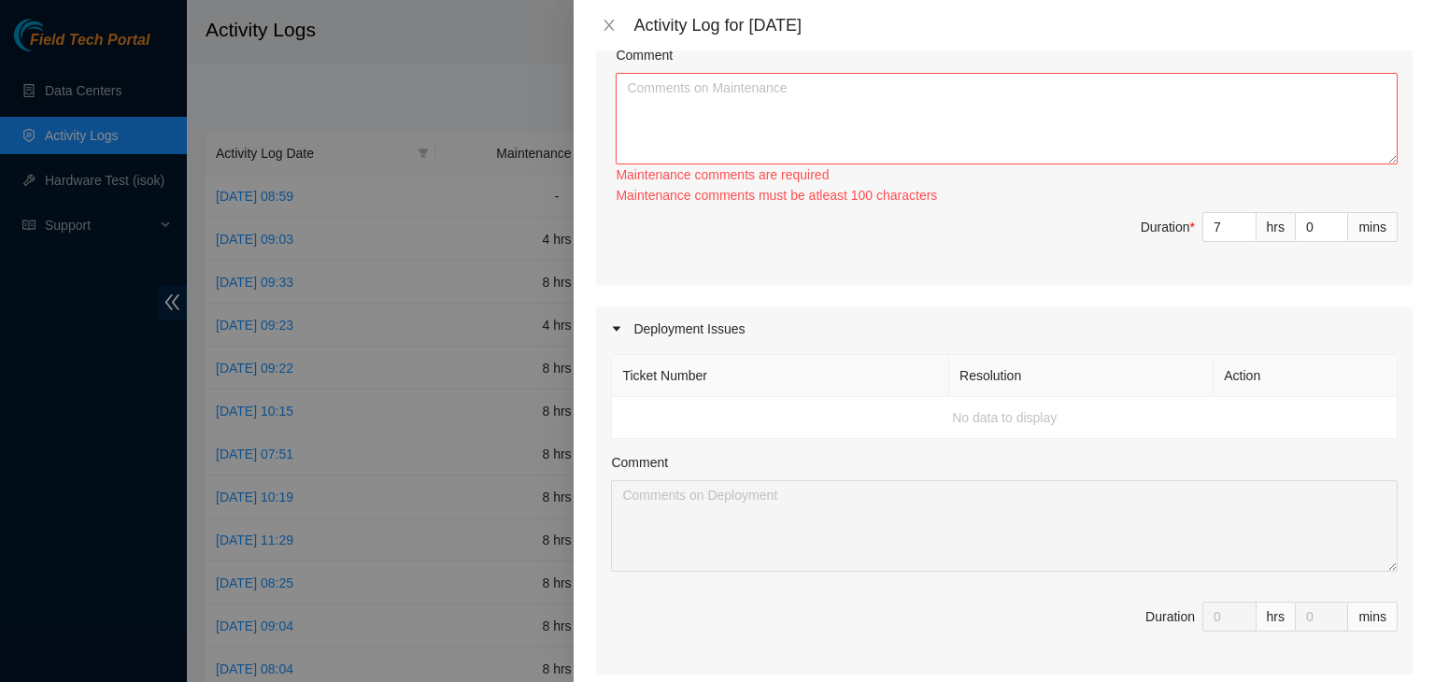
click at [1038, 397] on td "No data to display" at bounding box center [1004, 418] width 785 height 42
click at [620, 323] on icon "caret-right" at bounding box center [616, 328] width 11 height 11
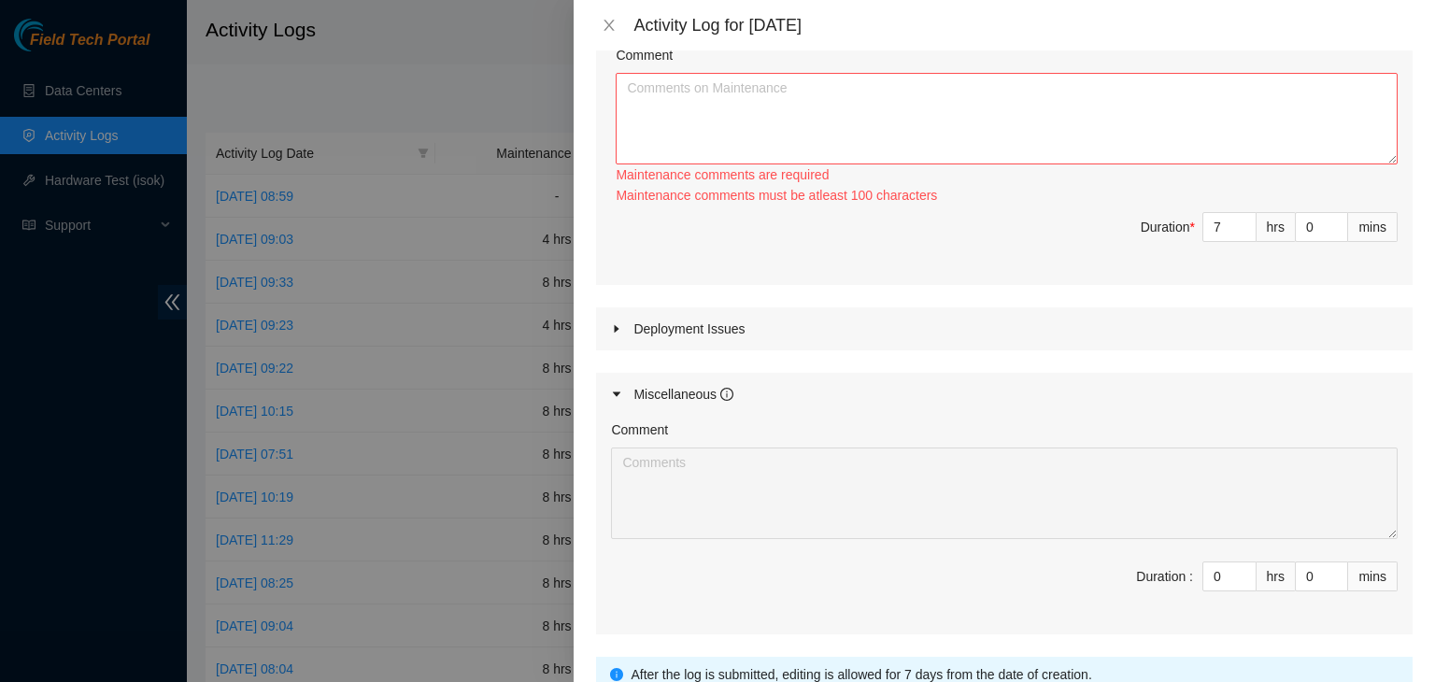
click at [620, 323] on icon "caret-right" at bounding box center [616, 328] width 11 height 11
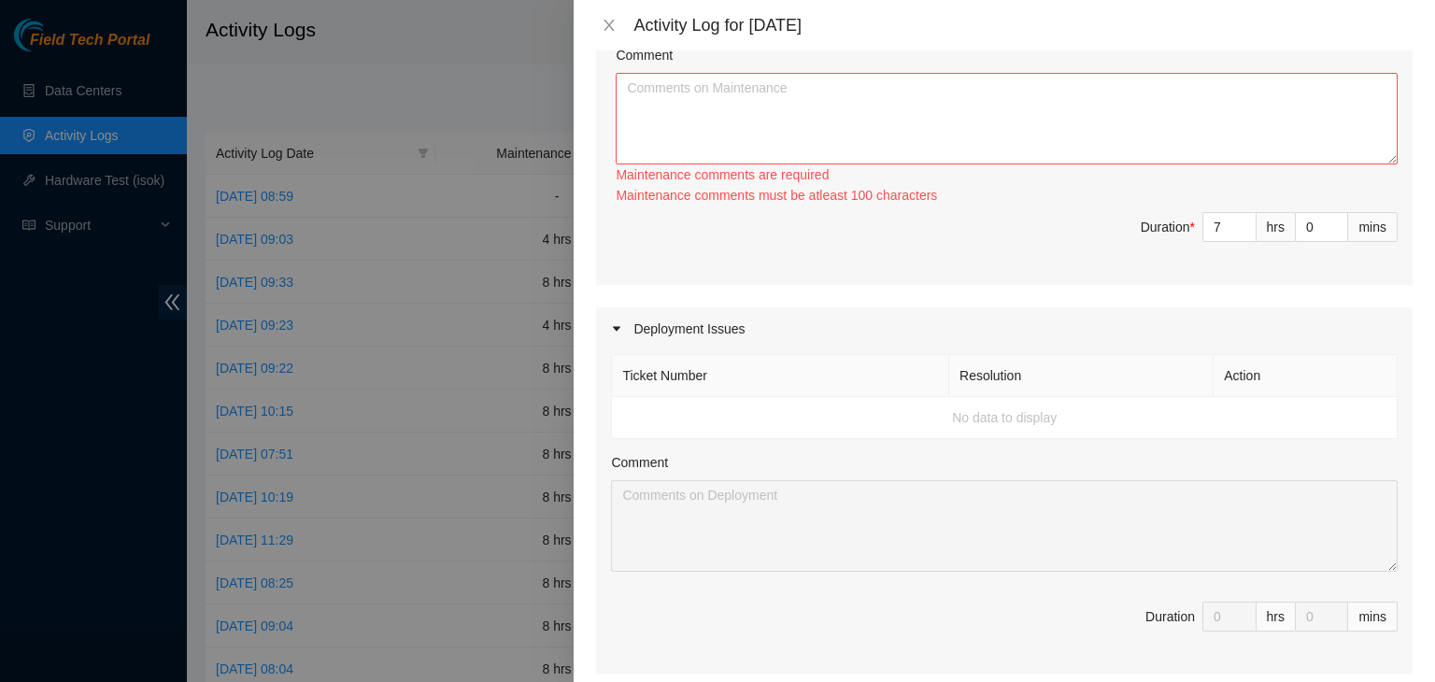
click at [725, 397] on td "No data to display" at bounding box center [1004, 418] width 785 height 42
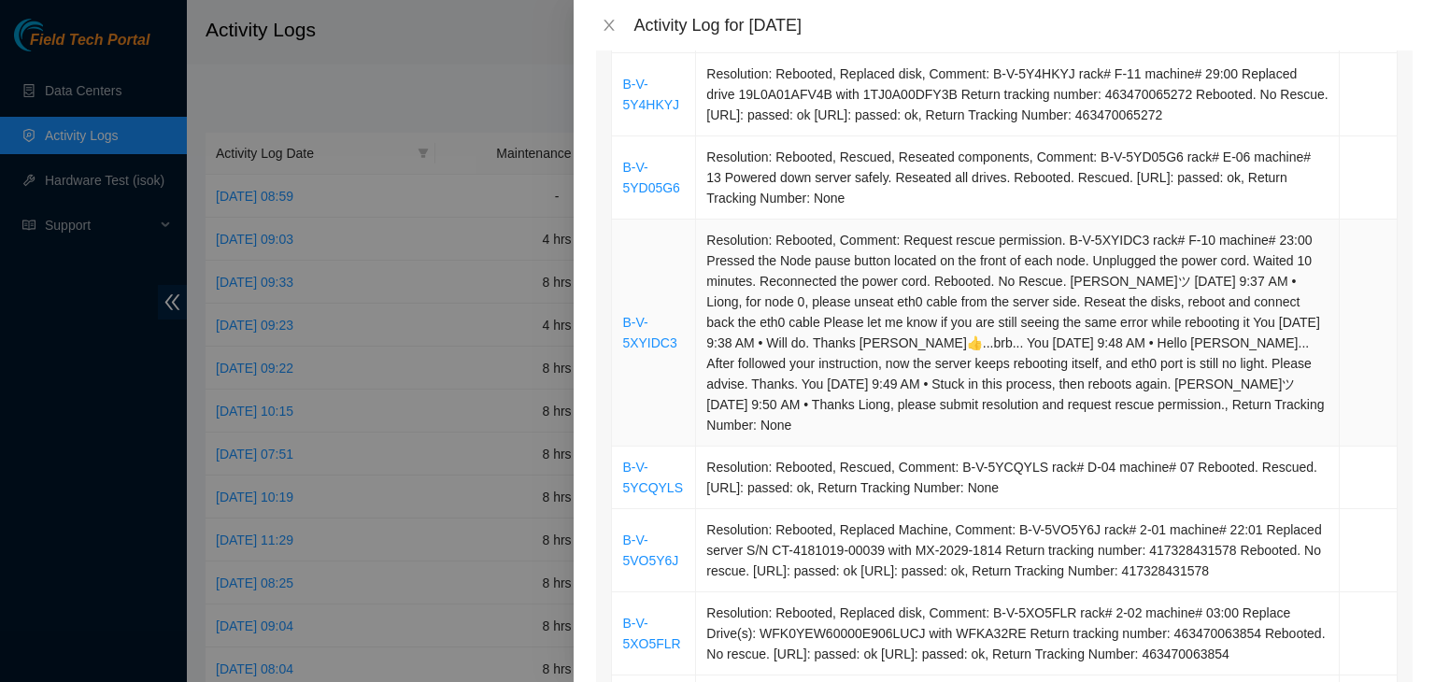
scroll to position [0, 0]
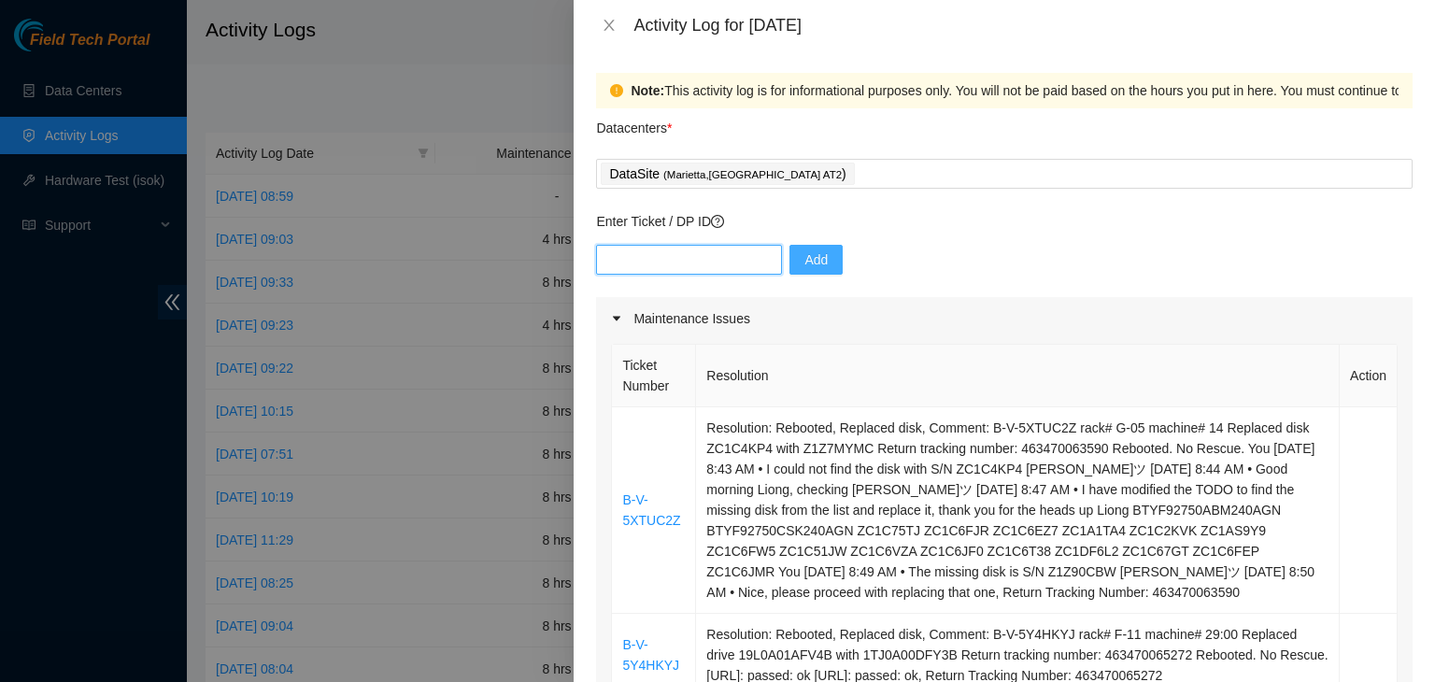
click at [642, 258] on input "text" at bounding box center [689, 260] width 186 height 30
paste input "DP85476"
type input "DP85476"
click at [811, 265] on span "Add" at bounding box center [815, 259] width 23 height 21
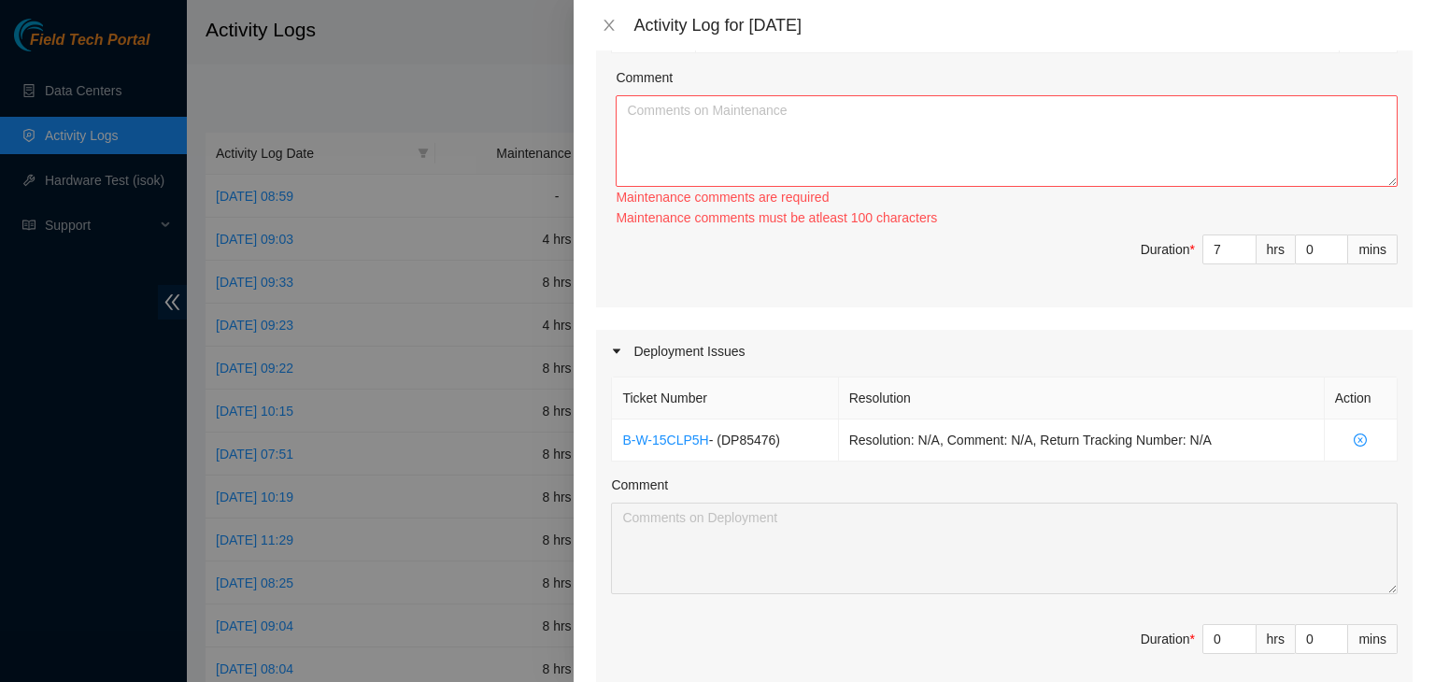
scroll to position [1681, 0]
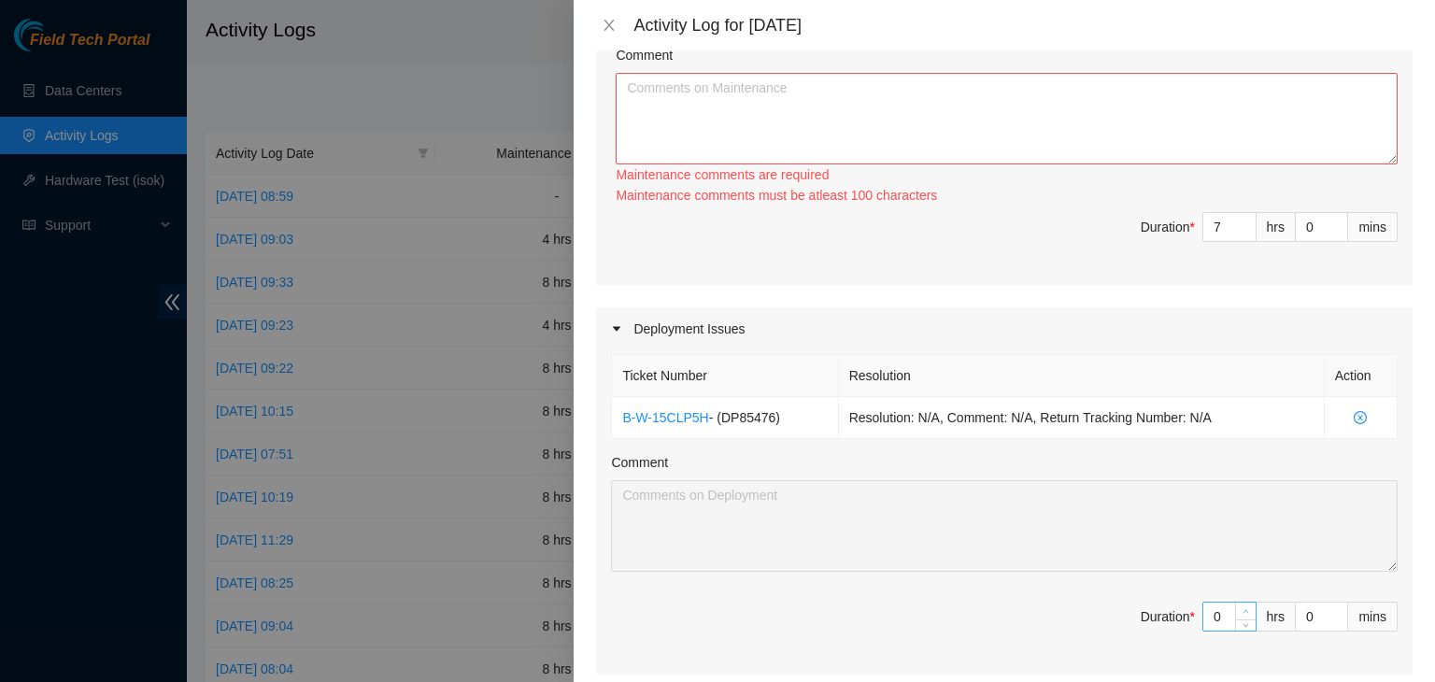
type input "1"
type input "8"
click at [1242, 608] on icon "up" at bounding box center [1245, 611] width 7 height 7
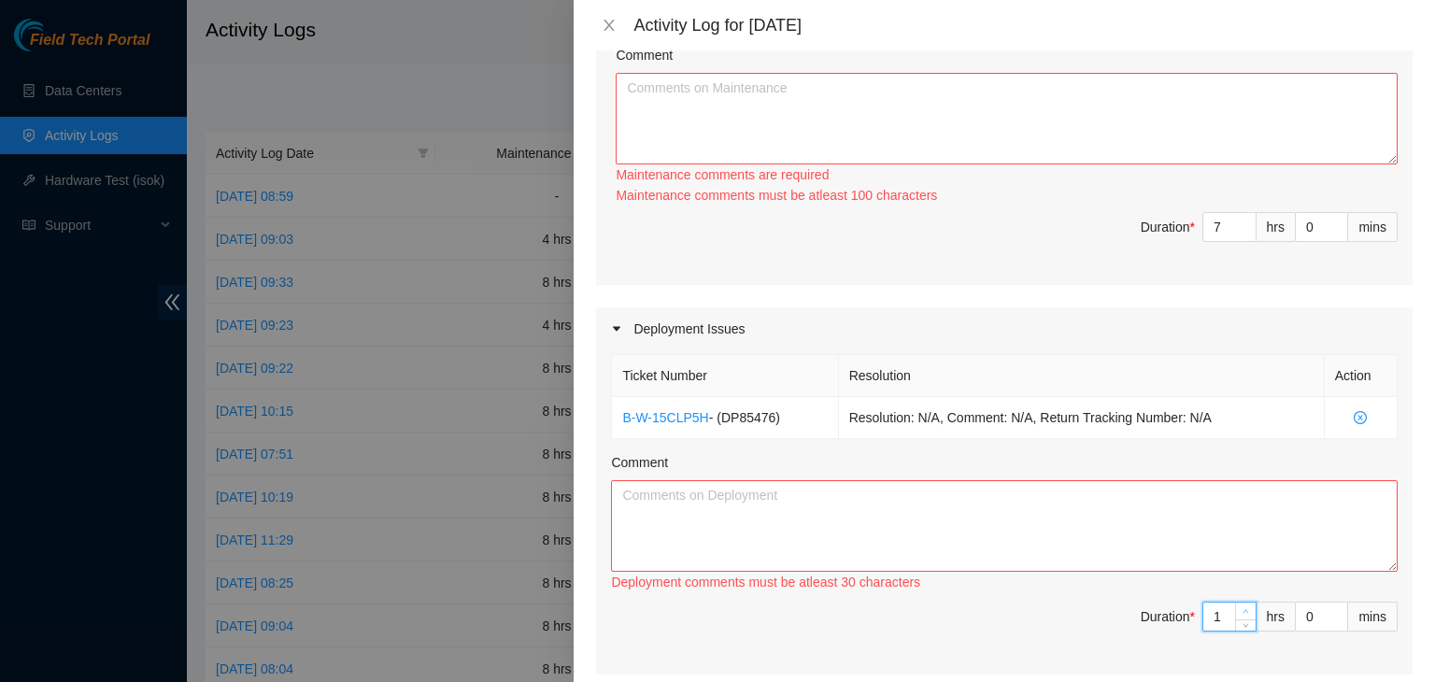
type input "2"
type input "9"
click at [1243, 610] on icon "up" at bounding box center [1246, 612] width 6 height 4
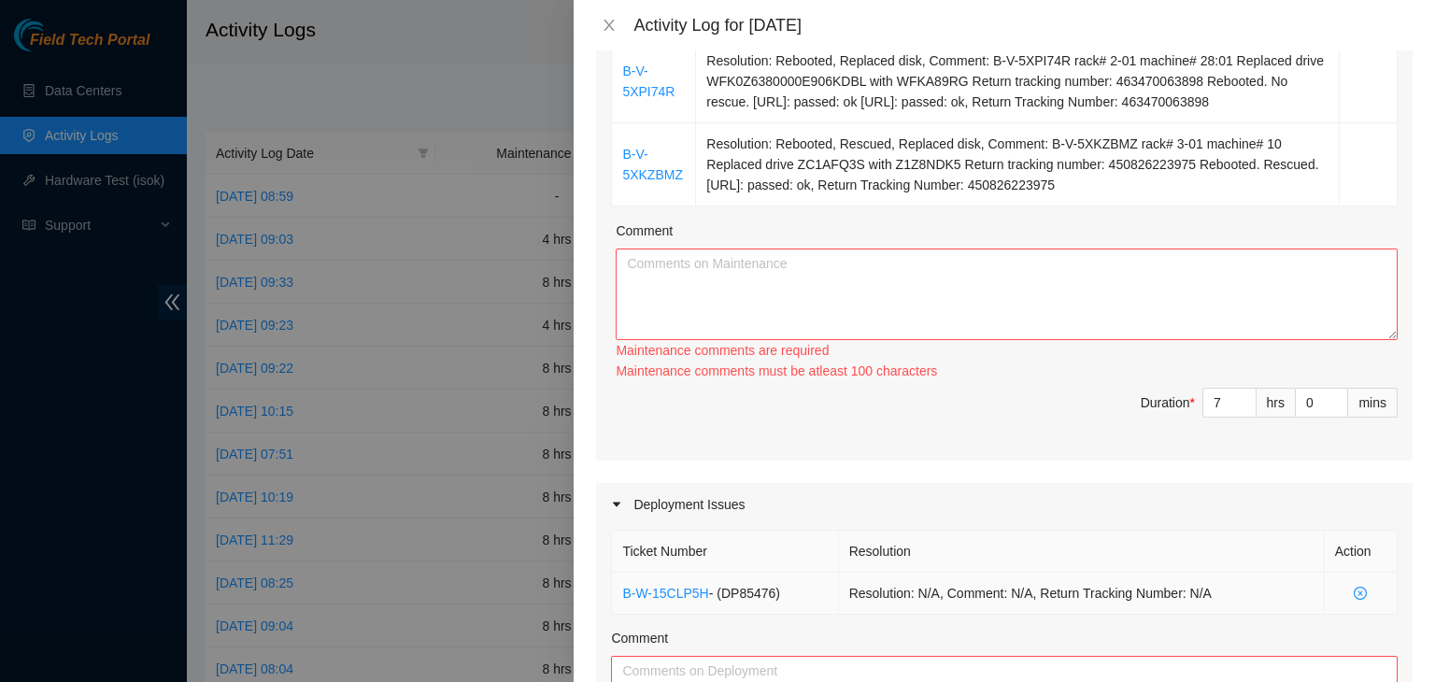
scroll to position [1401, 0]
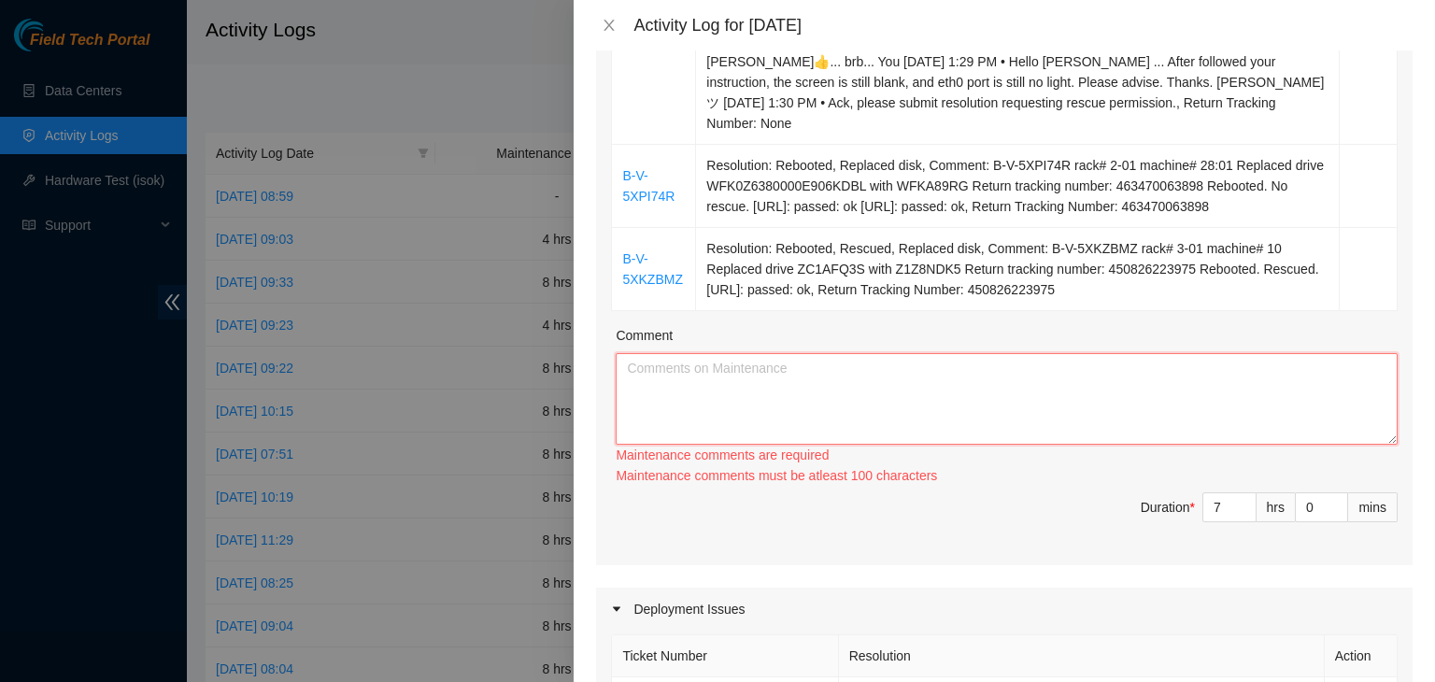
click at [899, 361] on textarea "Comment" at bounding box center [1006, 399] width 782 height 92
paste textarea "DP85476"
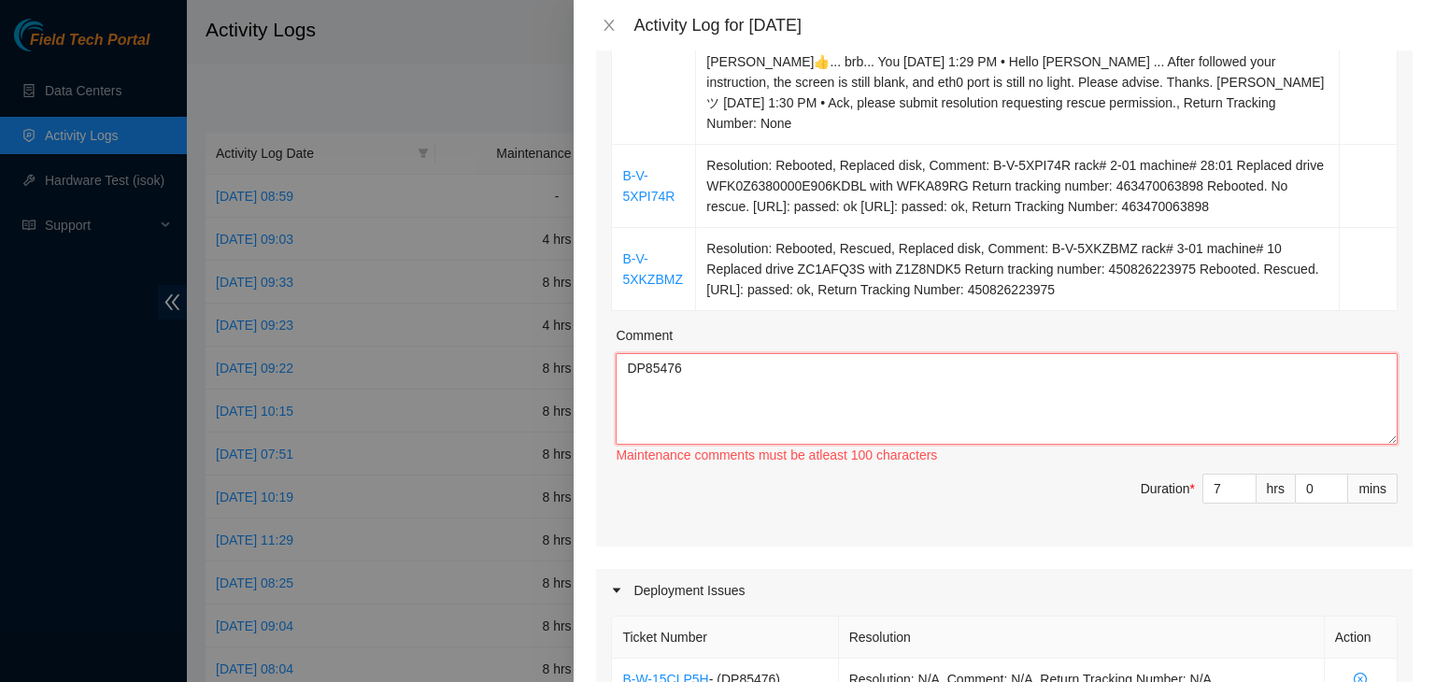
click at [875, 353] on textarea "DP85476" at bounding box center [1006, 399] width 782 height 92
drag, startPoint x: 756, startPoint y: 319, endPoint x: 559, endPoint y: 322, distance: 198.0
click at [559, 322] on div "Activity Log for 14-10-2025 Note: This activity log is for informational purpos…" at bounding box center [717, 341] width 1435 height 682
click at [559, 322] on div at bounding box center [717, 341] width 1435 height 682
drag, startPoint x: 689, startPoint y: 331, endPoint x: 591, endPoint y: 326, distance: 98.2
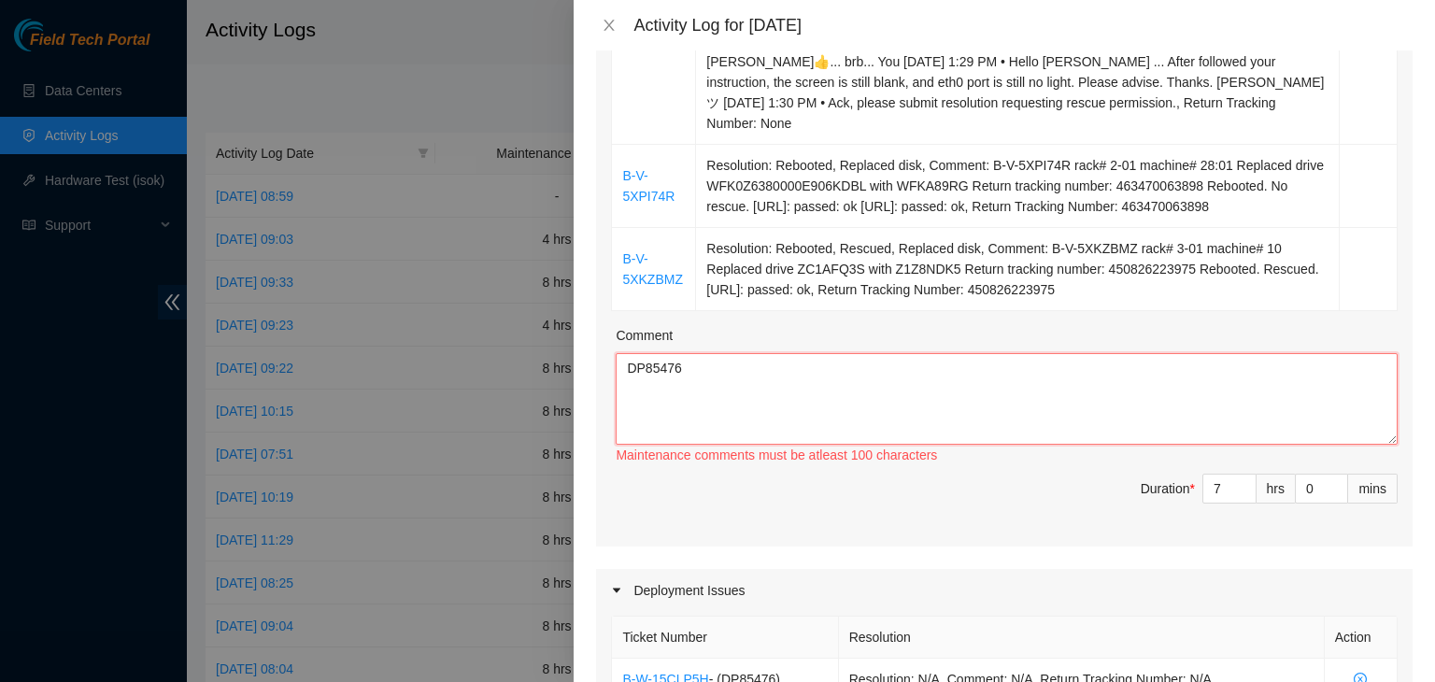
click at [591, 326] on div "Note: This activity log is for informational purposes only. You will not be pai…" at bounding box center [1003, 365] width 861 height 631
paste textarea "09/22/2025 – Reported to DS-DataSite at 06:29 AM; resolved 4 tickets, including…"
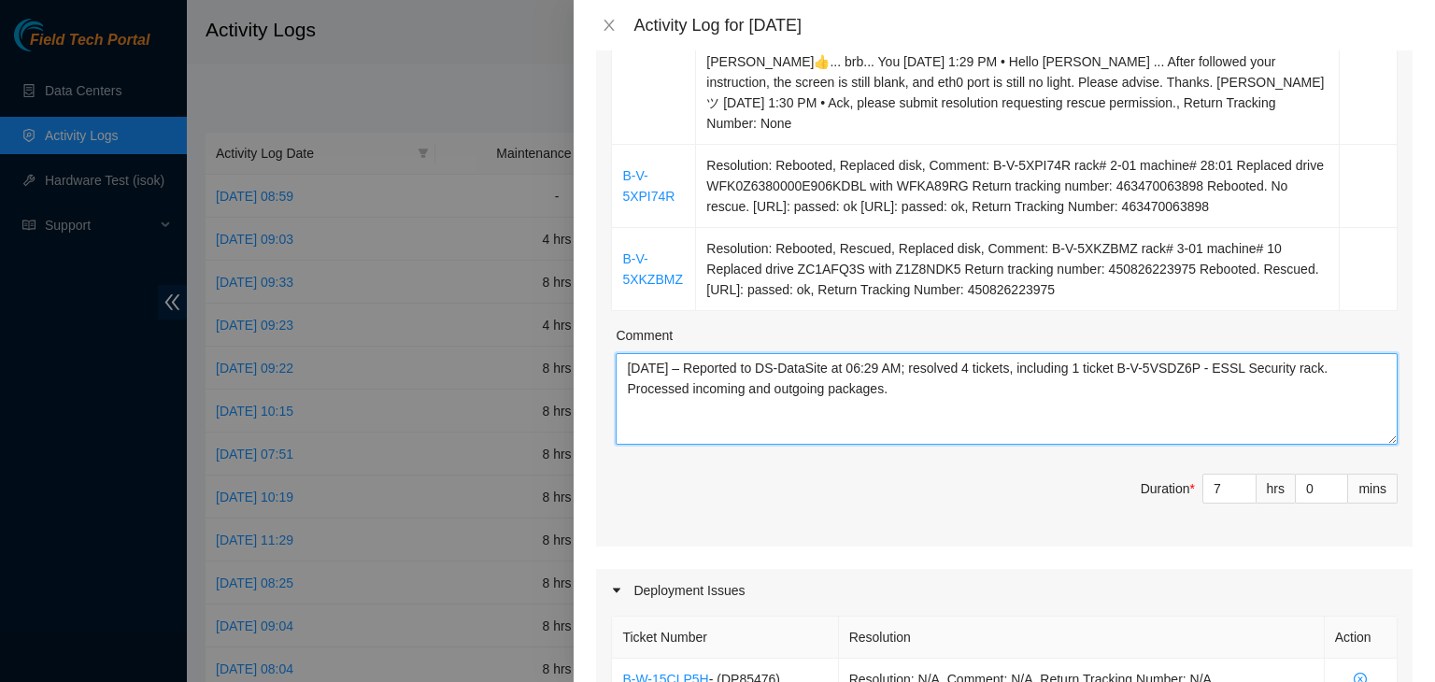
click at [628, 353] on textarea "09/22/2025 – Reported to DS-DataSite at 06:29 AM; resolved 4 tickets, including…" at bounding box center [1006, 399] width 782 height 92
click at [1363, 145] on td at bounding box center [1368, 186] width 58 height 83
click at [898, 353] on textarea "10/14/2025 – Reported to DS-DataSite at 06:29 AM; resolved 4 tickets, including…" at bounding box center [1006, 399] width 782 height 92
click at [984, 353] on textarea "10/14/2025 – Reported to DS-DataSite at 06:28 AM; resolved 4 tickets, including…" at bounding box center [1006, 399] width 782 height 92
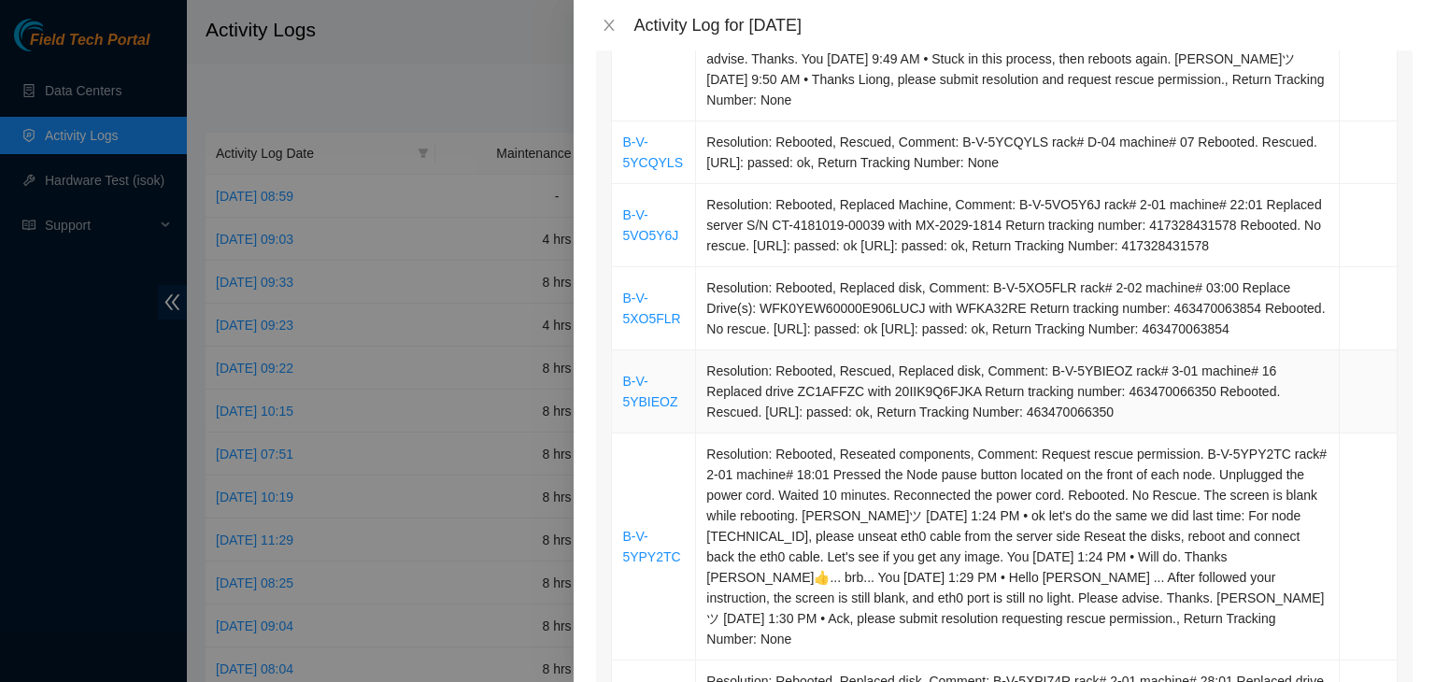
scroll to position [841, 0]
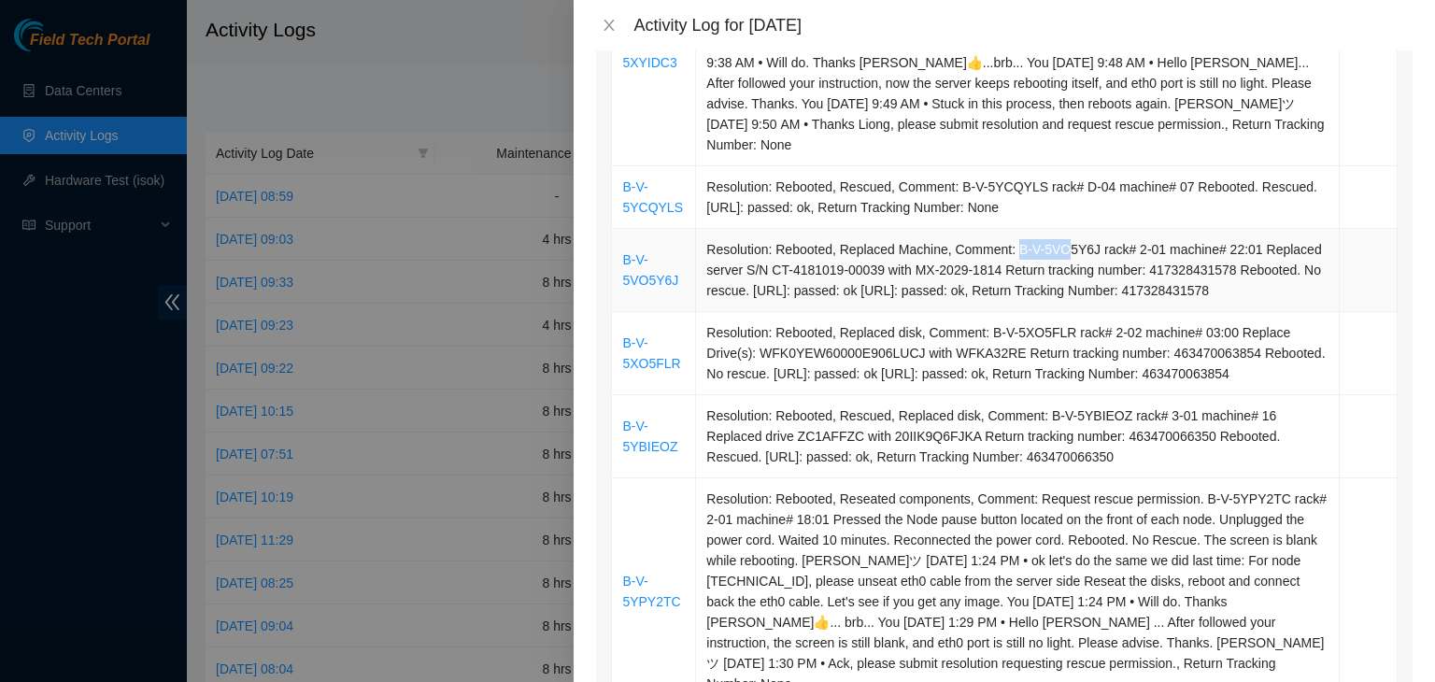
drag, startPoint x: 1008, startPoint y: 225, endPoint x: 1063, endPoint y: 225, distance: 55.1
click at [1060, 229] on td "Resolution: Rebooted, Replaced Machine, Comment: B-V-5VO5Y6J rack# 2-01 machine…" at bounding box center [1017, 270] width 643 height 83
drag, startPoint x: 1091, startPoint y: 228, endPoint x: 1156, endPoint y: 233, distance: 65.6
click at [1156, 233] on td "Resolution: Rebooted, Replaced Machine, Comment: B-V-5VO5Y6J rack# 2-01 machine…" at bounding box center [1017, 270] width 643 height 83
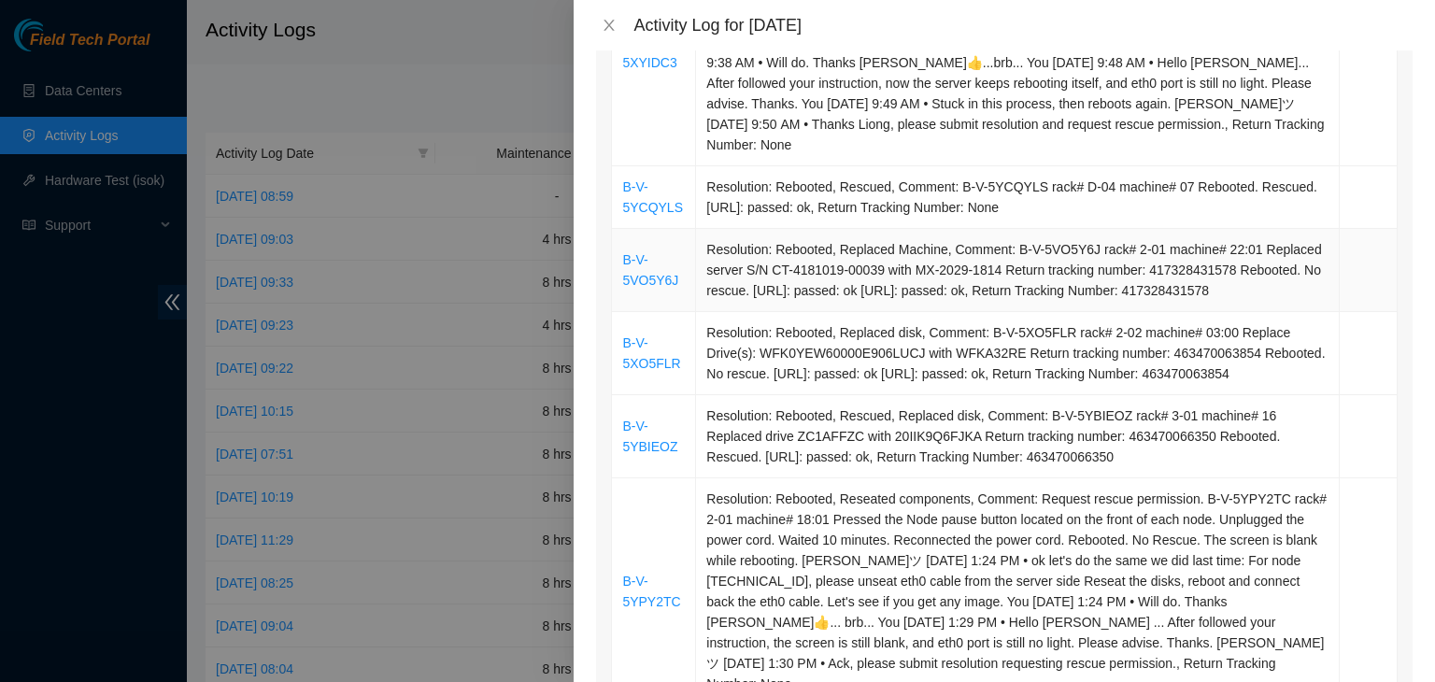
click at [1011, 229] on td "Resolution: Rebooted, Replaced Machine, Comment: B-V-5VO5Y6J rack# 2-01 machine…" at bounding box center [1017, 270] width 643 height 83
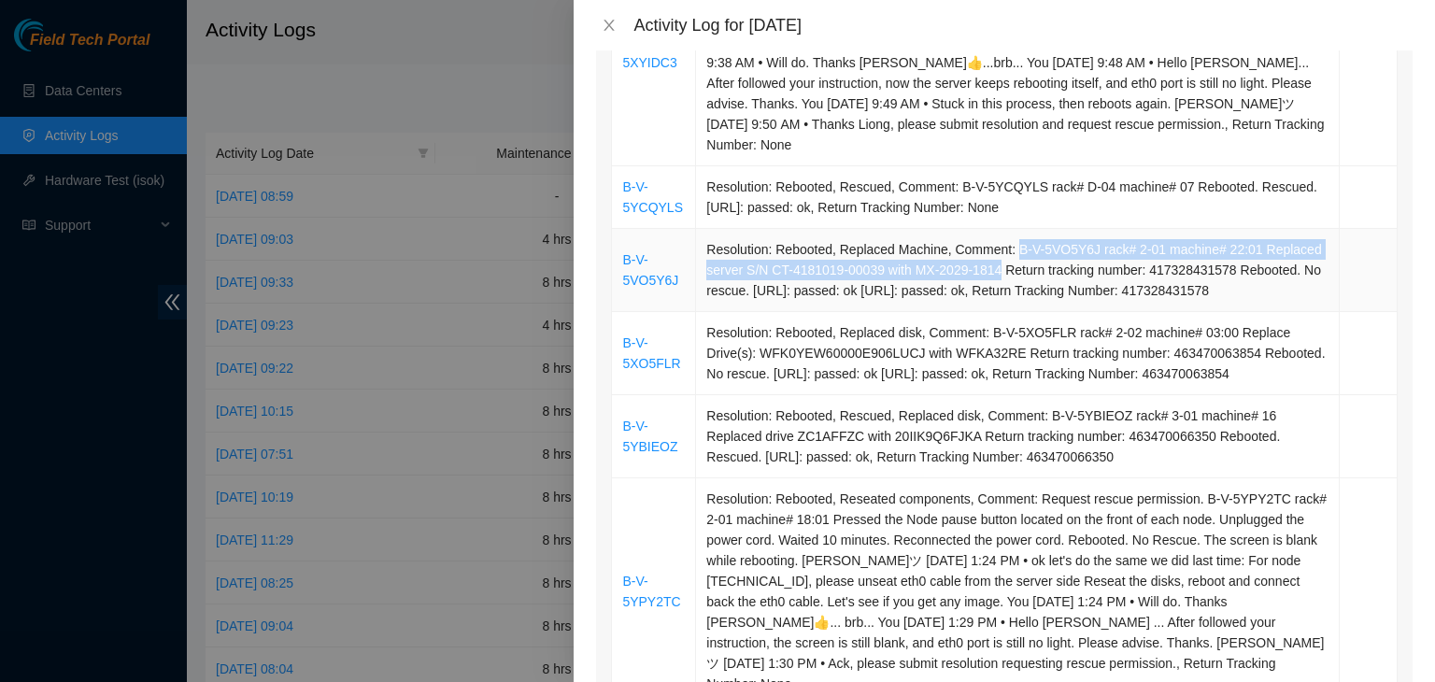
drag, startPoint x: 1011, startPoint y: 225, endPoint x: 981, endPoint y: 252, distance: 40.3
click at [981, 252] on td "Resolution: Rebooted, Replaced Machine, Comment: B-V-5VO5Y6J rack# 2-01 machine…" at bounding box center [1017, 270] width 643 height 83
drag, startPoint x: 992, startPoint y: 251, endPoint x: 1008, endPoint y: 224, distance: 31.4
click at [1008, 229] on td "Resolution: Rebooted, Replaced Machine, Comment: B-V-5VO5Y6J rack# 2-01 machine…" at bounding box center [1017, 270] width 643 height 83
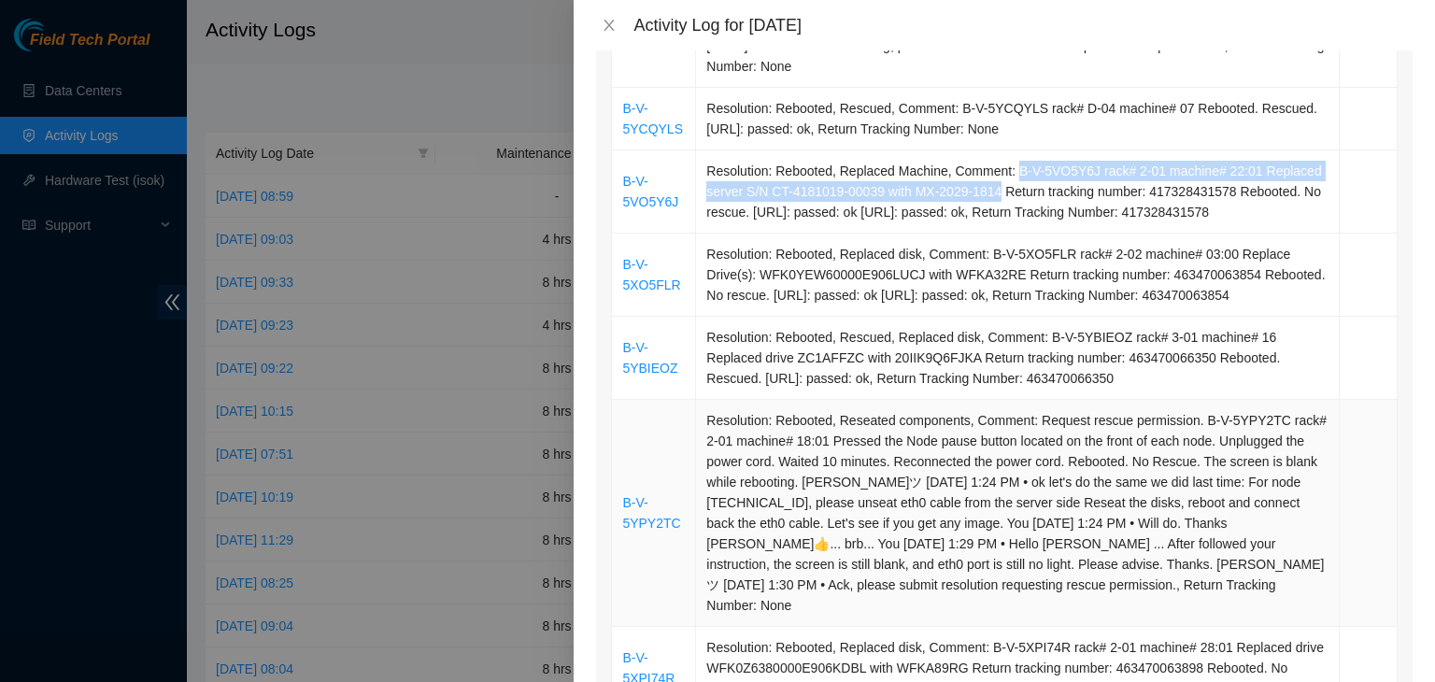
scroll to position [1308, 0]
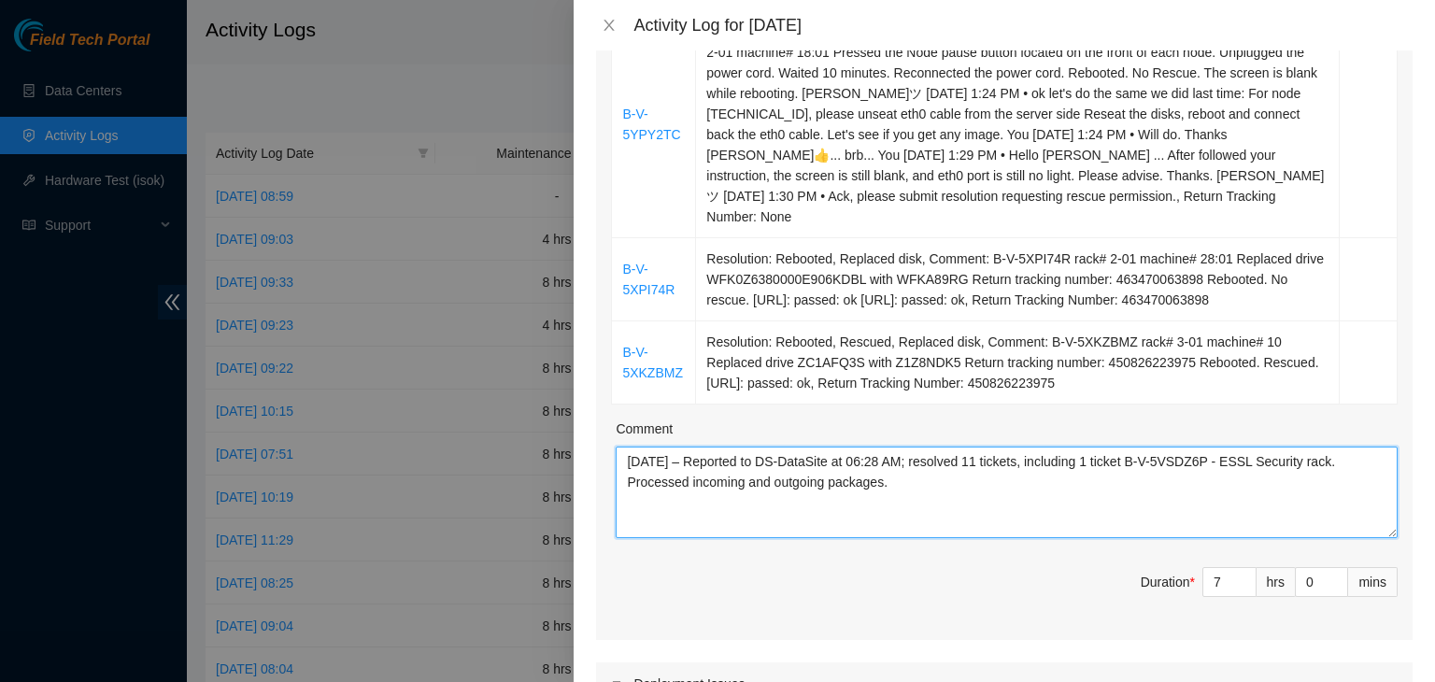
drag, startPoint x: 1146, startPoint y: 416, endPoint x: 1194, endPoint y: 453, distance: 60.5
click at [1194, 453] on textarea "10/14/2025 – Reported to DS-DataSite at 06:28 AM; resolved 11 tickets, includin…" at bounding box center [1006, 492] width 782 height 92
paste textarea "O5Y6J rack# 2-01 machine# 22:01 Replaced server S/N CT-4181019-00039 with MX-20…"
click at [1043, 446] on textarea "10/14/2025 – Reported to DS-DataSite at 06:28 AM; resolved 11 tickets, includin…" at bounding box center [1006, 492] width 782 height 92
paste textarea "Processed incoming and outgoing packages."
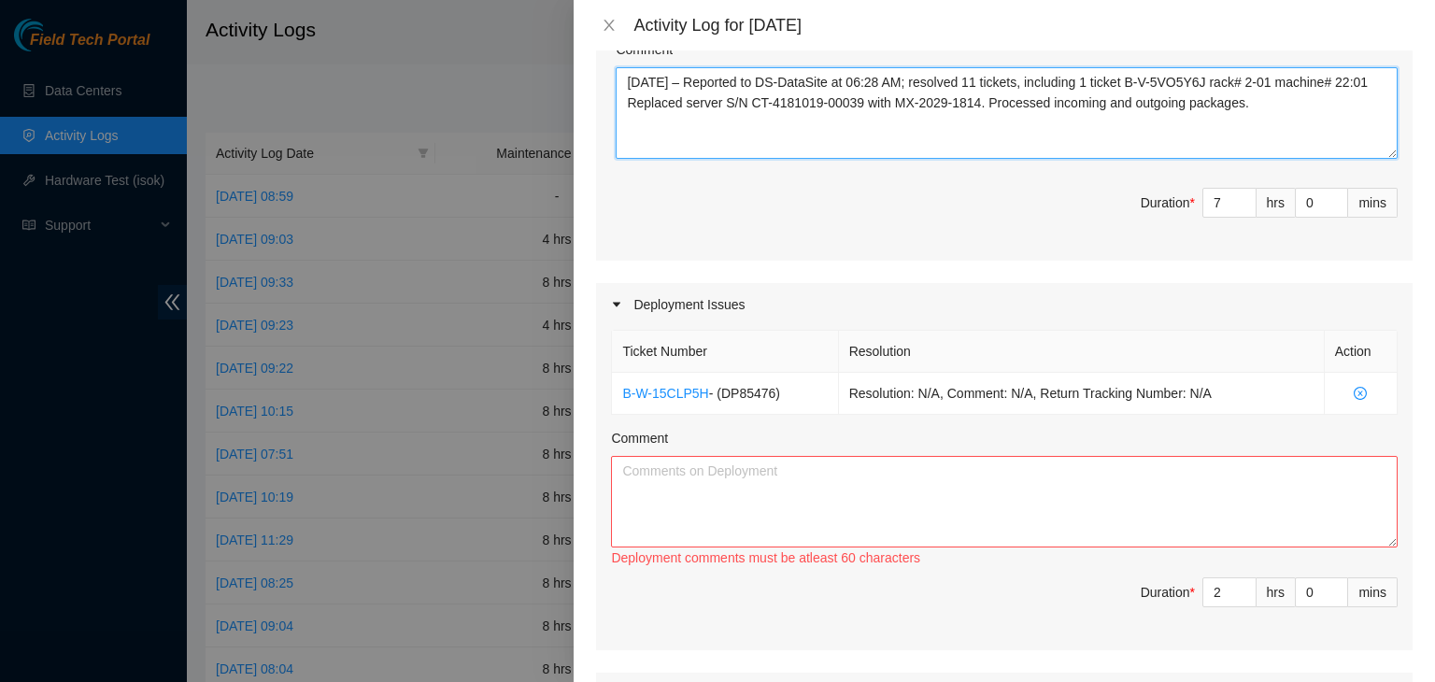
scroll to position [1775, 0]
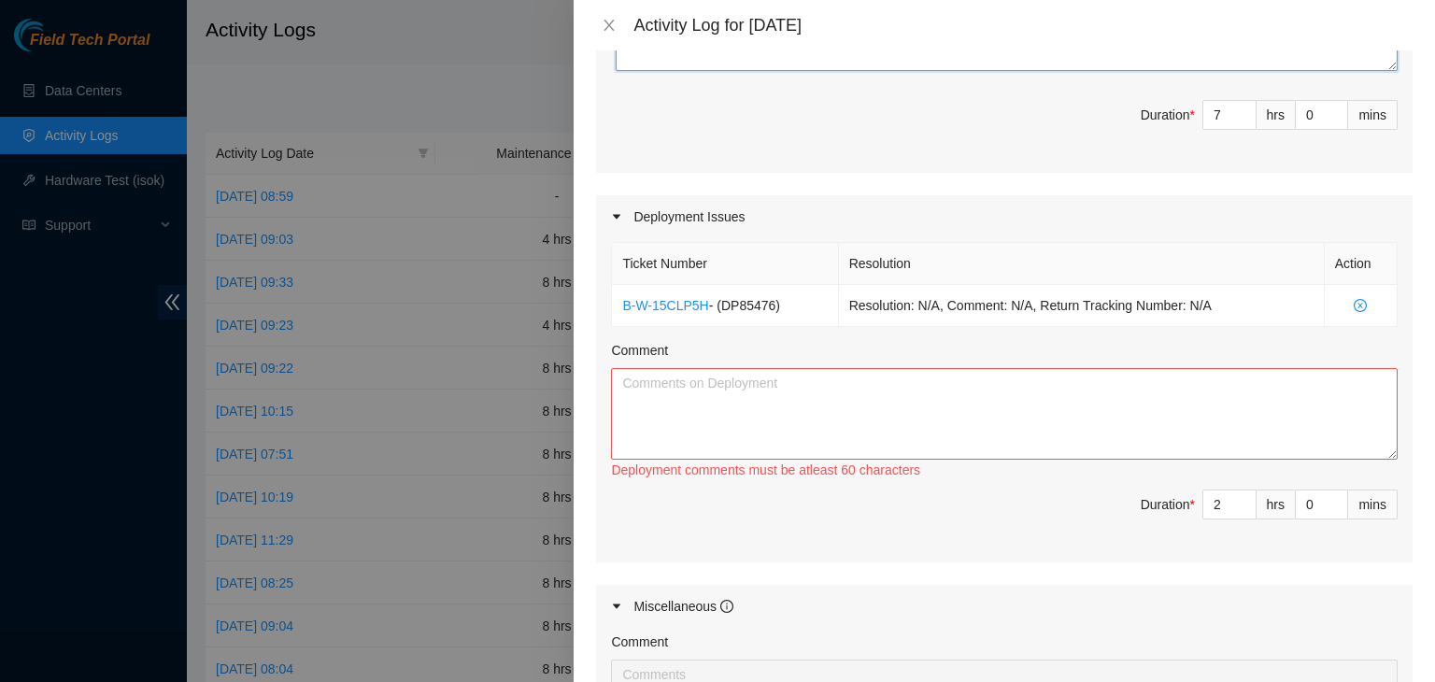
type textarea "10/14/2025 – Reported to DS-DataSite at 06:28 AM; resolved 11 tickets, includin…"
click at [948, 368] on textarea "Comment" at bounding box center [1004, 414] width 786 height 92
paste textarea "Done so far. Request manual ESSL for rack# 8-10 Installed the server, break-out…"
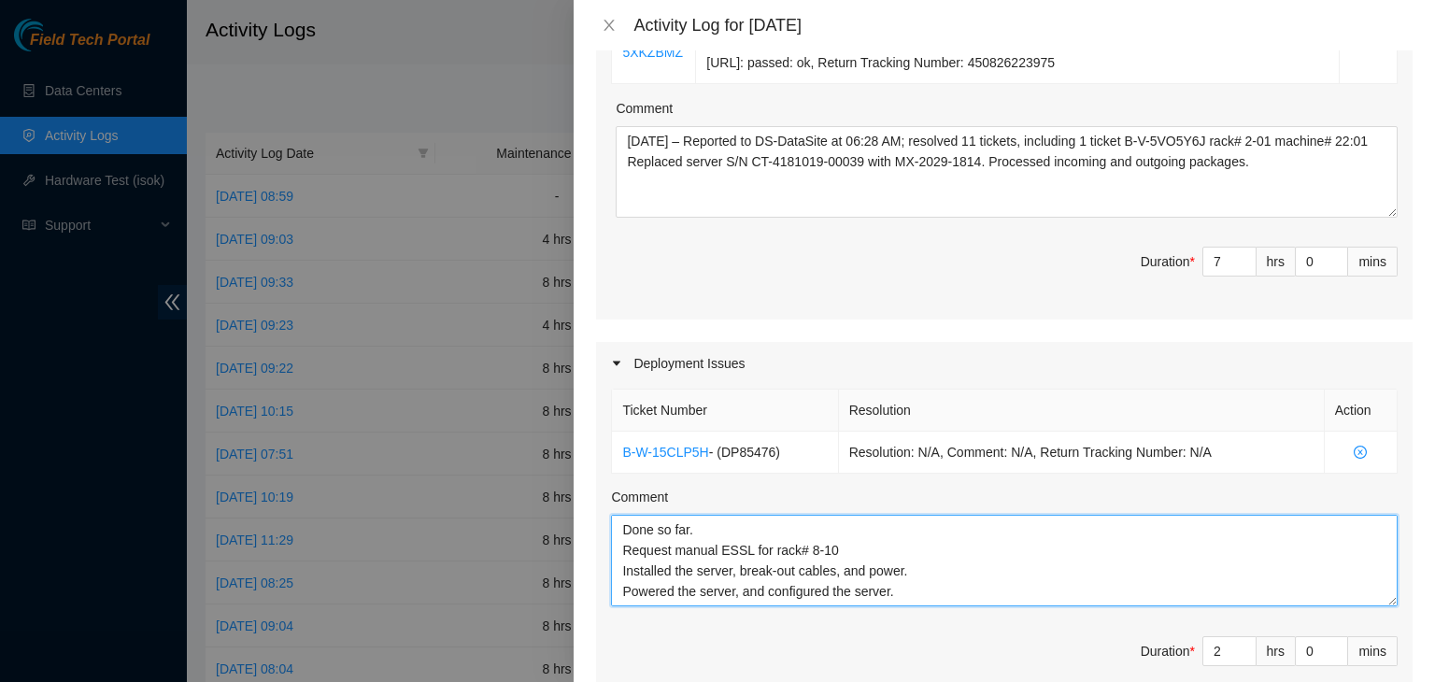
scroll to position [1534, 0]
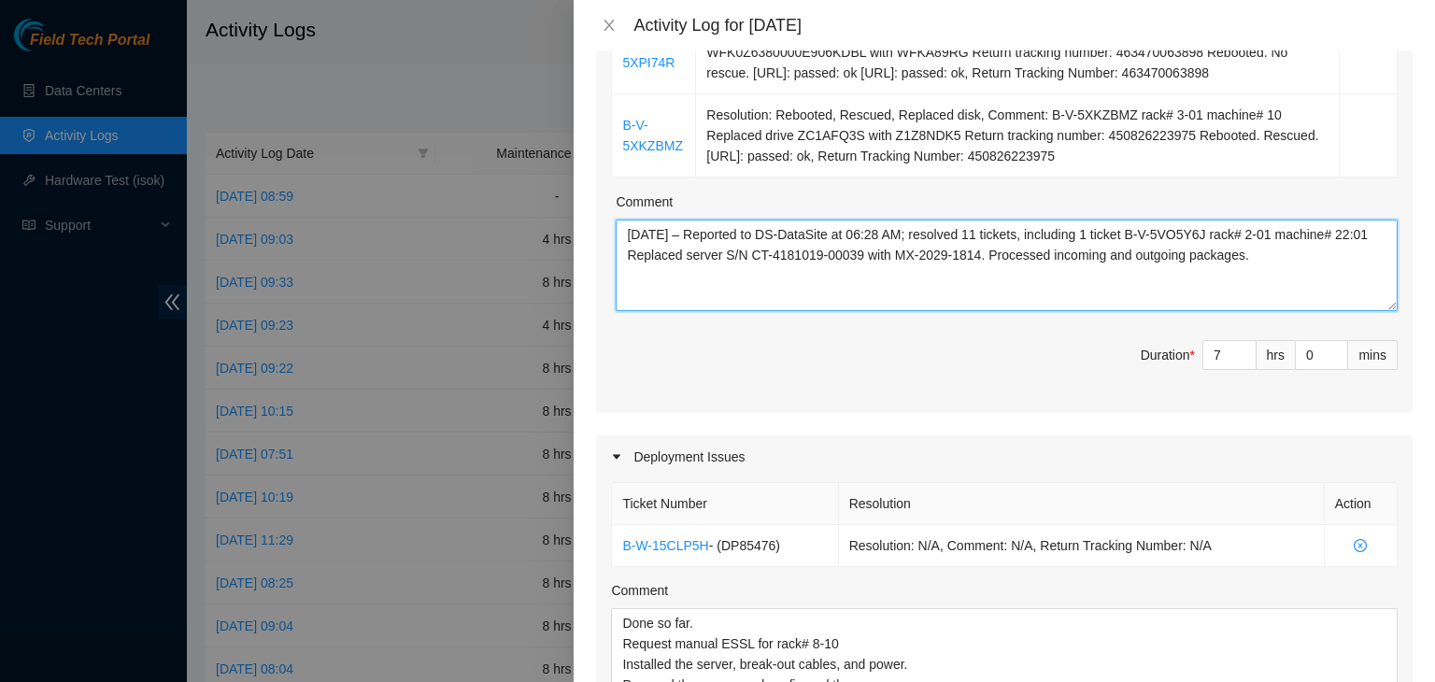
click at [1001, 219] on textarea "10/14/2025 – Reported to DS-DataSite at 06:28 AM; resolved 11 tickets, includin…" at bounding box center [1006, 265] width 782 height 92
click at [1310, 219] on textarea "10/14/2025 – Reported to DS-DataSite at 06:28 AM; resolved 11 tickets, includin…" at bounding box center [1006, 265] width 782 height 92
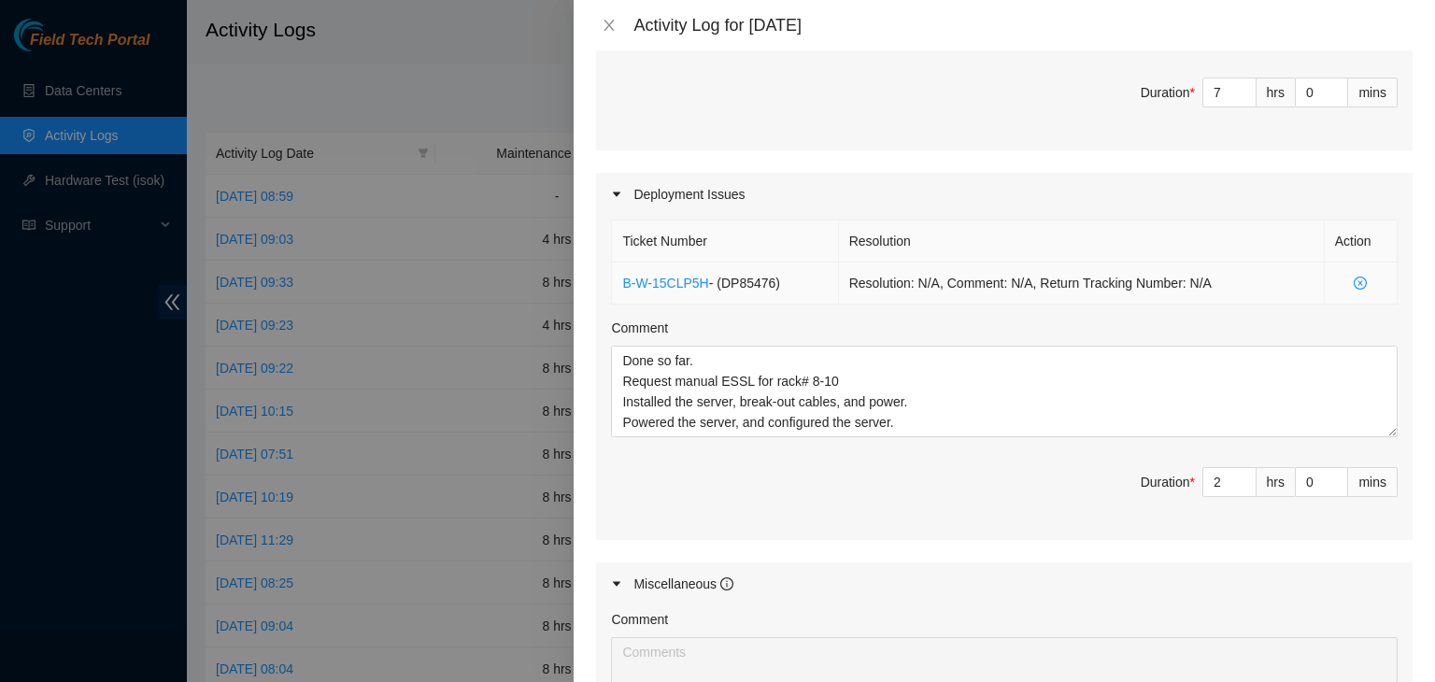
scroll to position [1815, 0]
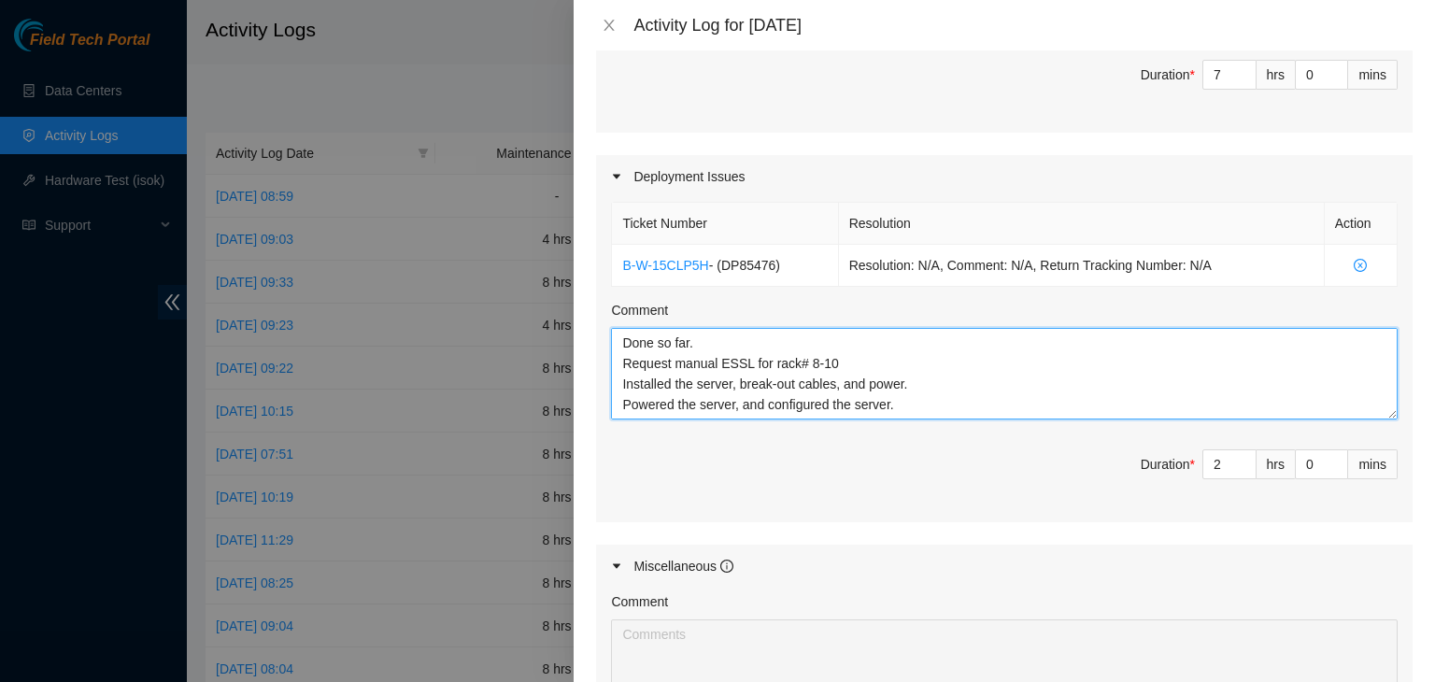
click at [953, 351] on textarea "Done so far. Request manual ESSL for rack# 8-10 Installed the server, break-out…" at bounding box center [1004, 374] width 786 height 92
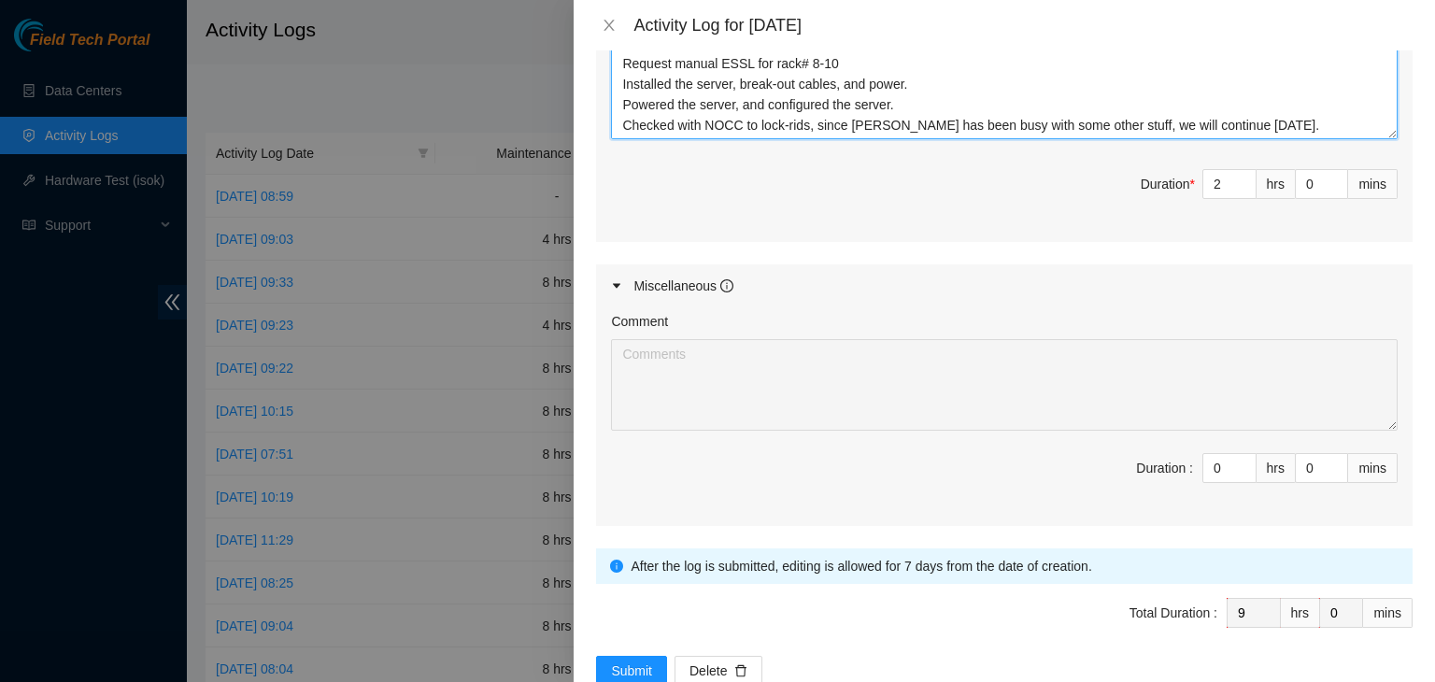
scroll to position [2001, 0]
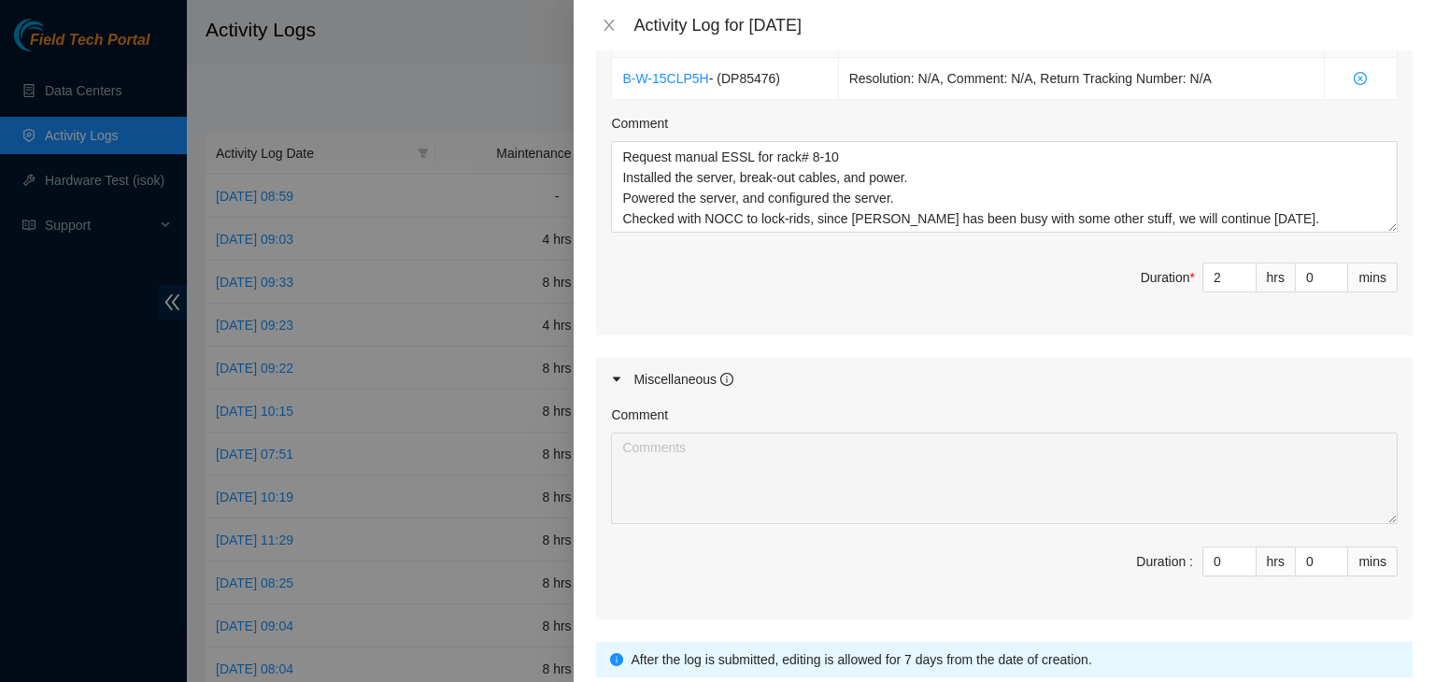
click at [1037, 262] on span "Duration * 2 hrs 0 mins" at bounding box center [1004, 288] width 786 height 52
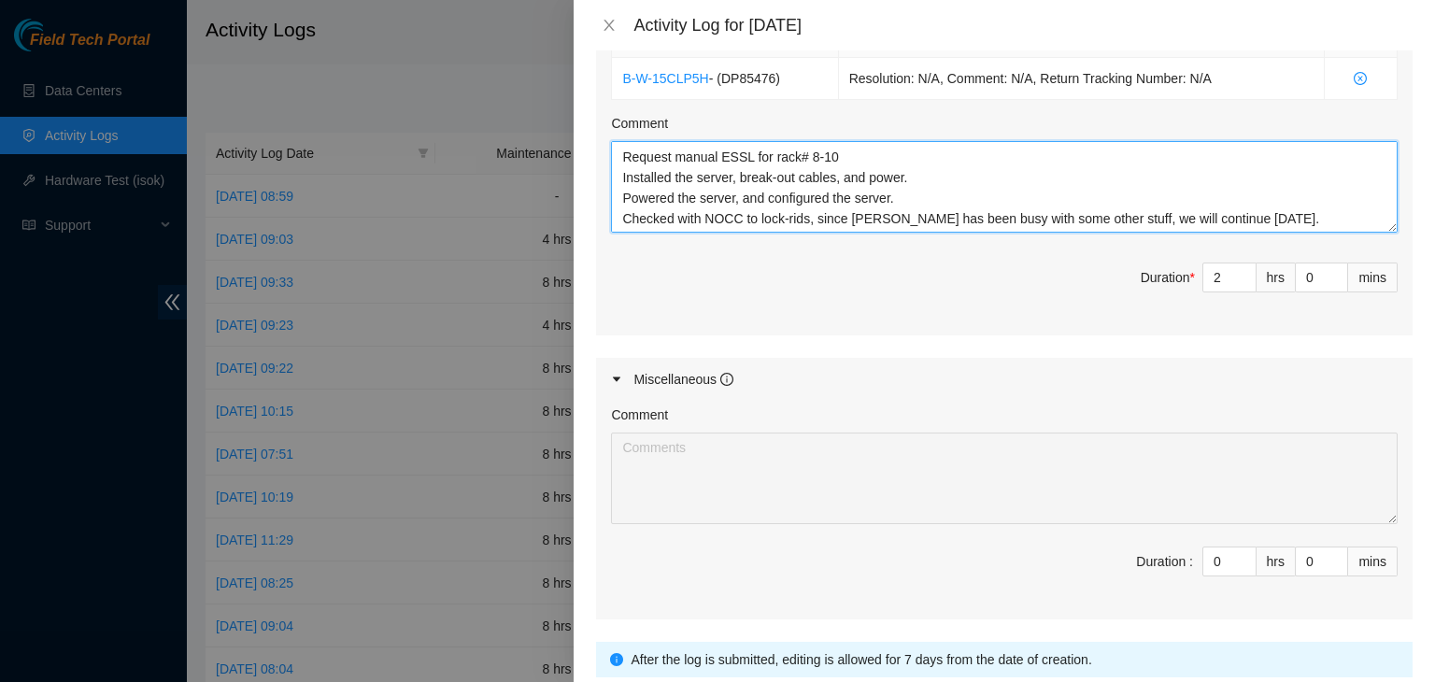
click at [669, 141] on textarea "Done so far. Request manual ESSL for rack# 8-10 Installed the server, break-out…" at bounding box center [1004, 187] width 786 height 92
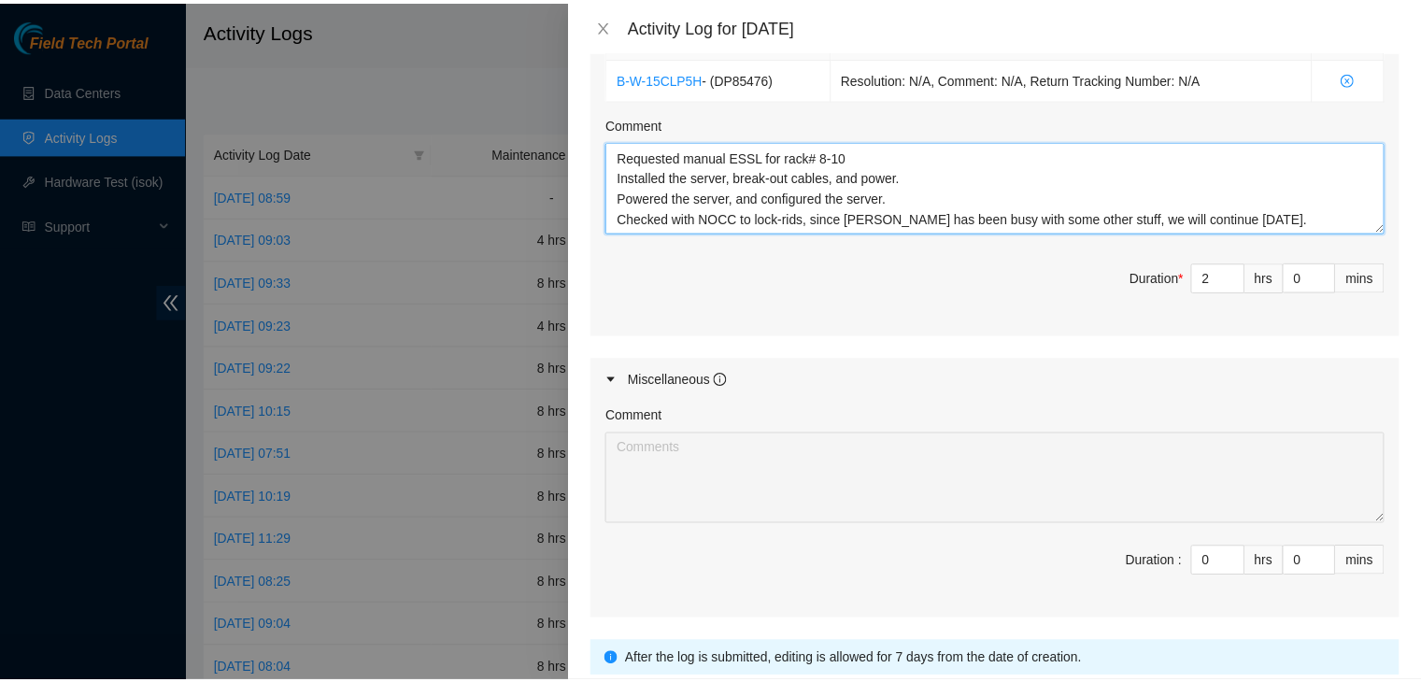
scroll to position [2095, 0]
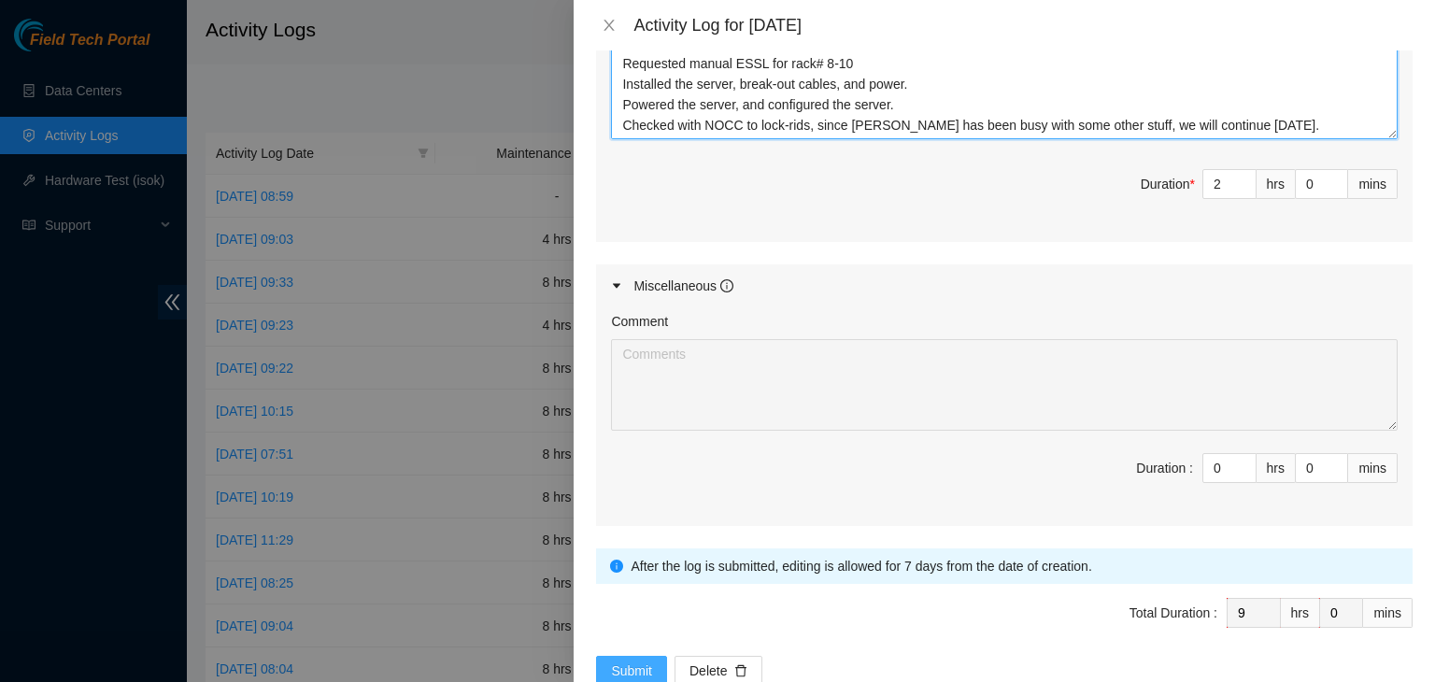
type textarea "Done so far. Requested manual ESSL for rack# 8-10 Installed the server, break-o…"
click at [624, 660] on span "Submit" at bounding box center [631, 670] width 41 height 21
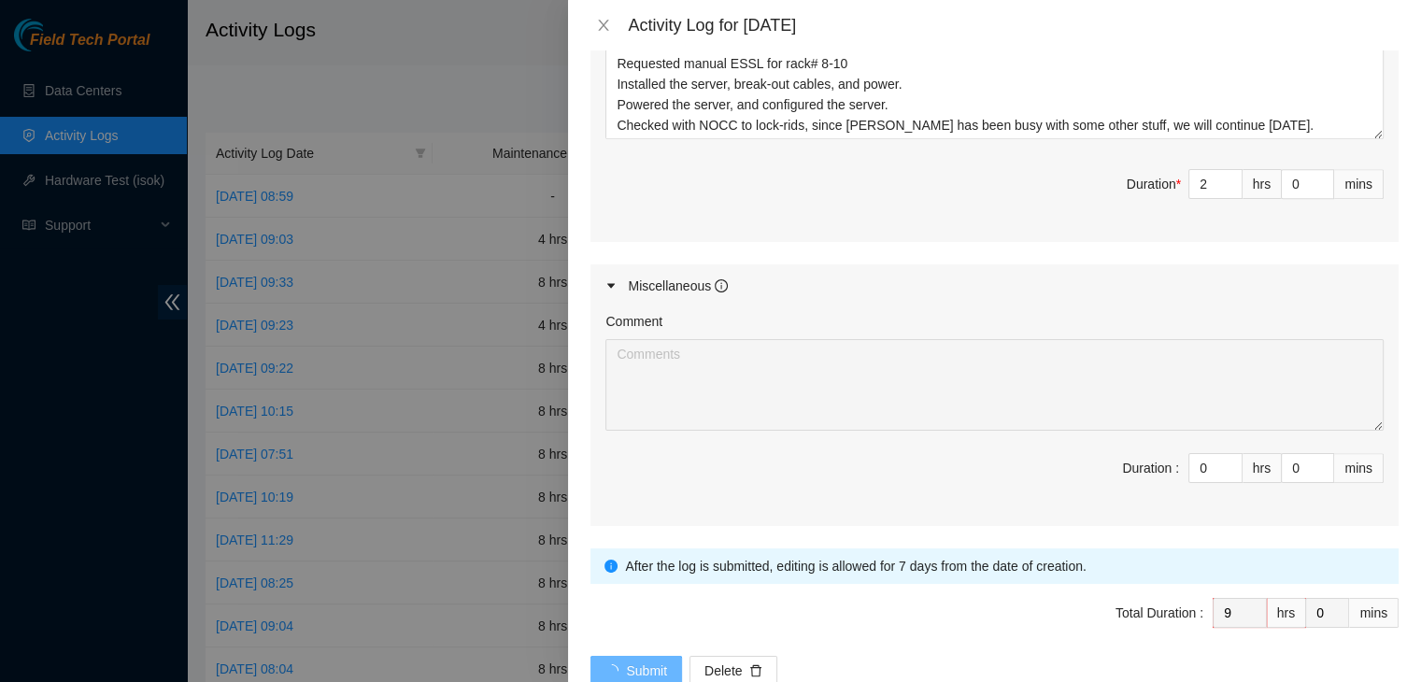
scroll to position [0, 0]
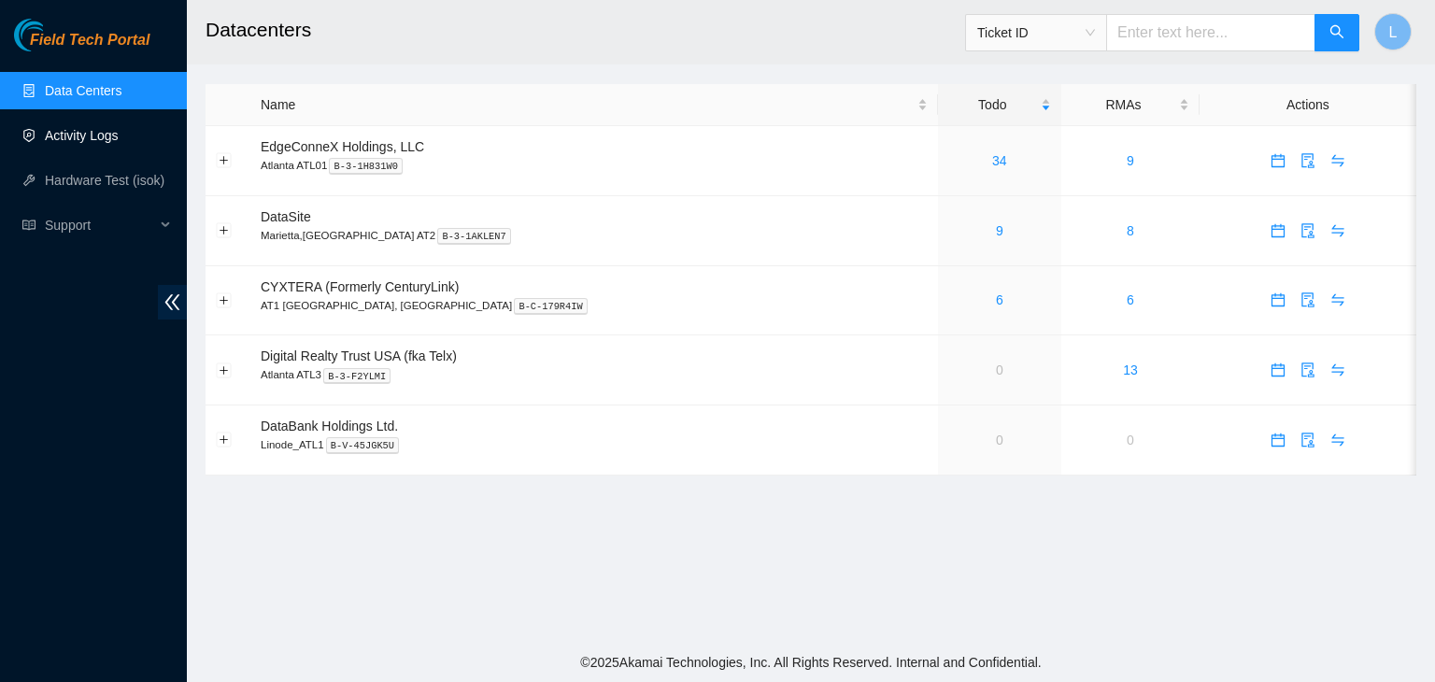
click at [105, 138] on link "Activity Logs" at bounding box center [82, 135] width 74 height 15
